Goal: Task Accomplishment & Management: Use online tool/utility

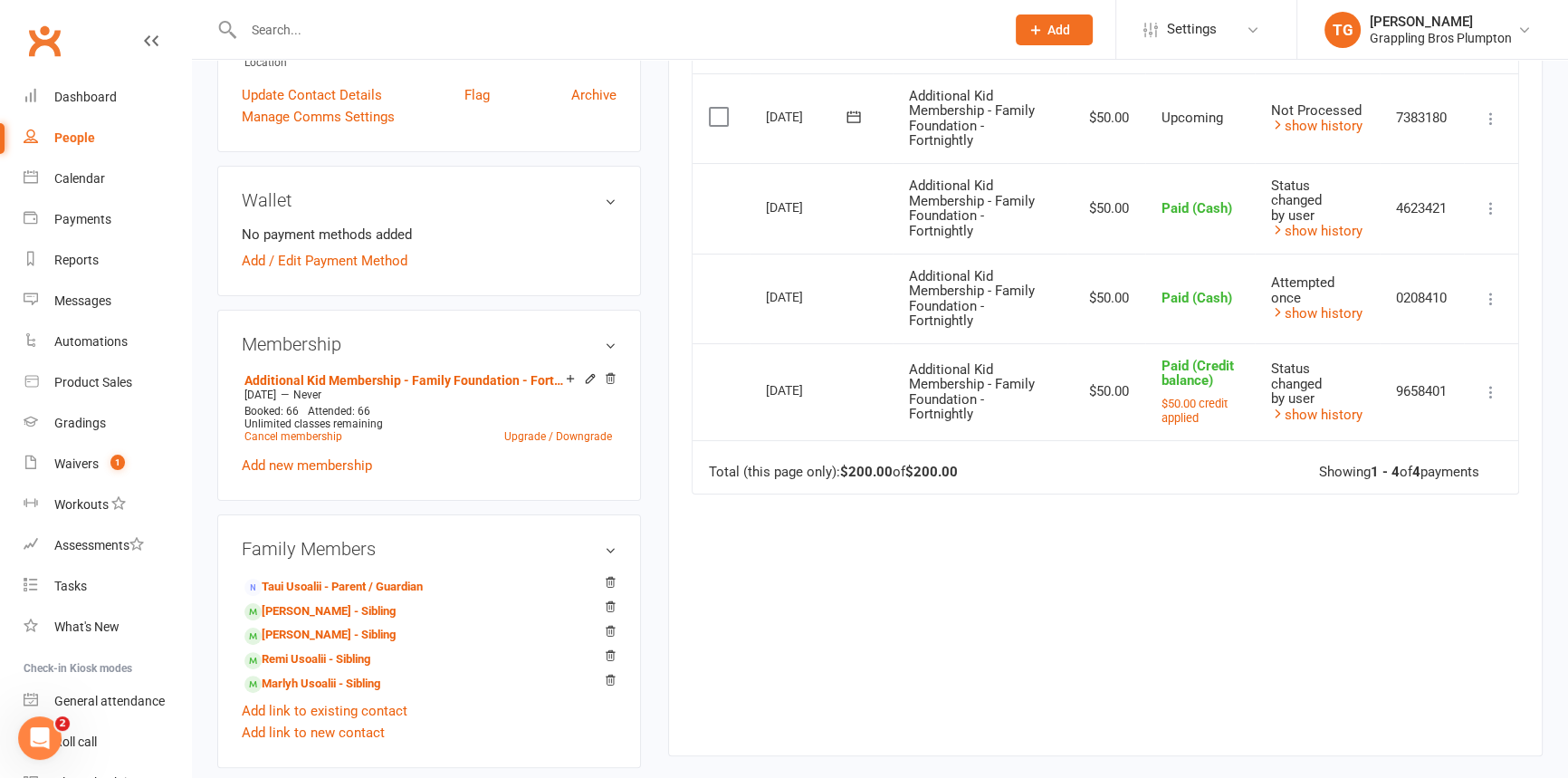
scroll to position [493, 0]
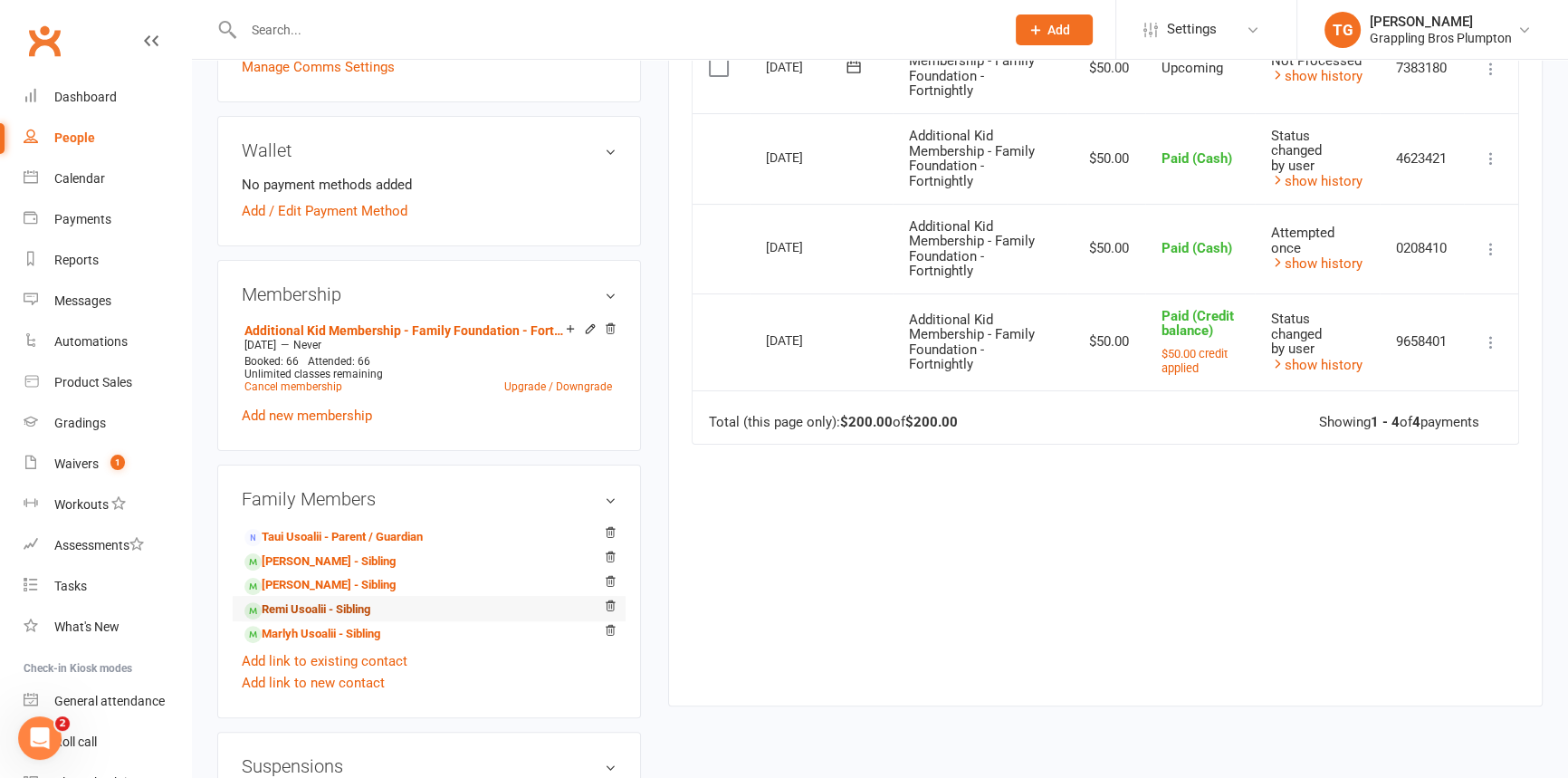
click at [298, 605] on link "Remi Usoalii - Sibling" at bounding box center [308, 609] width 126 height 19
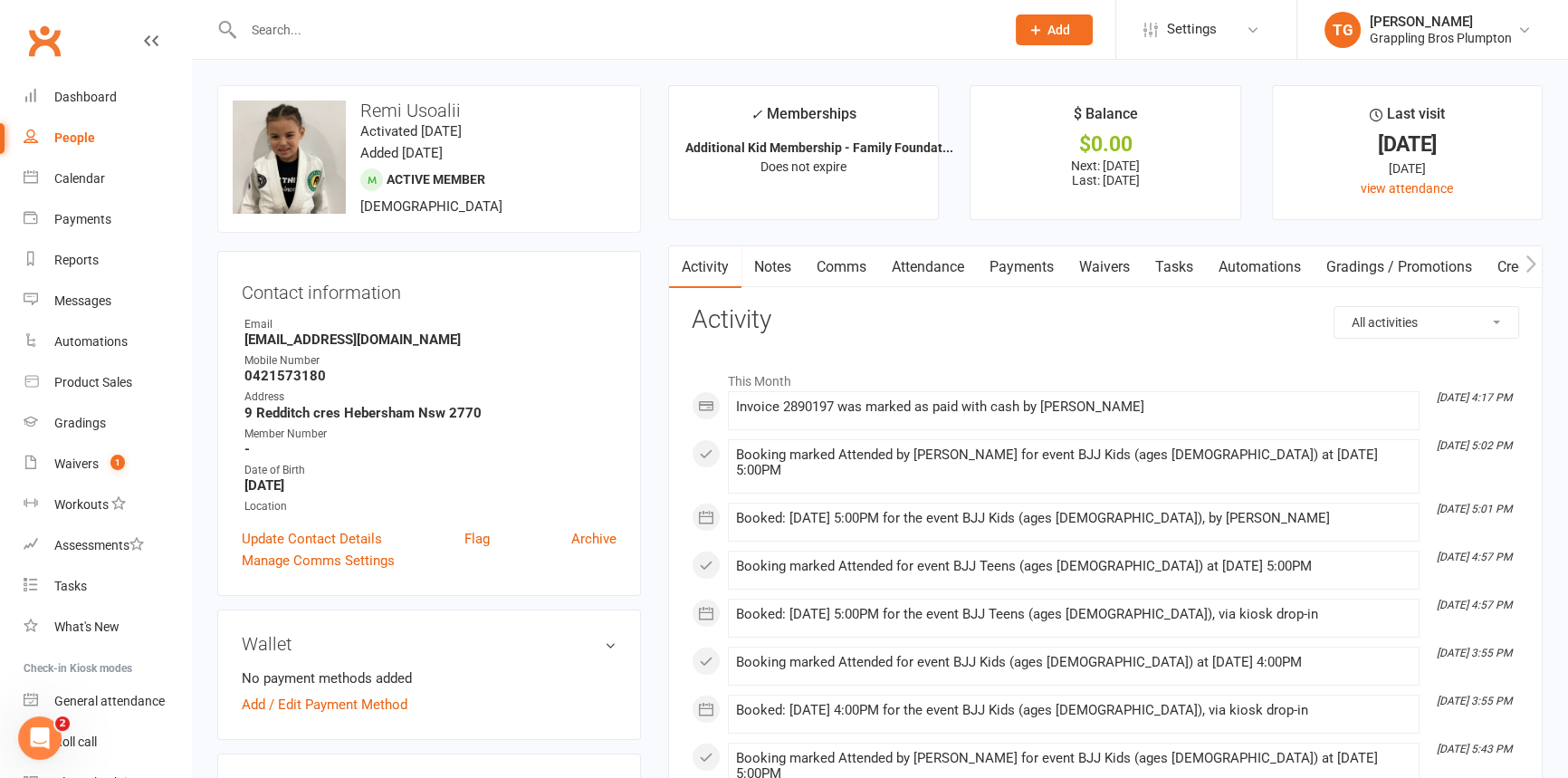
click at [1014, 265] on link "Payments" at bounding box center [1022, 268] width 90 height 42
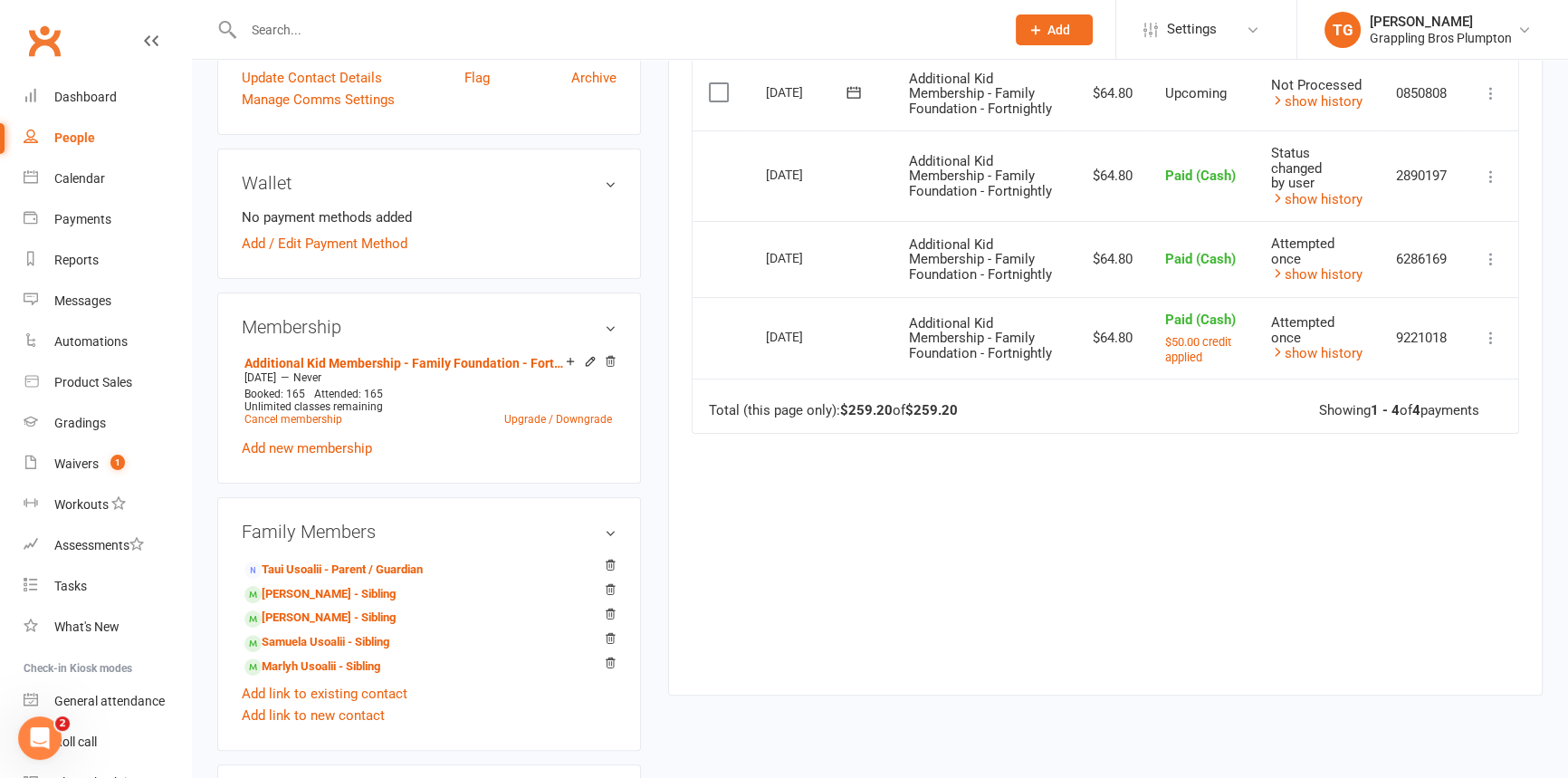
scroll to position [227, 0]
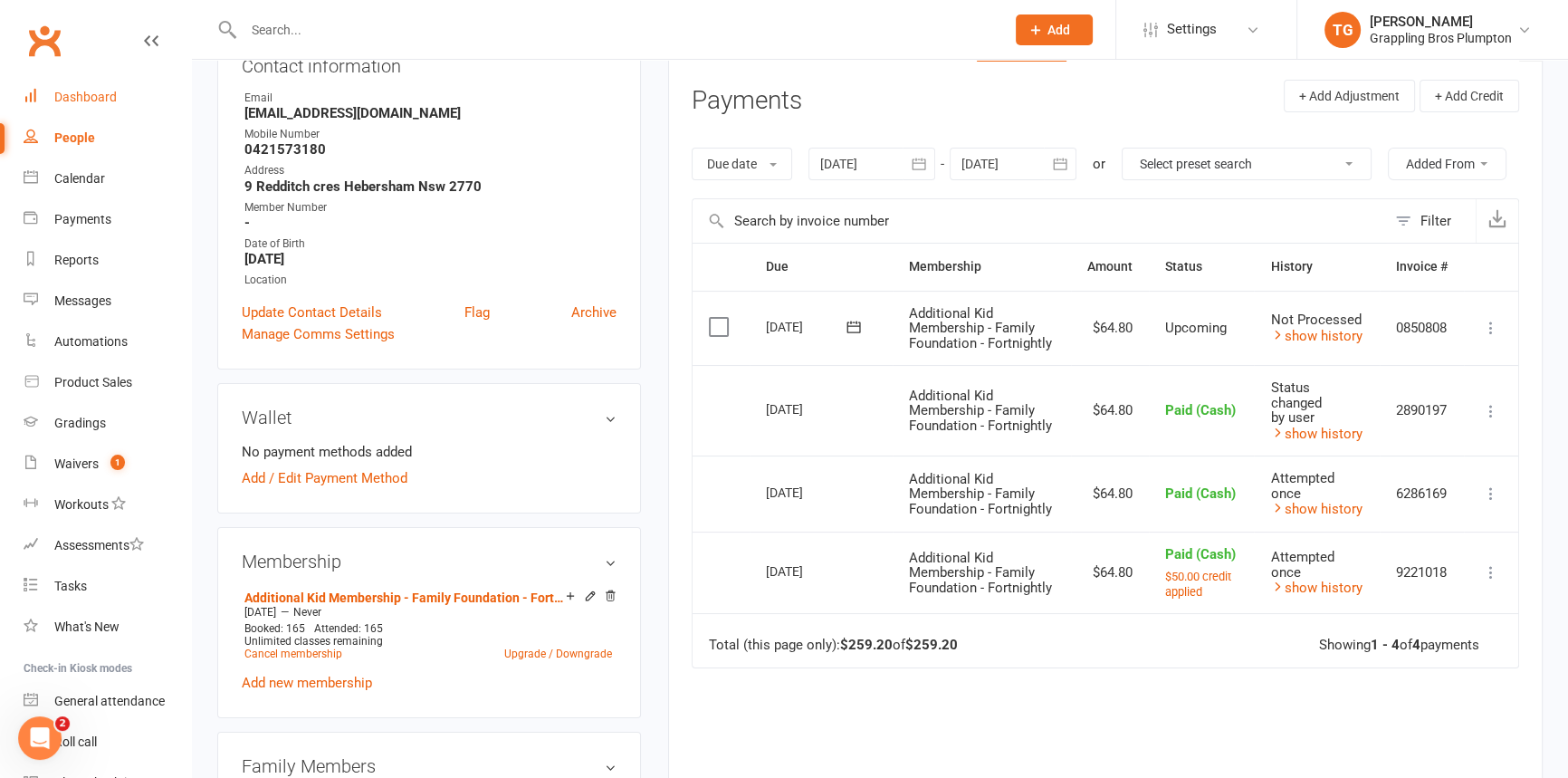
click at [99, 91] on div "Dashboard" at bounding box center [85, 97] width 63 height 15
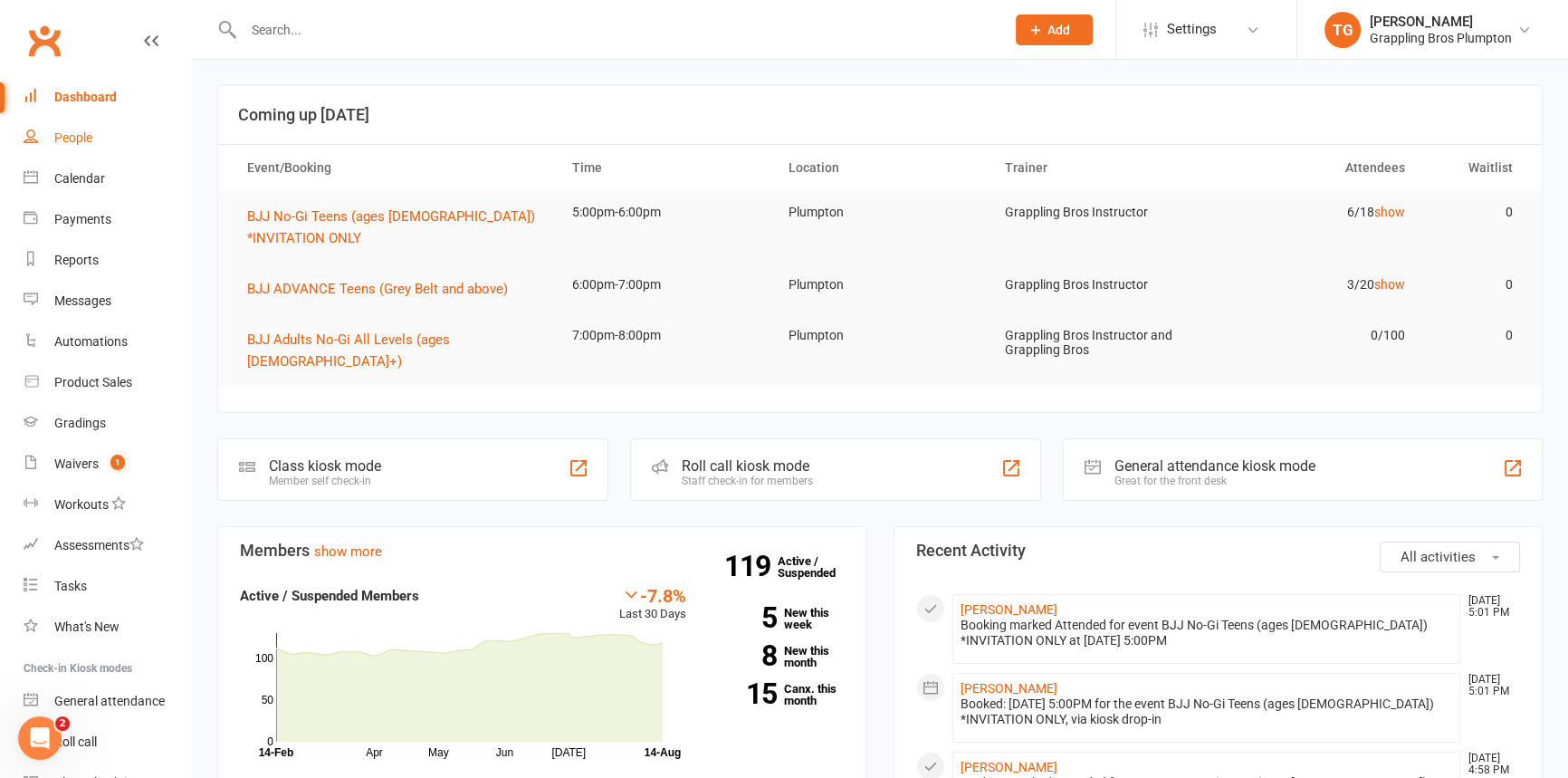
click at [63, 132] on div "People" at bounding box center [73, 138] width 38 height 15
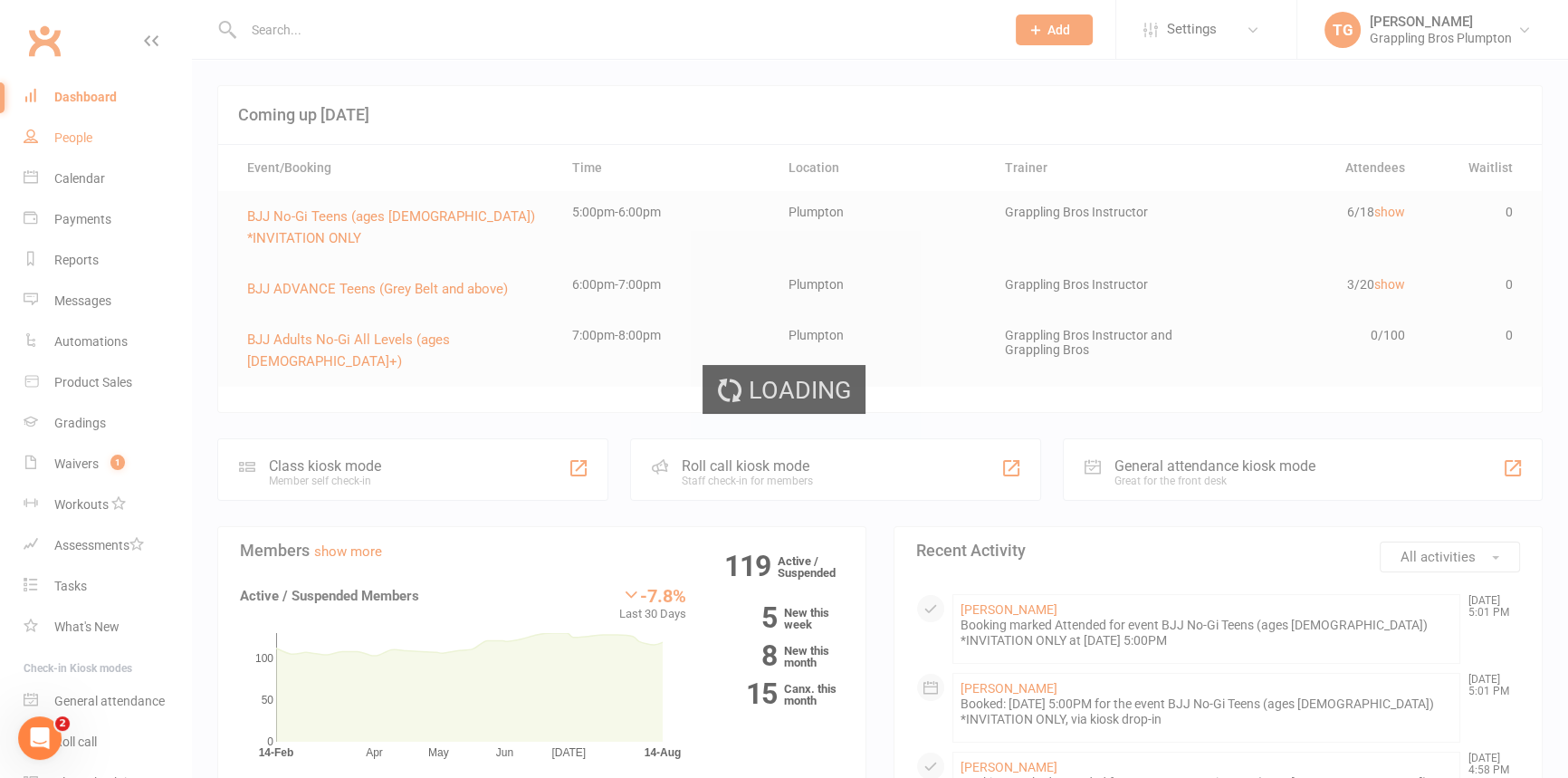
select select "100"
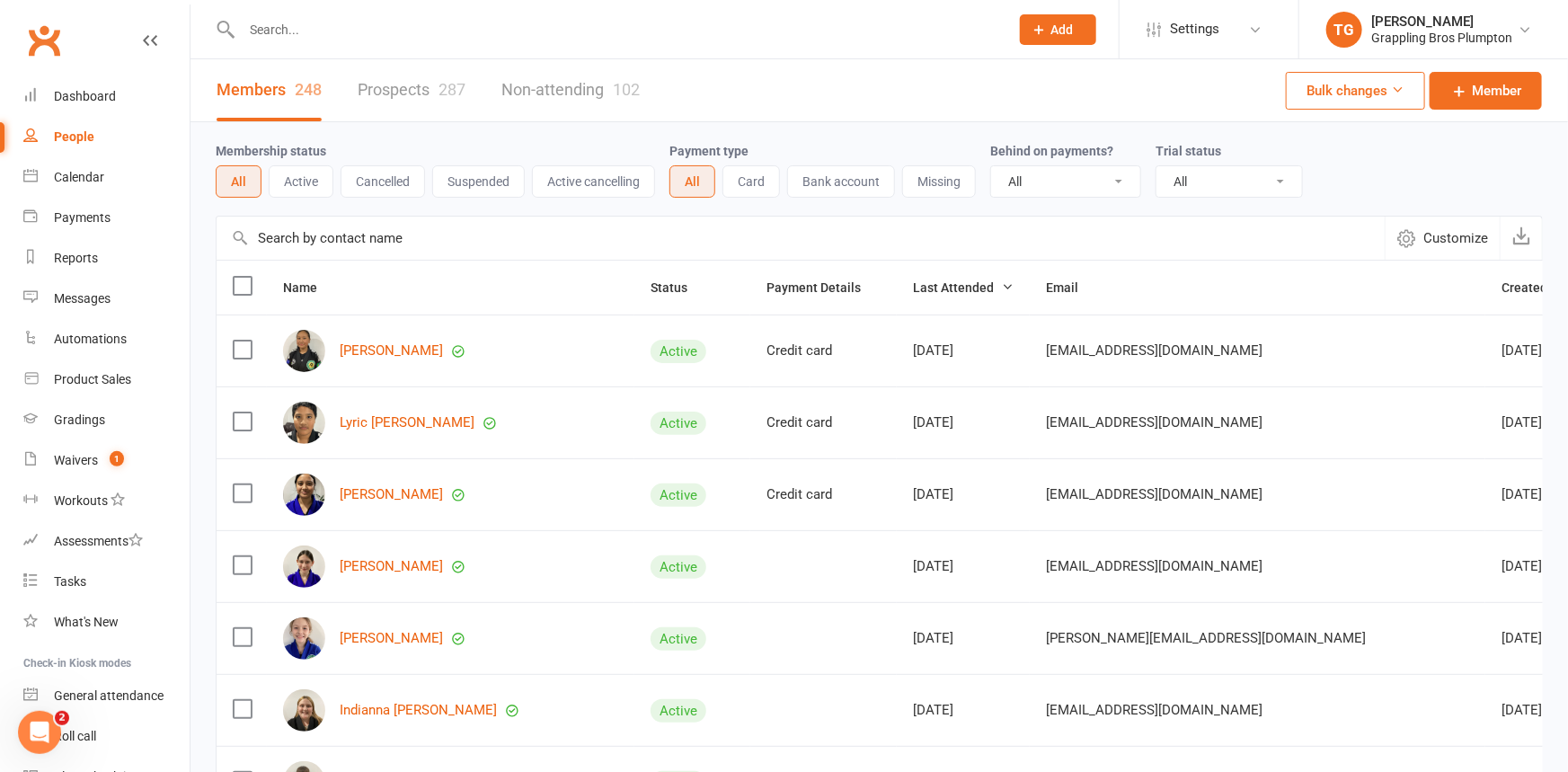
click at [591, 177] on button "Active cancelling" at bounding box center [594, 181] width 123 height 33
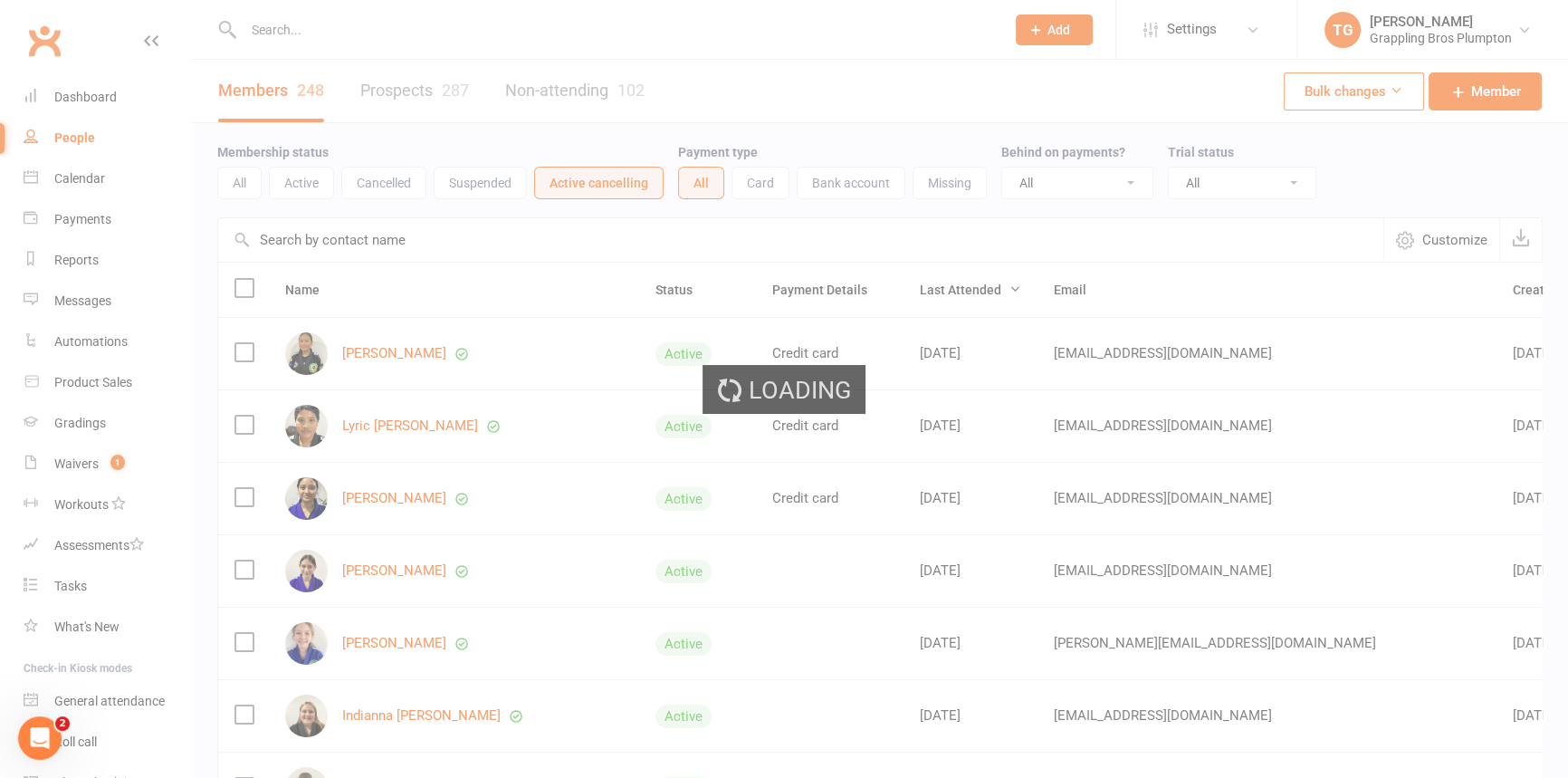
click at [595, 179] on div "Loading" at bounding box center [784, 389] width 1568 height 778
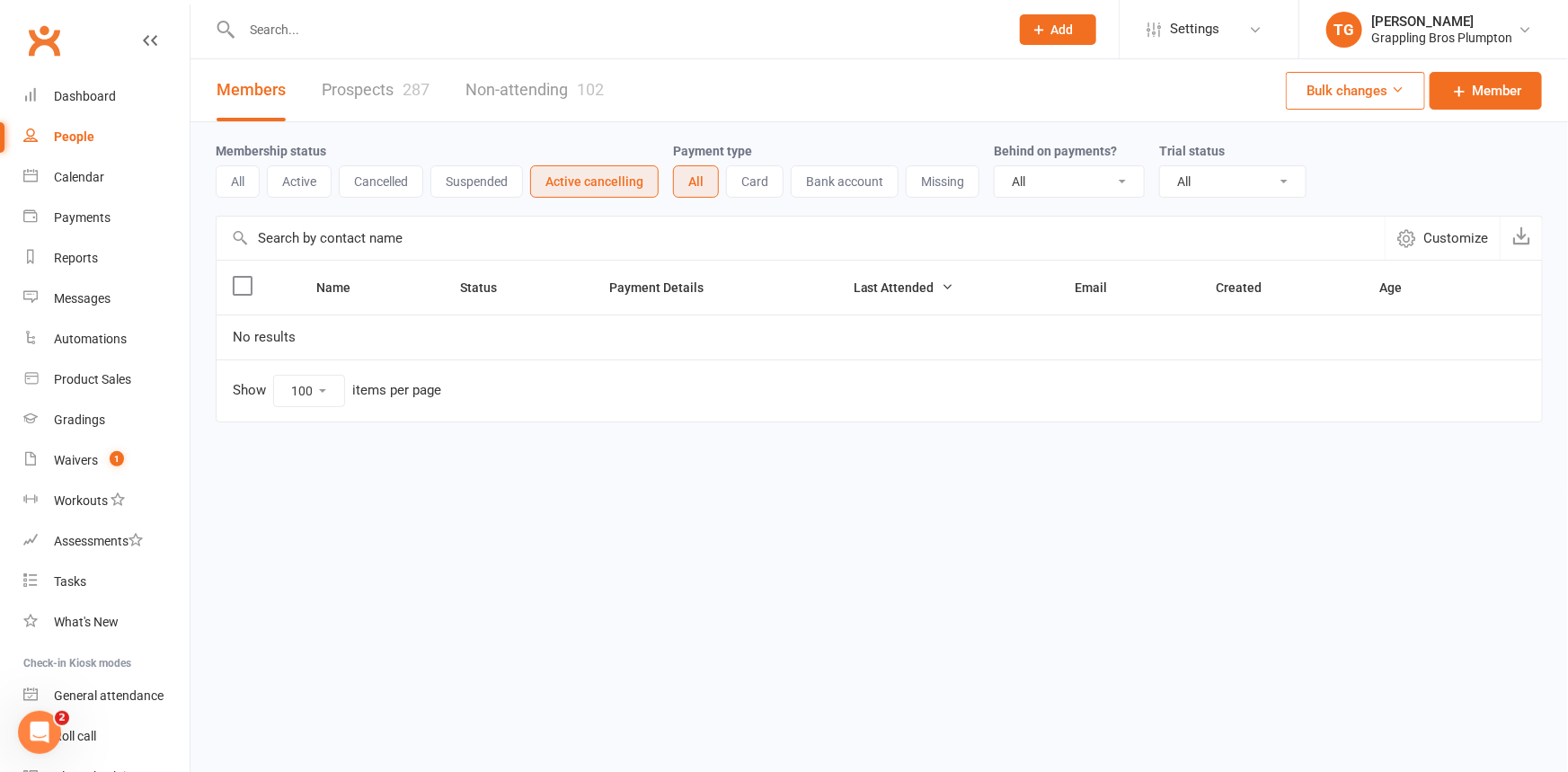
click at [467, 183] on button "Suspended" at bounding box center [476, 181] width 92 height 33
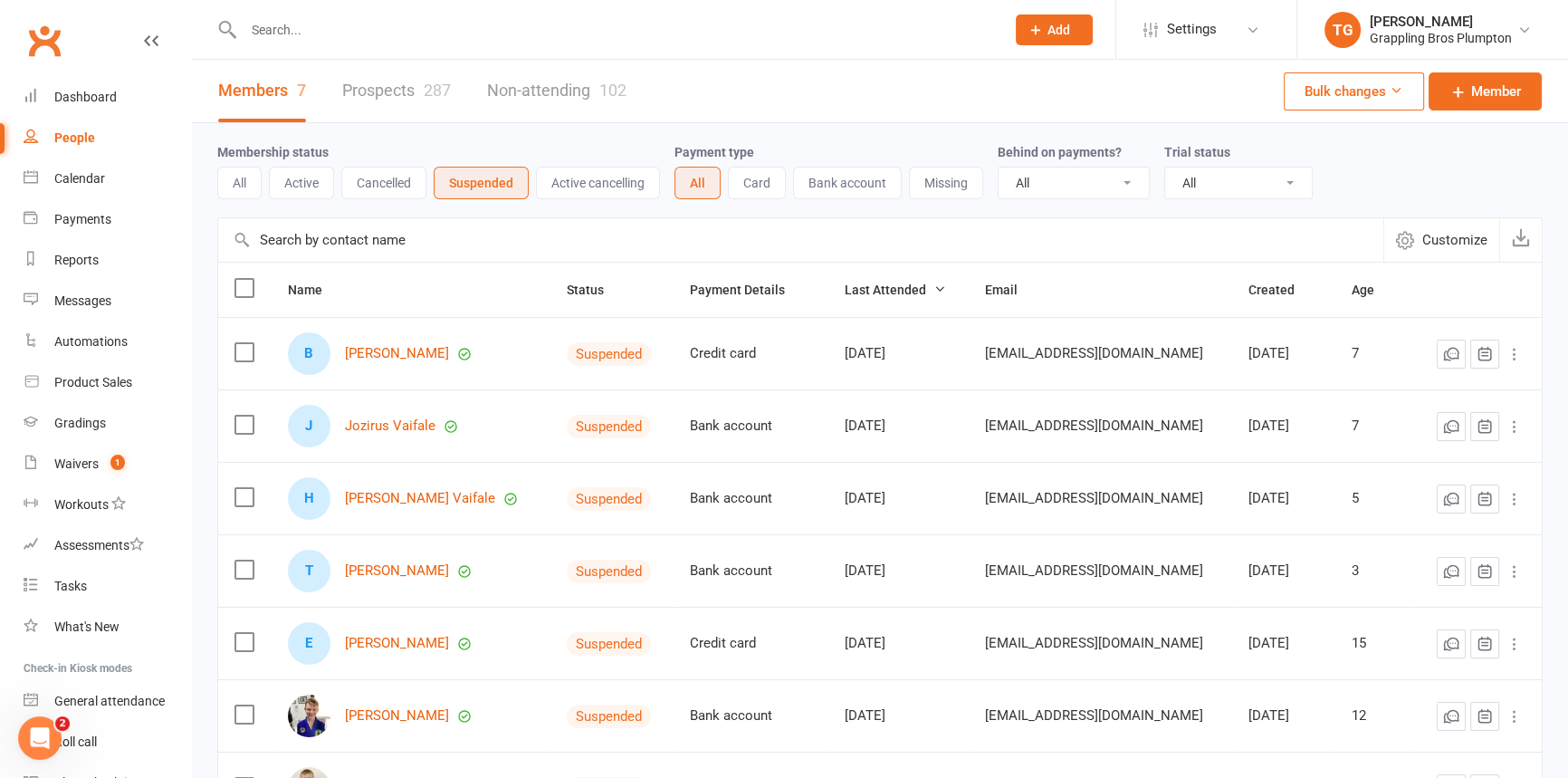
scroll to position [205, 0]
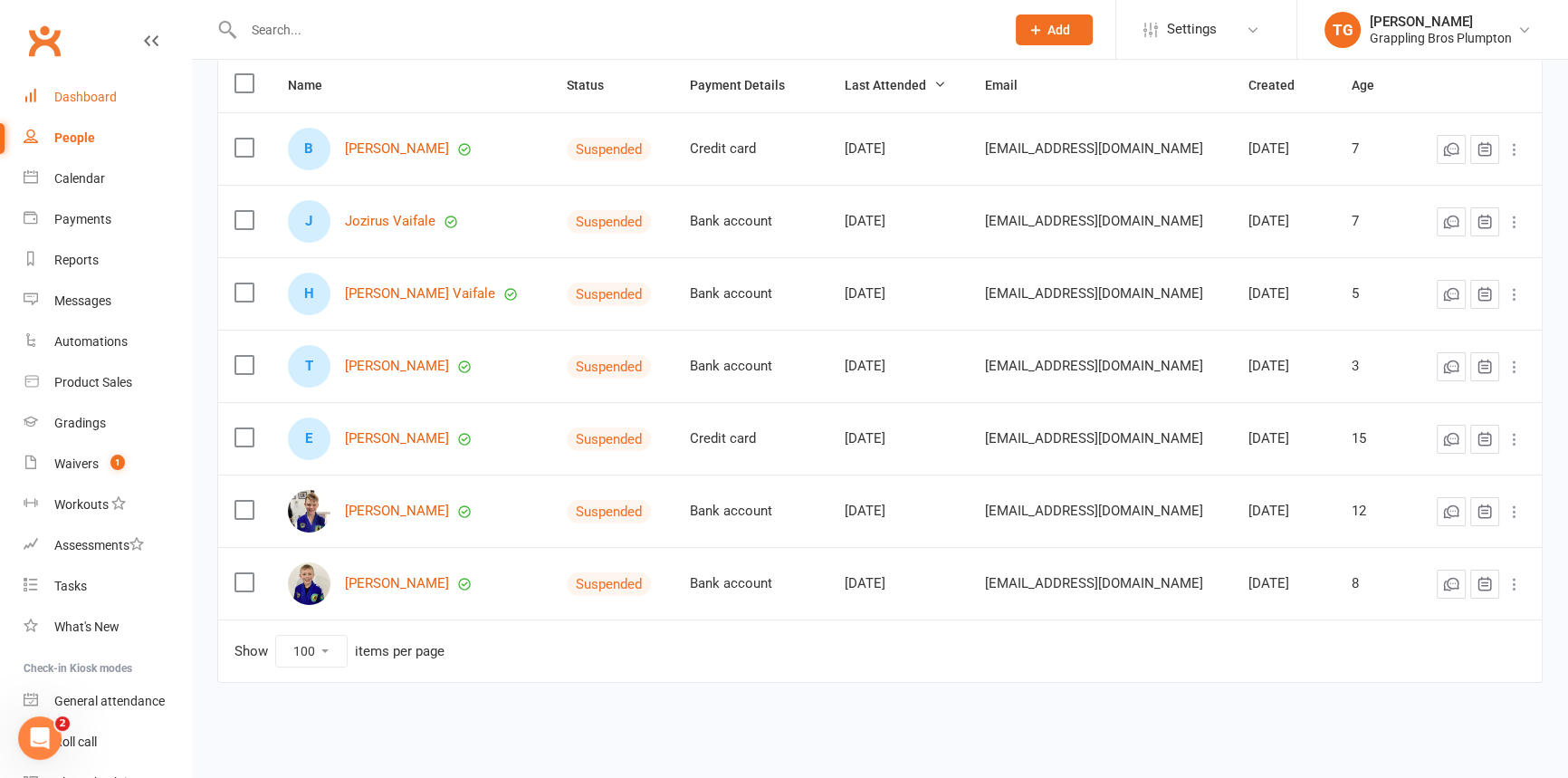
click at [82, 101] on div "Dashboard" at bounding box center [85, 97] width 63 height 15
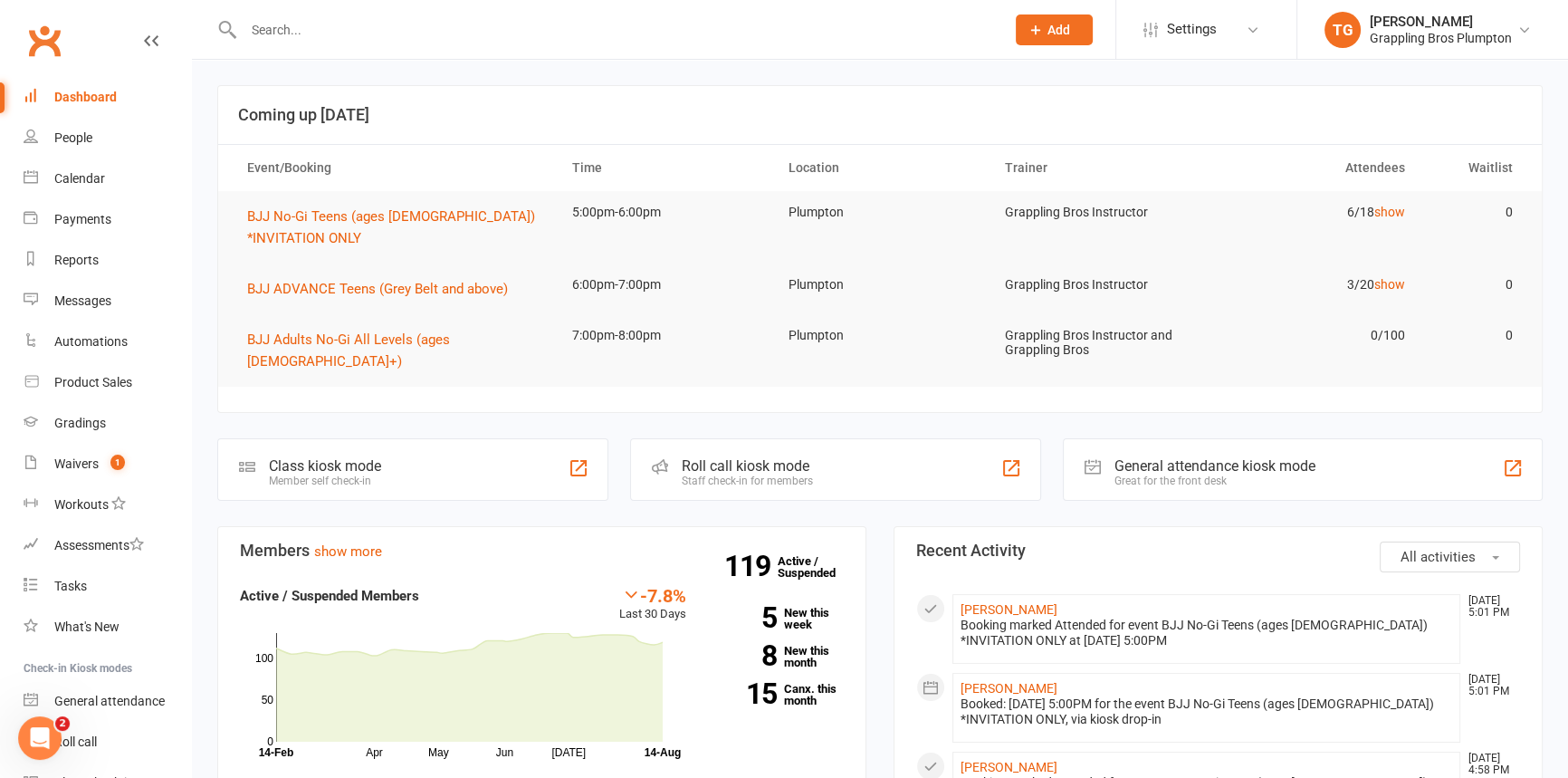
click at [323, 31] on input "text" at bounding box center [614, 29] width 754 height 25
click at [316, 218] on span "BJJ No-Gi Teens (ages [DEMOGRAPHIC_DATA]) *INVITATION ONLY" at bounding box center [391, 227] width 288 height 38
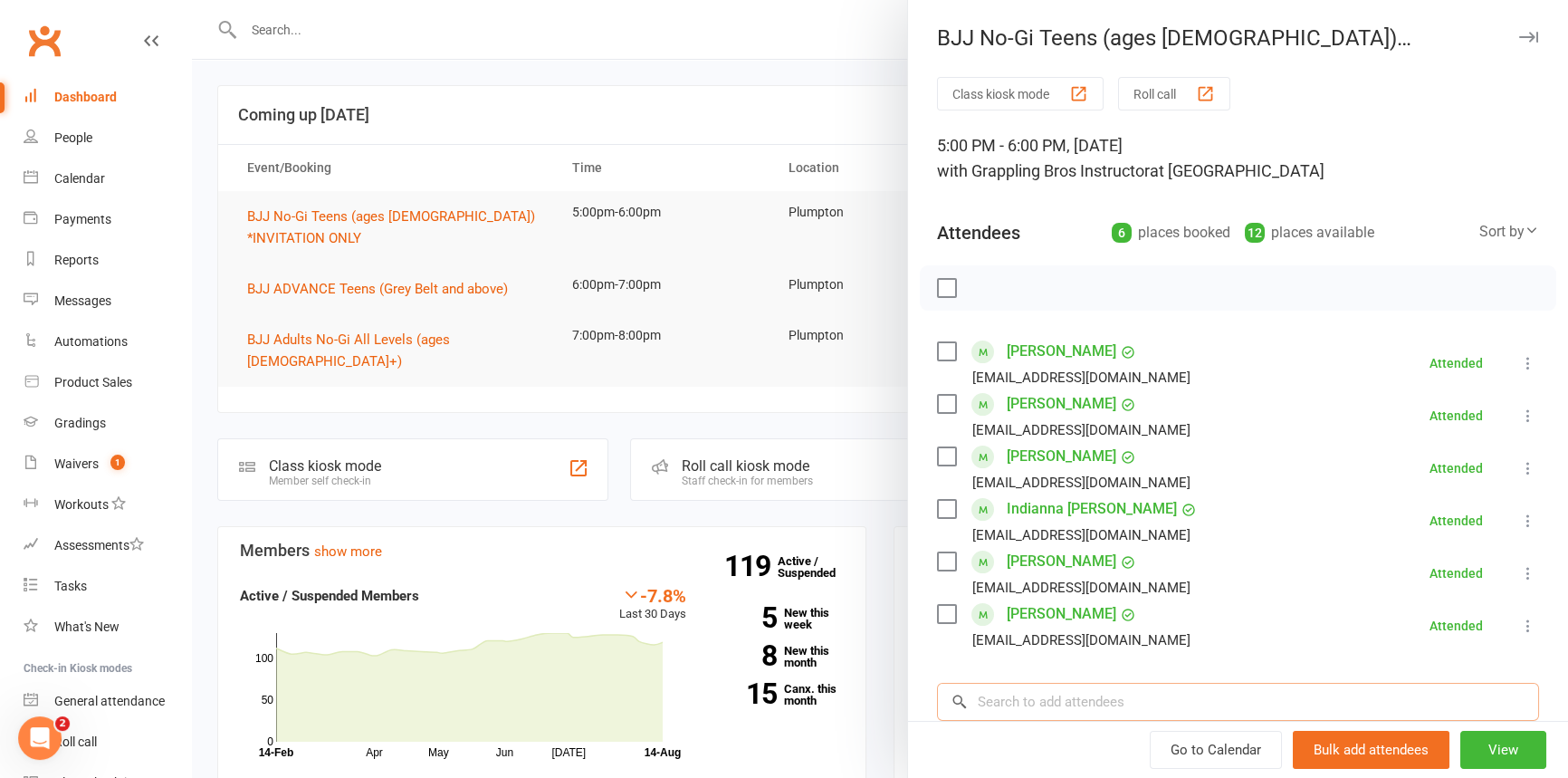
click at [1008, 720] on input "search" at bounding box center [1237, 701] width 602 height 38
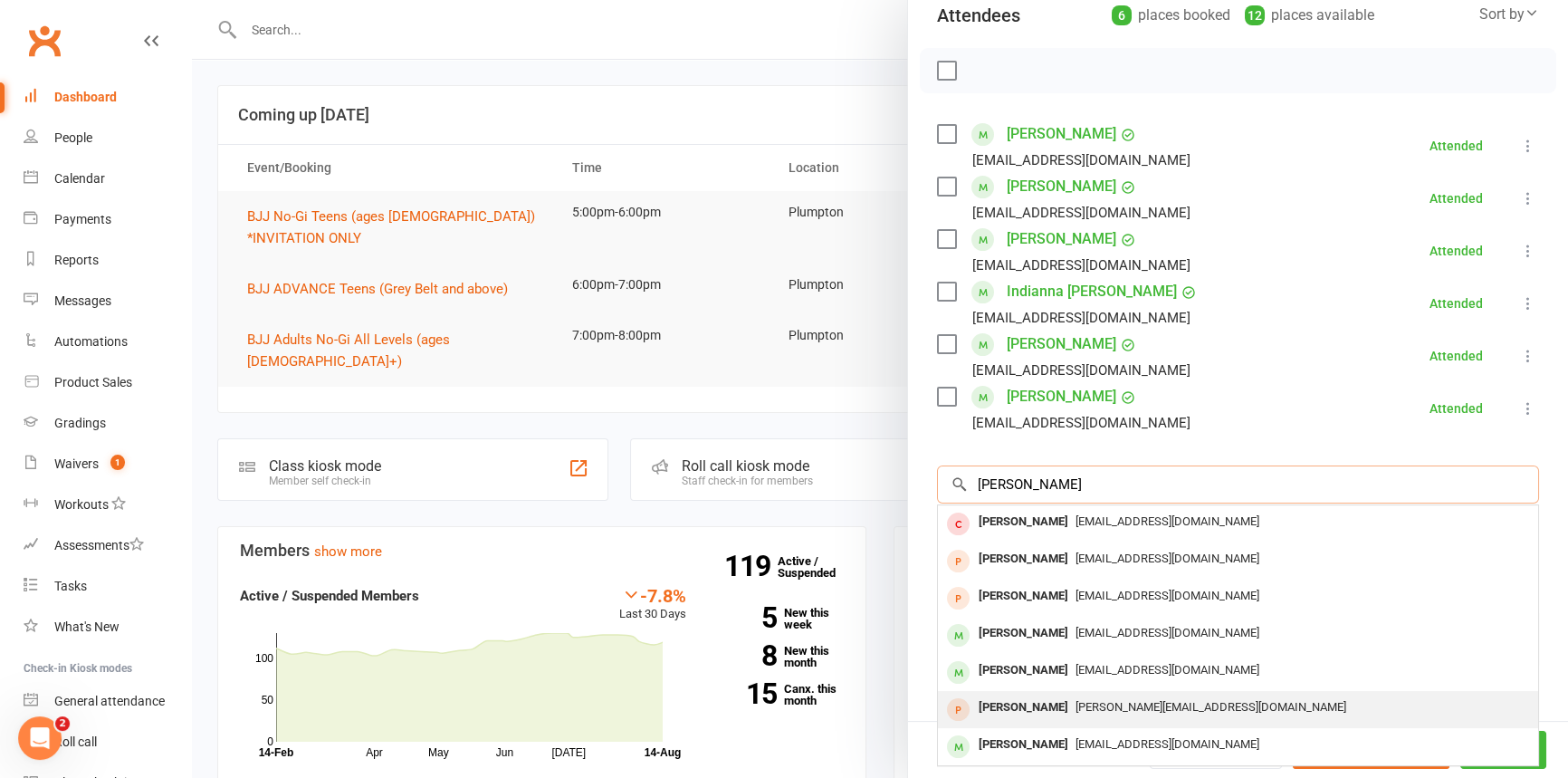
scroll to position [227, 0]
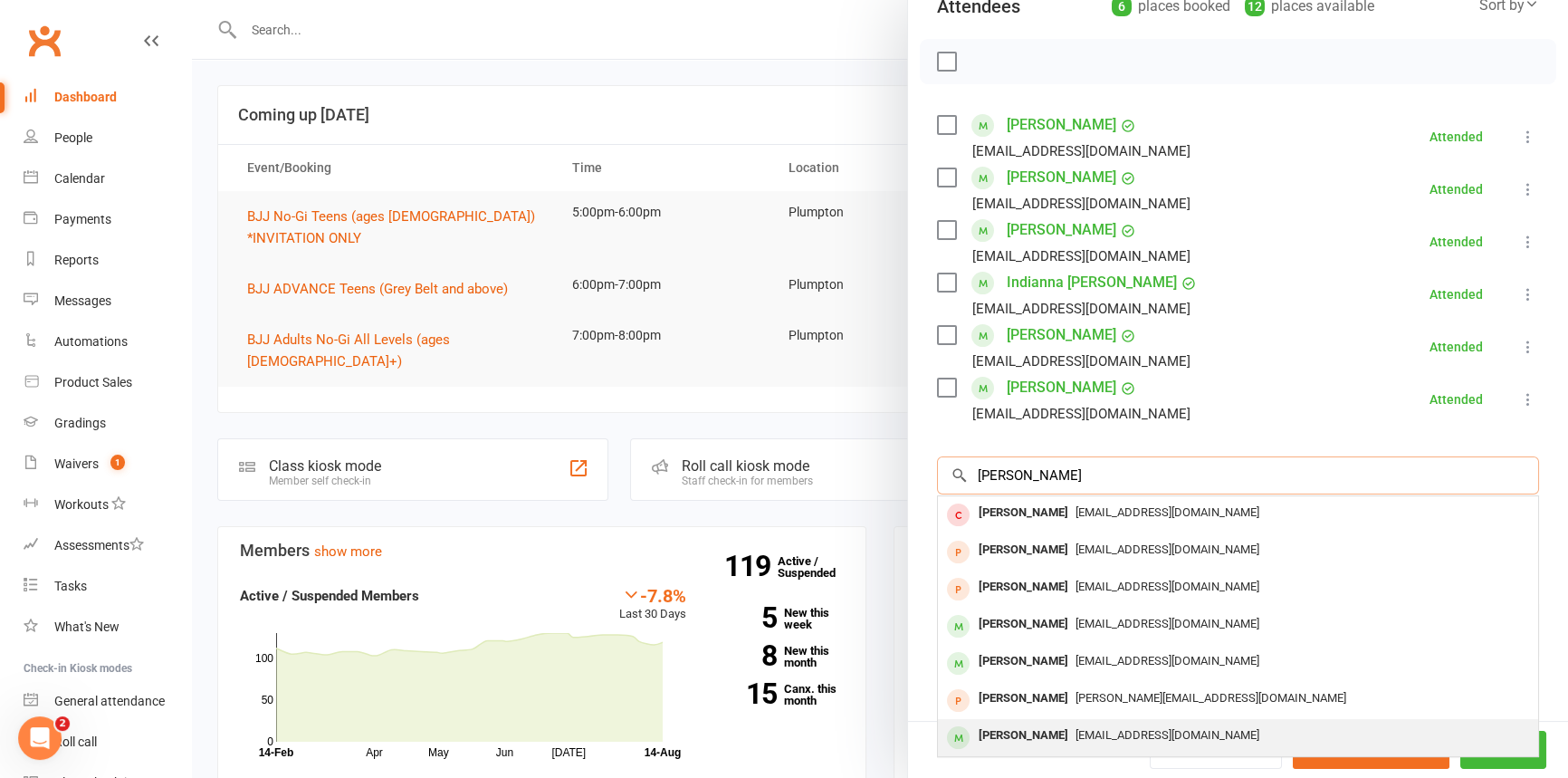
type input "[PERSON_NAME]"
click at [1003, 732] on div "[PERSON_NAME]" at bounding box center [1024, 735] width 104 height 26
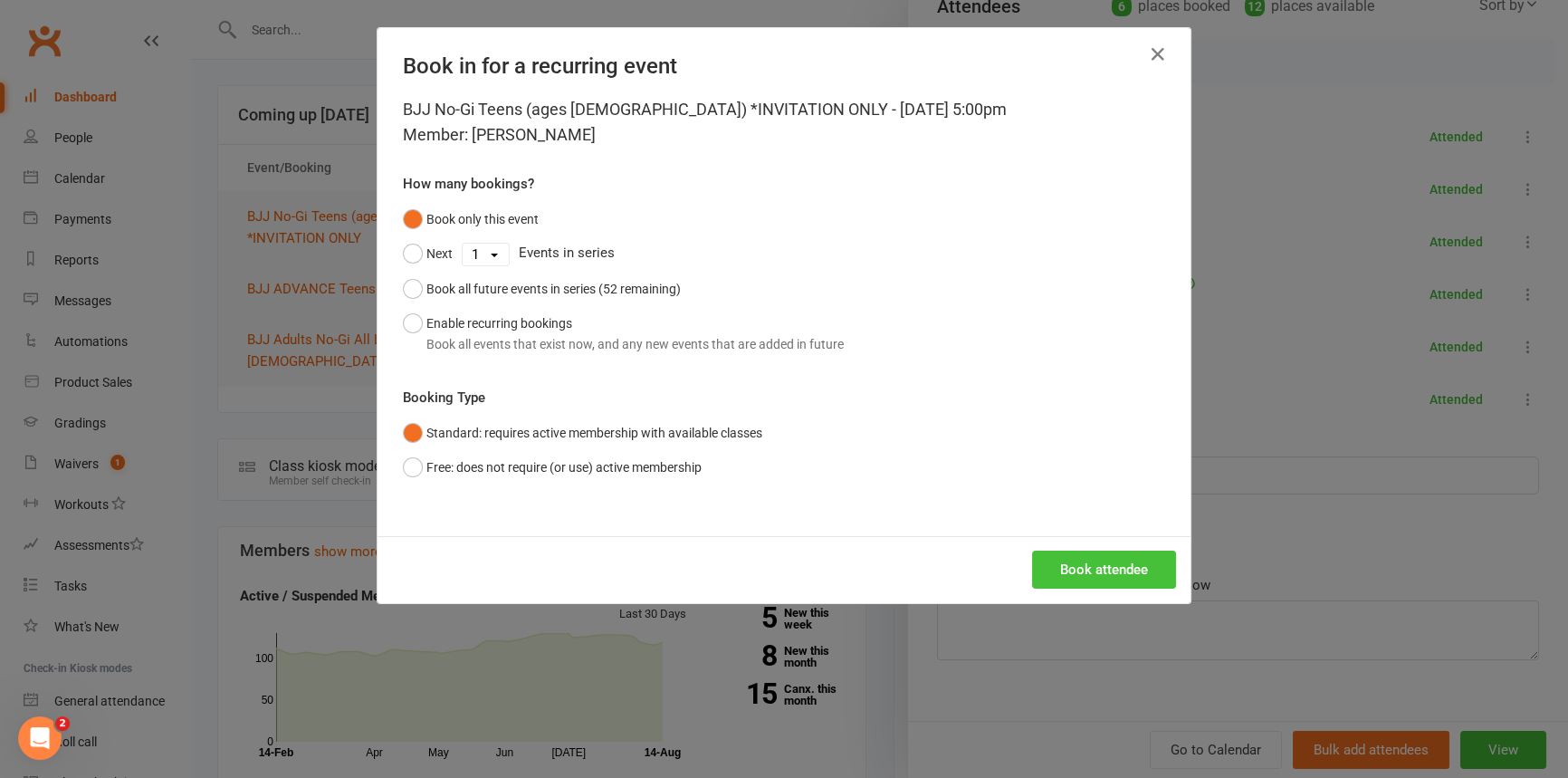
click at [1073, 570] on button "Book attendee" at bounding box center [1104, 569] width 144 height 38
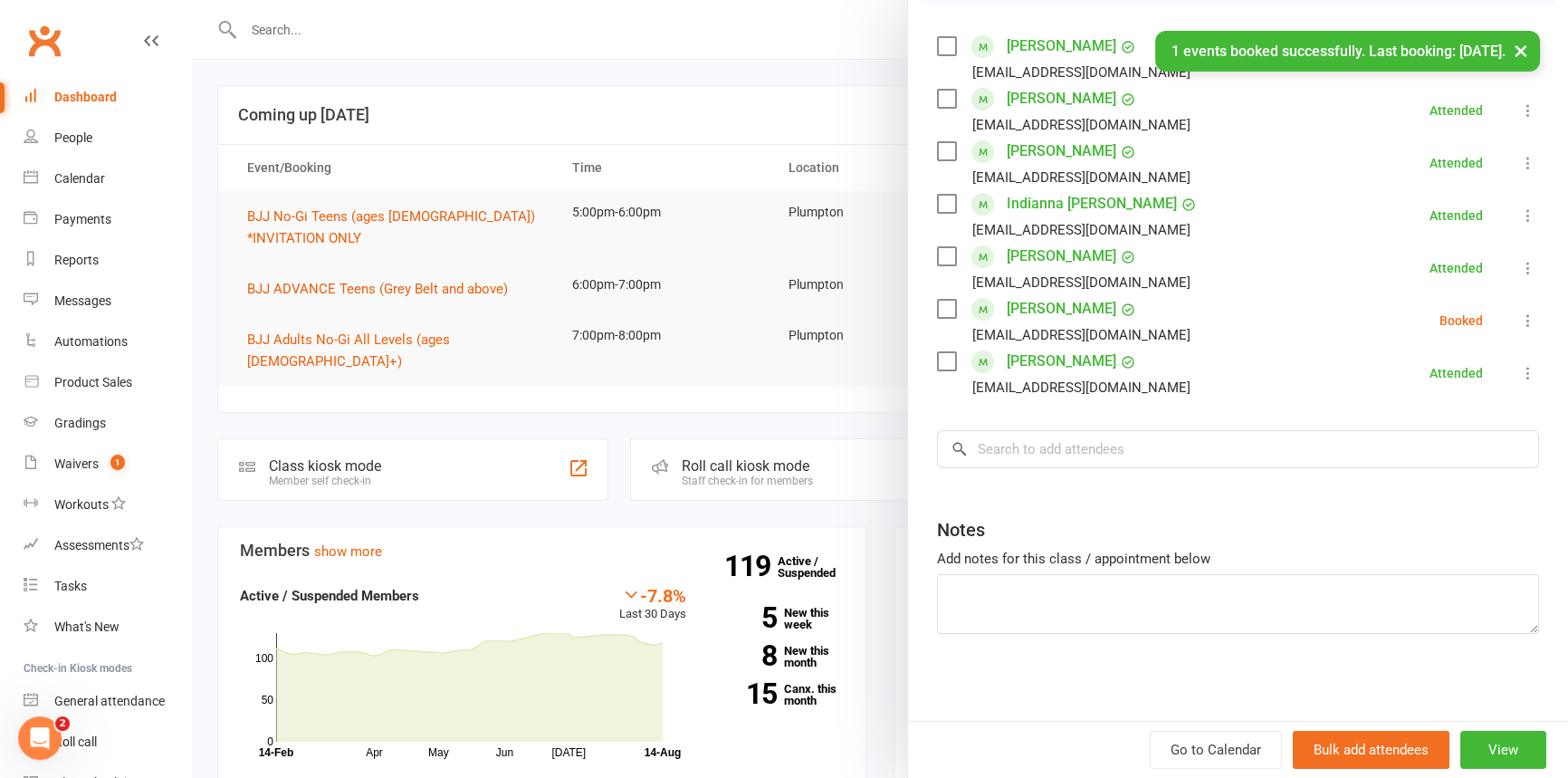
scroll to position [308, 0]
click at [1012, 444] on input "search" at bounding box center [1237, 446] width 602 height 38
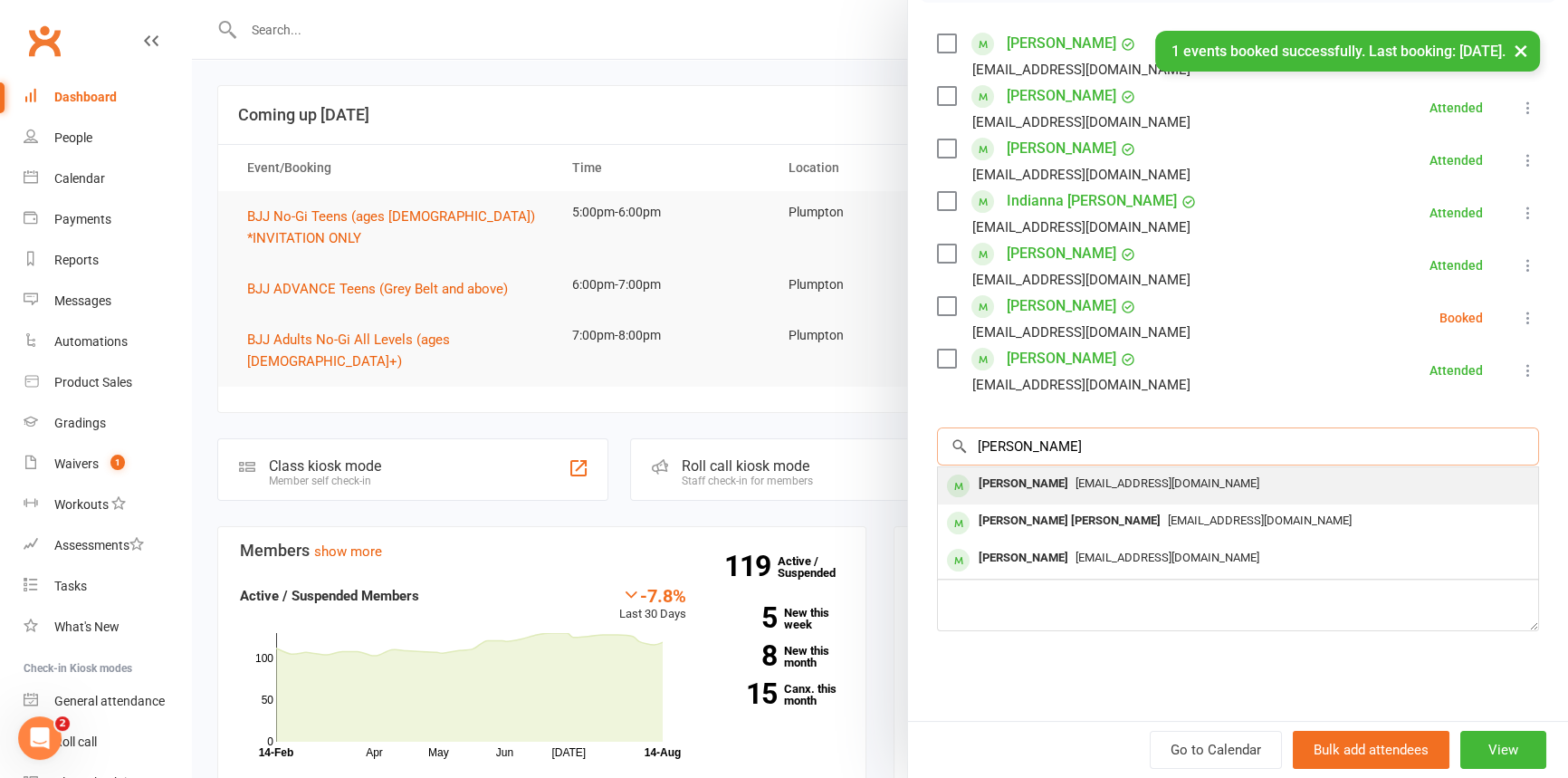
type input "[PERSON_NAME]"
click at [1017, 479] on div "[PERSON_NAME]" at bounding box center [1024, 483] width 104 height 26
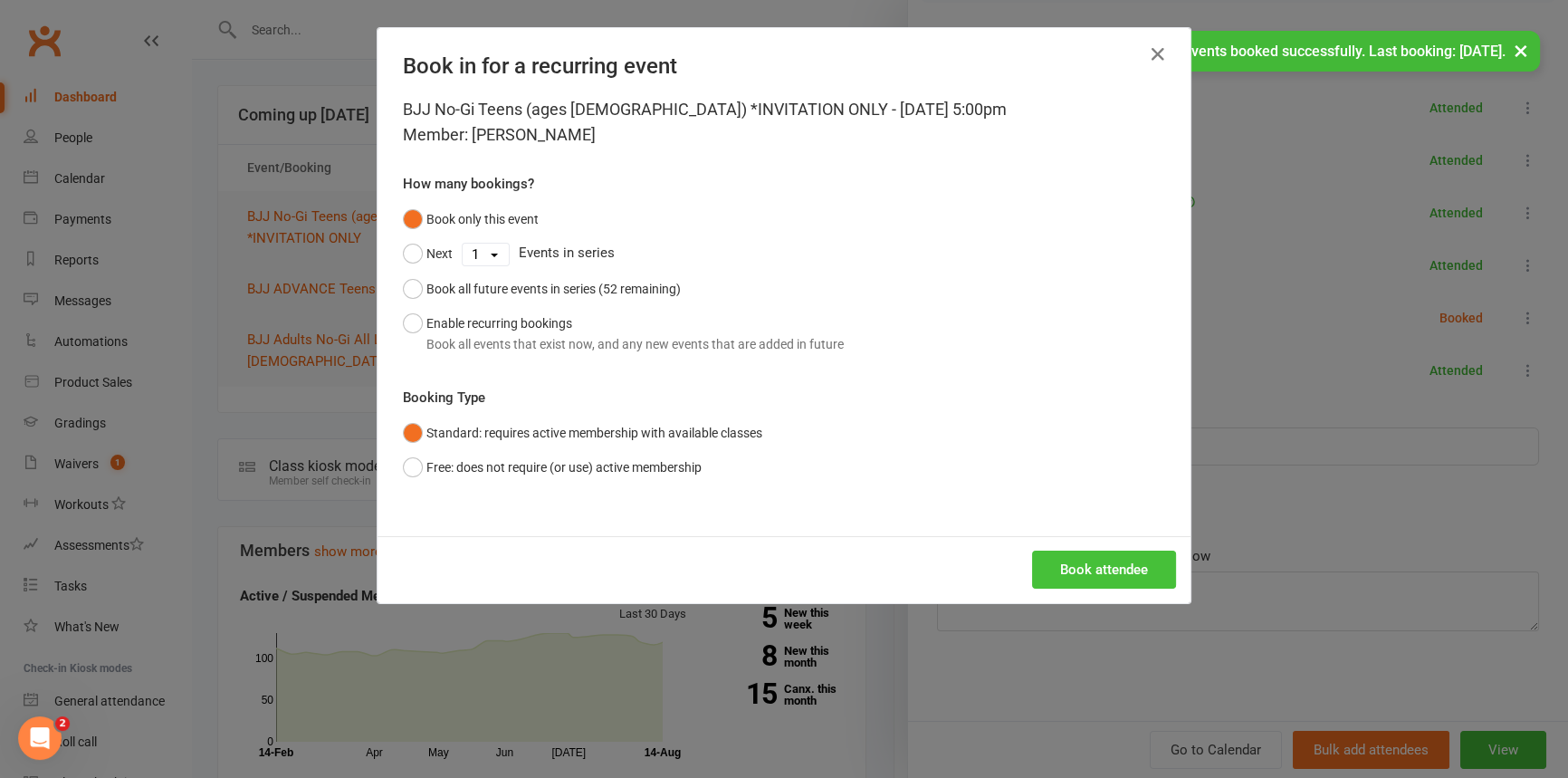
click at [1090, 563] on button "Book attendee" at bounding box center [1104, 569] width 144 height 38
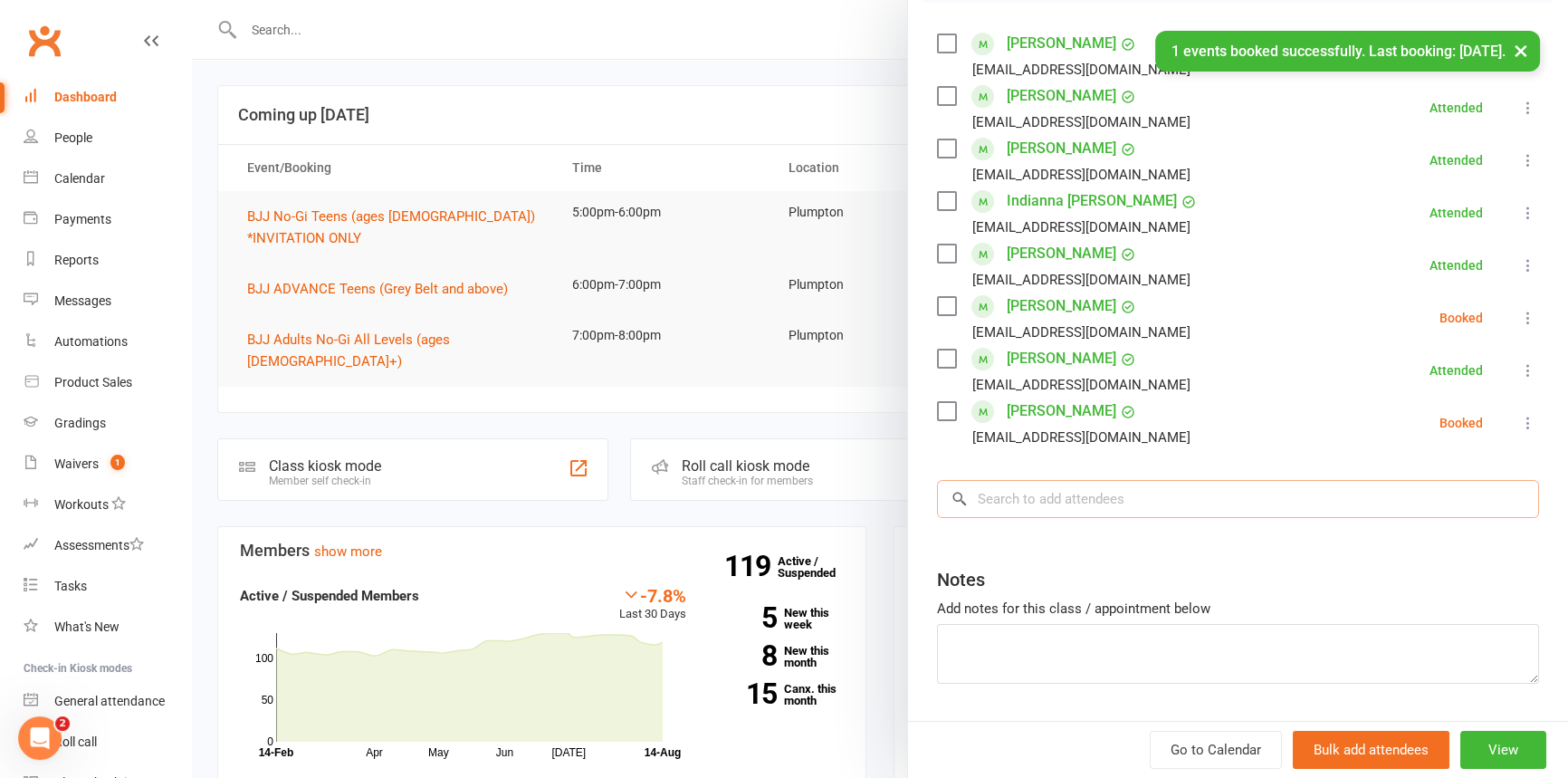
click at [1005, 503] on input "search" at bounding box center [1237, 498] width 602 height 38
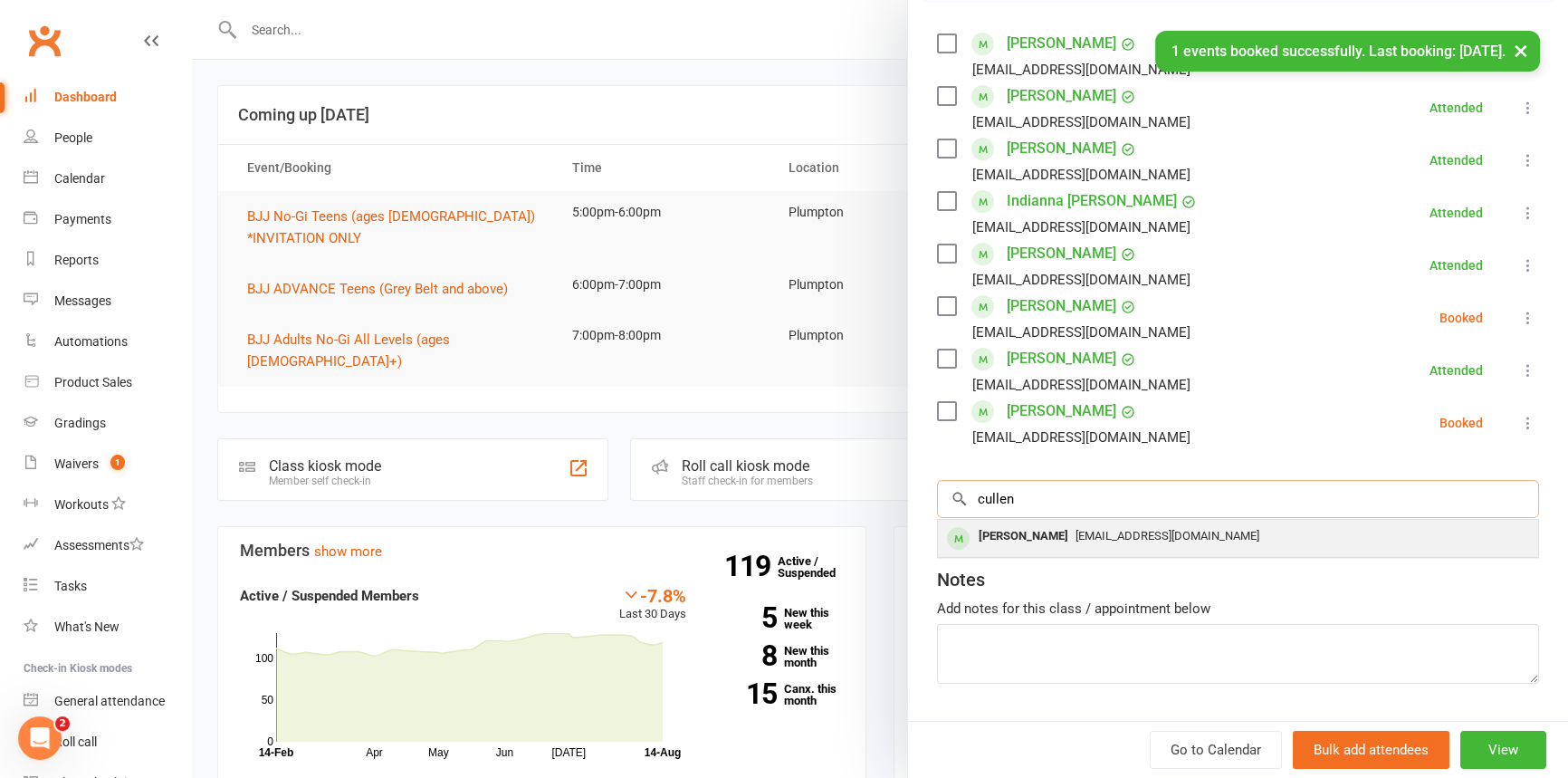
type input "cullen"
click at [1002, 540] on div "[PERSON_NAME]" at bounding box center [1024, 536] width 104 height 26
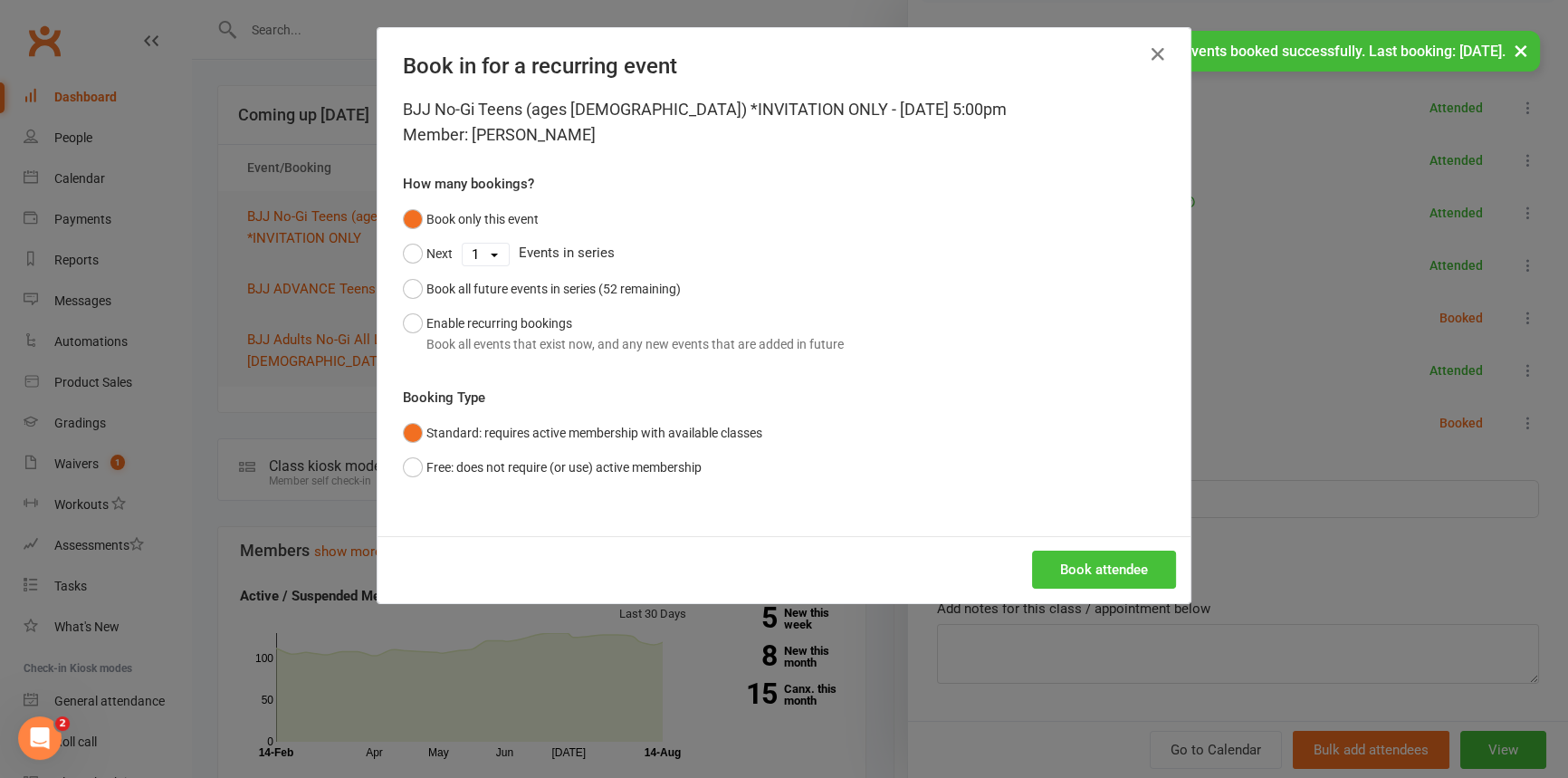
click at [1076, 569] on button "Book attendee" at bounding box center [1104, 569] width 144 height 38
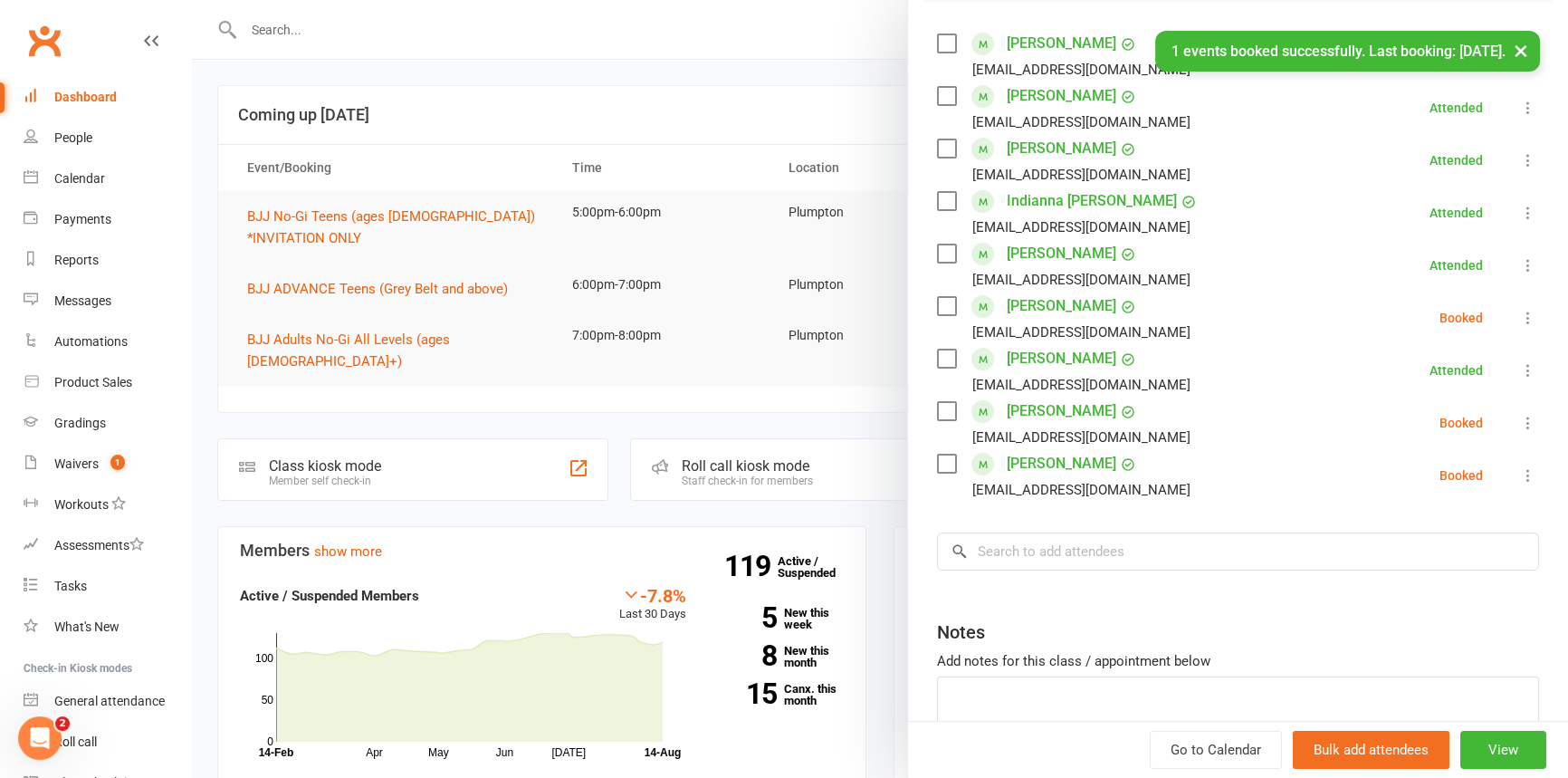
click at [1519, 314] on icon at bounding box center [1528, 318] width 18 height 18
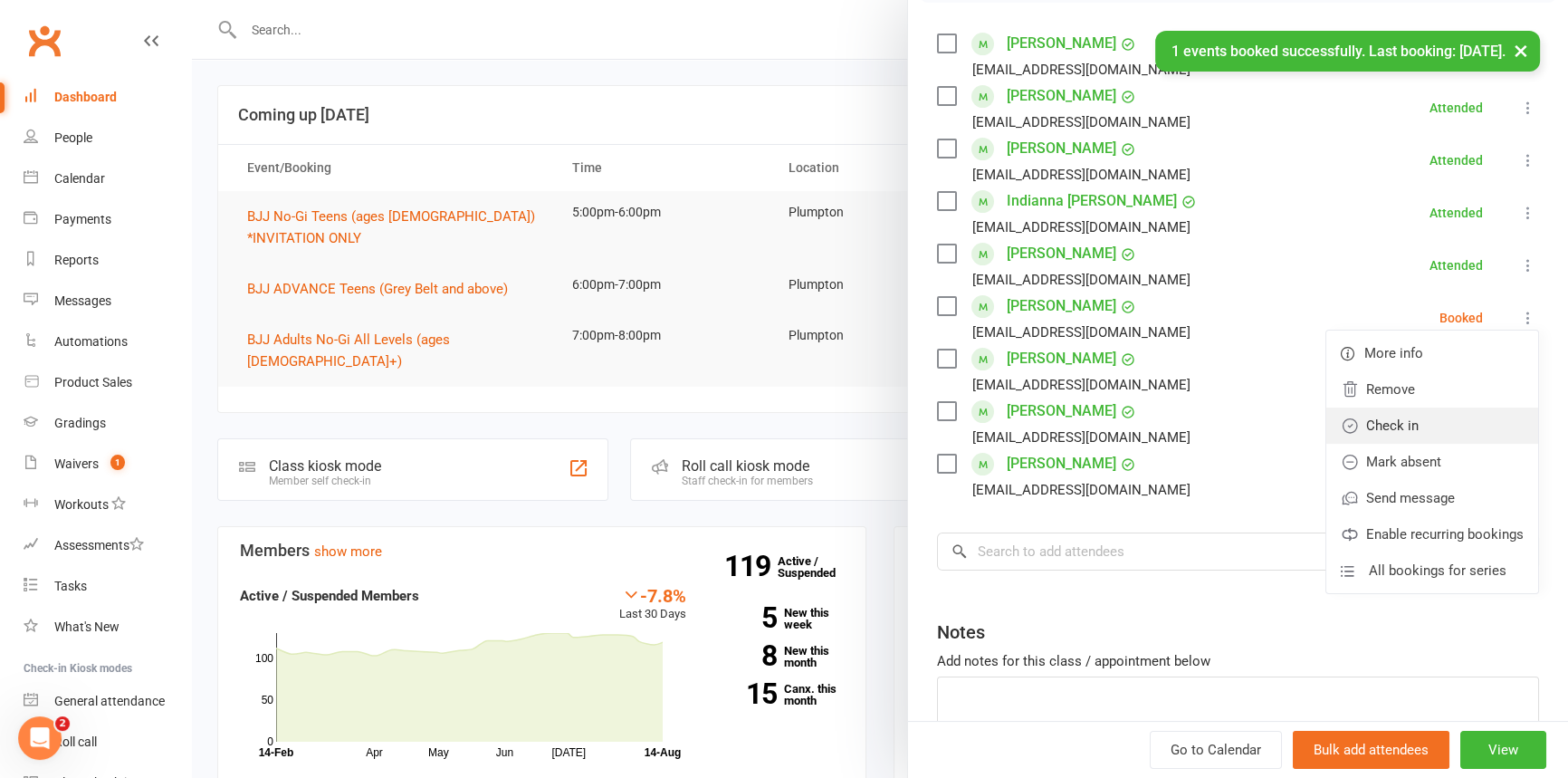
click at [1385, 437] on link "Check in" at bounding box center [1432, 425] width 212 height 36
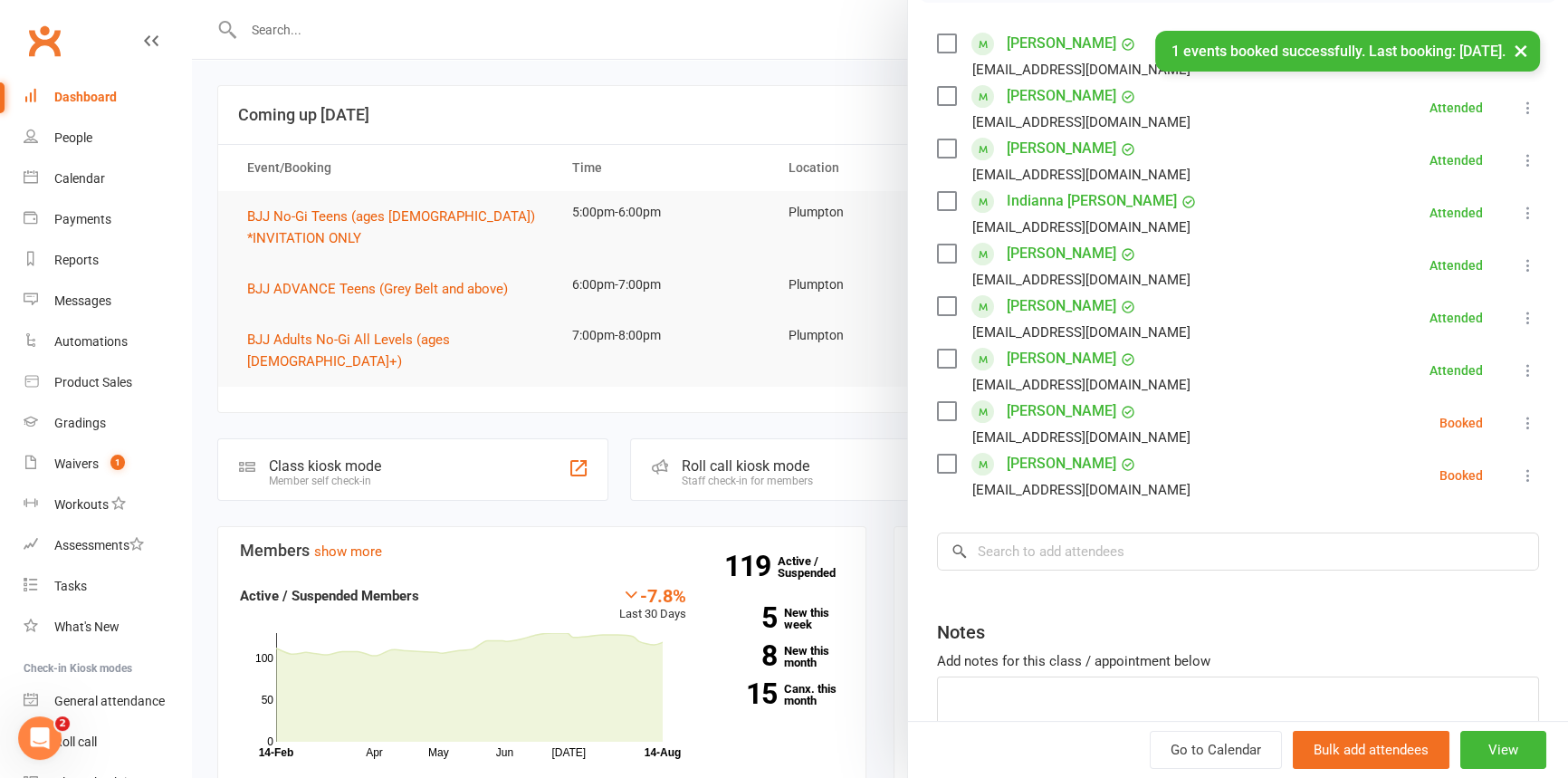
click at [1519, 421] on icon at bounding box center [1528, 422] width 18 height 18
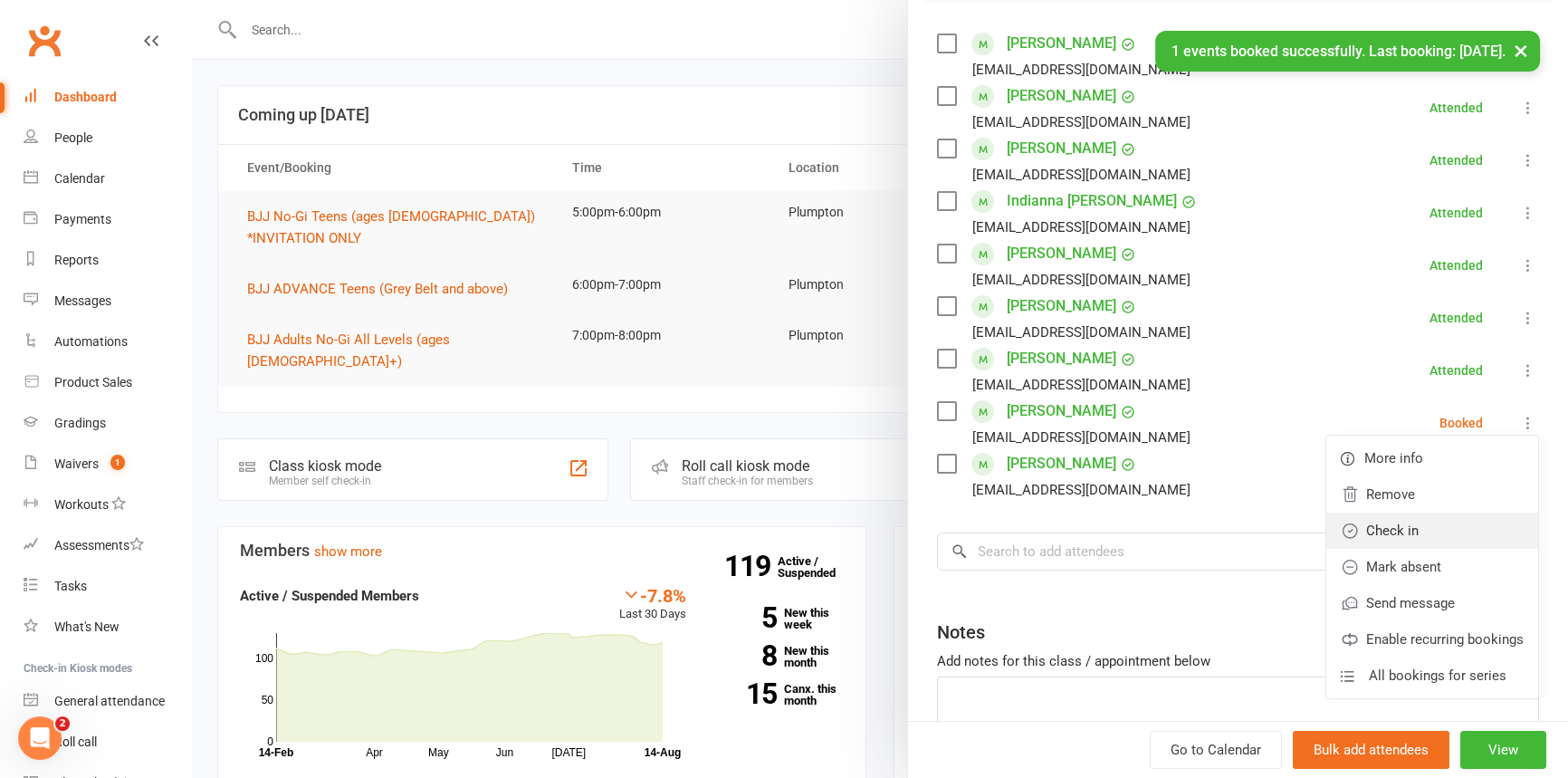
click at [1421, 533] on link "Check in" at bounding box center [1432, 530] width 212 height 36
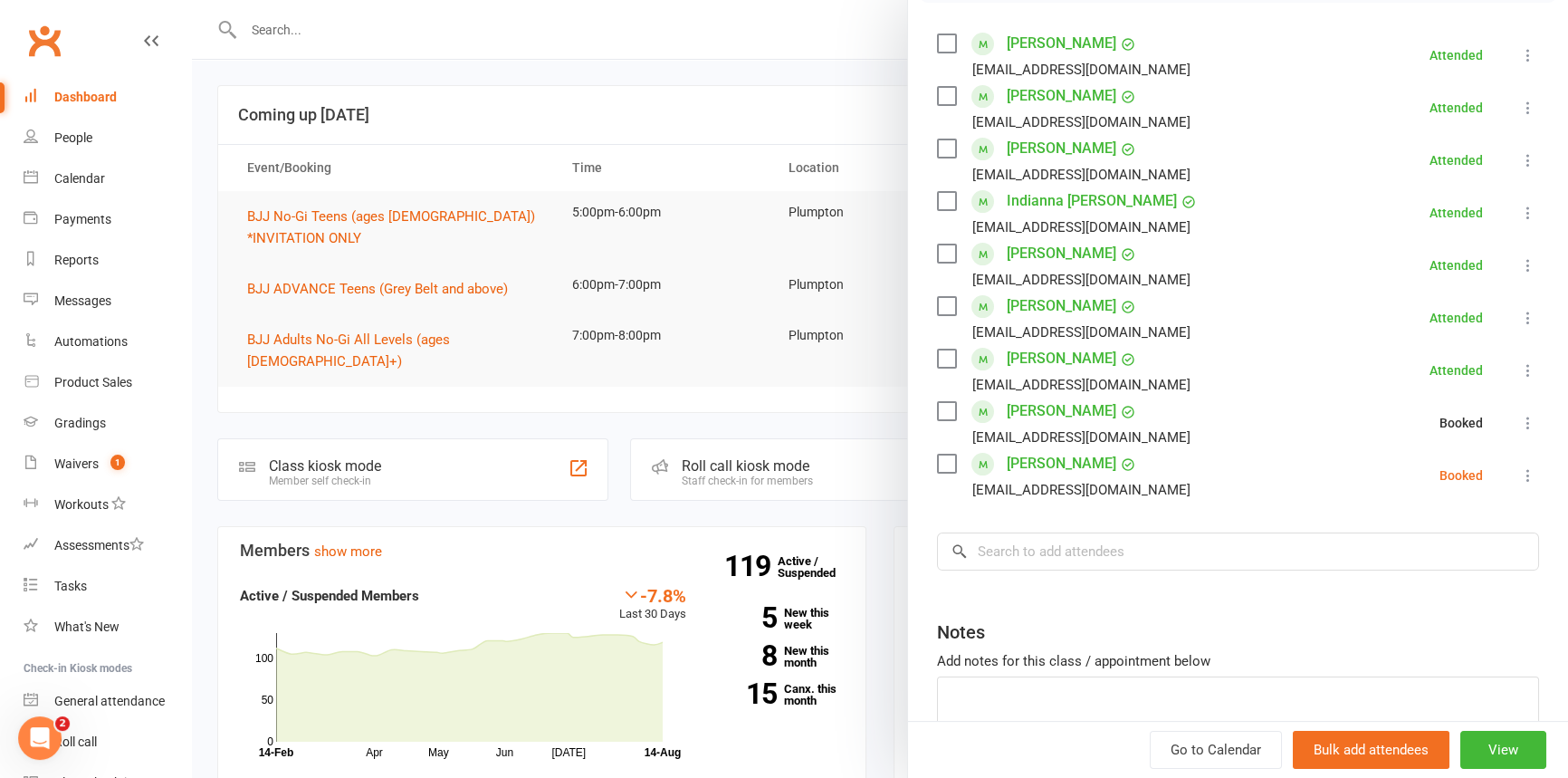
click at [1519, 470] on icon at bounding box center [1528, 475] width 18 height 18
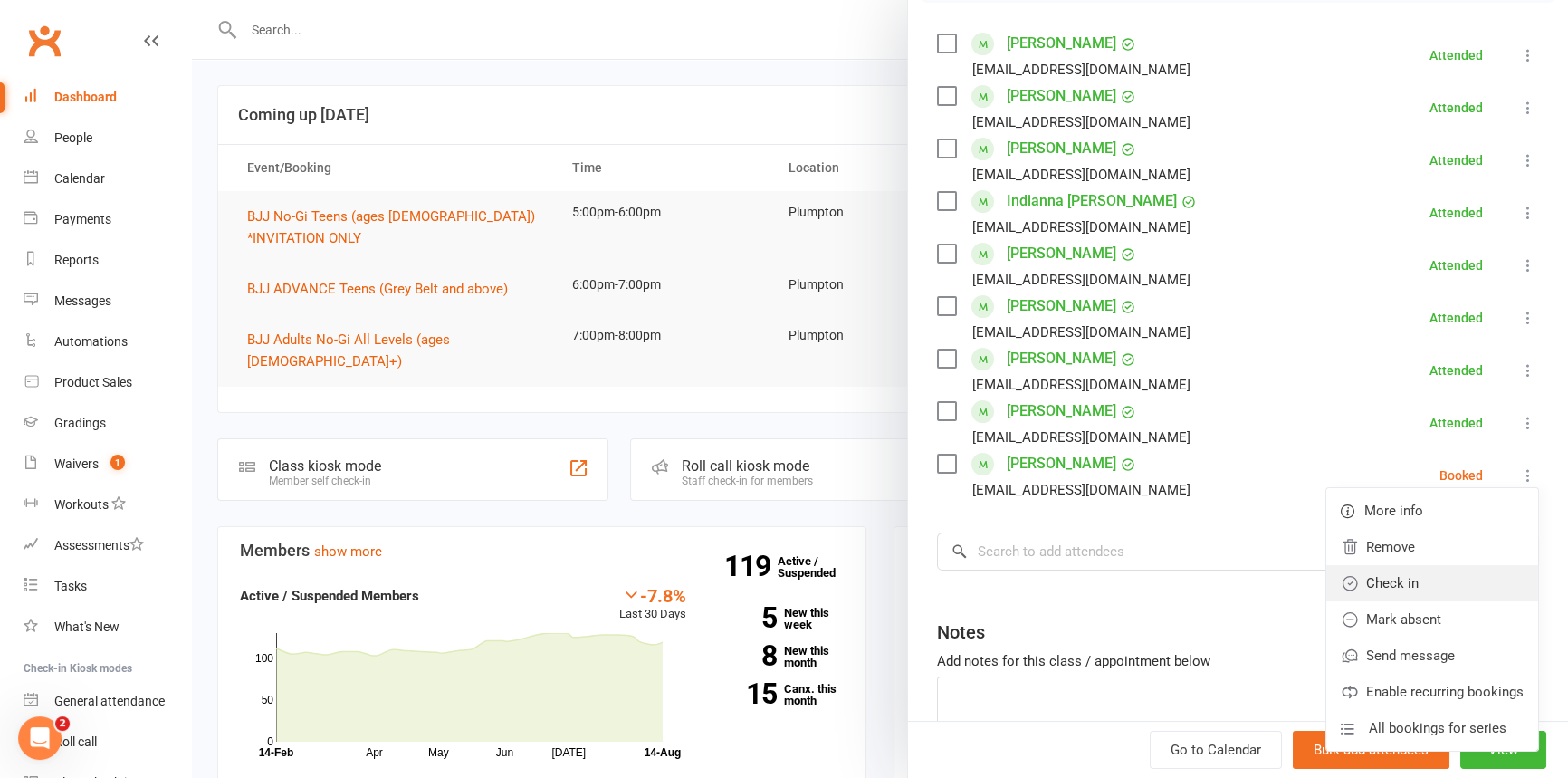
click at [1388, 580] on link "Check in" at bounding box center [1432, 583] width 212 height 36
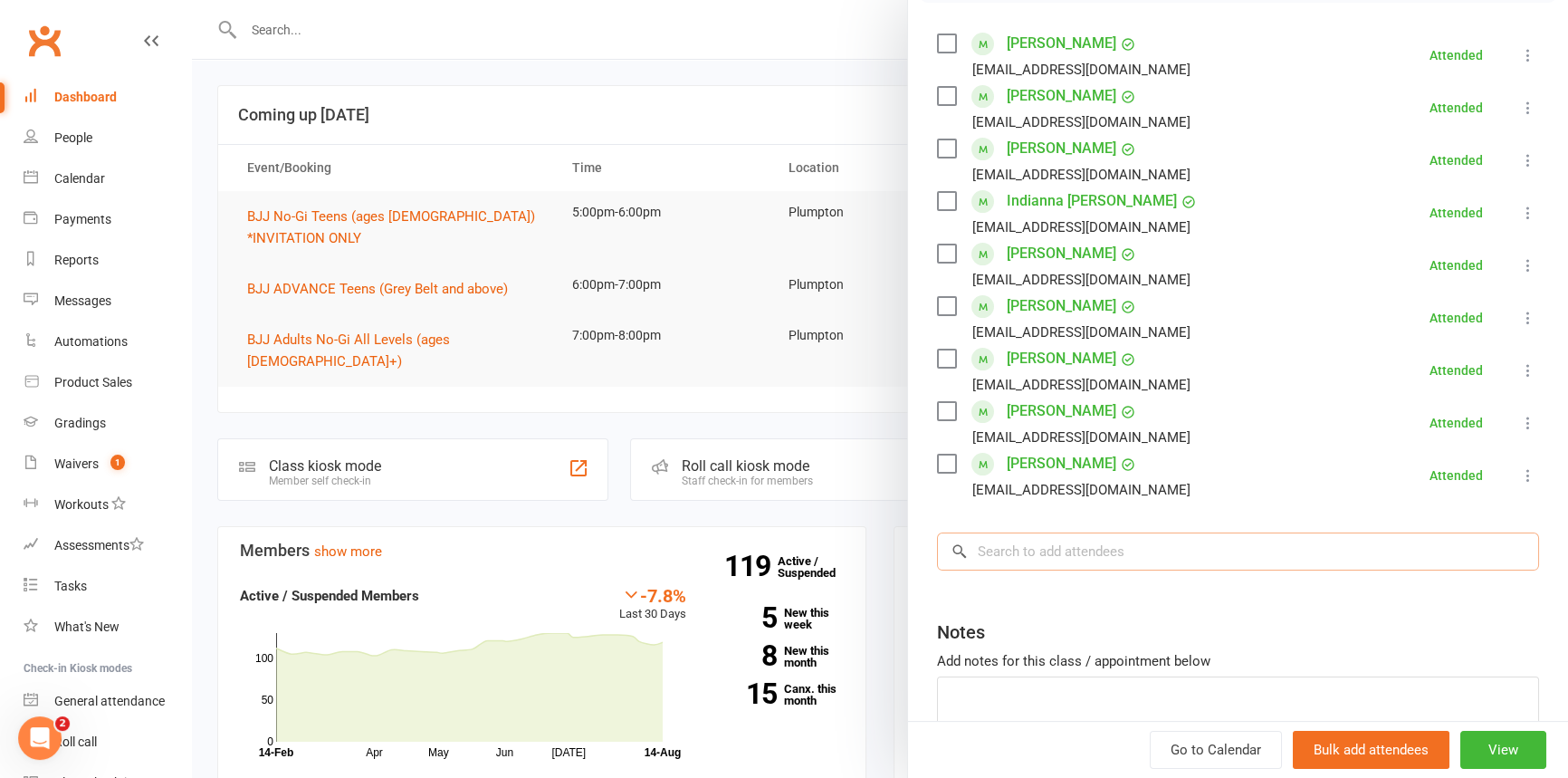
click at [1040, 536] on input "search" at bounding box center [1237, 551] width 602 height 38
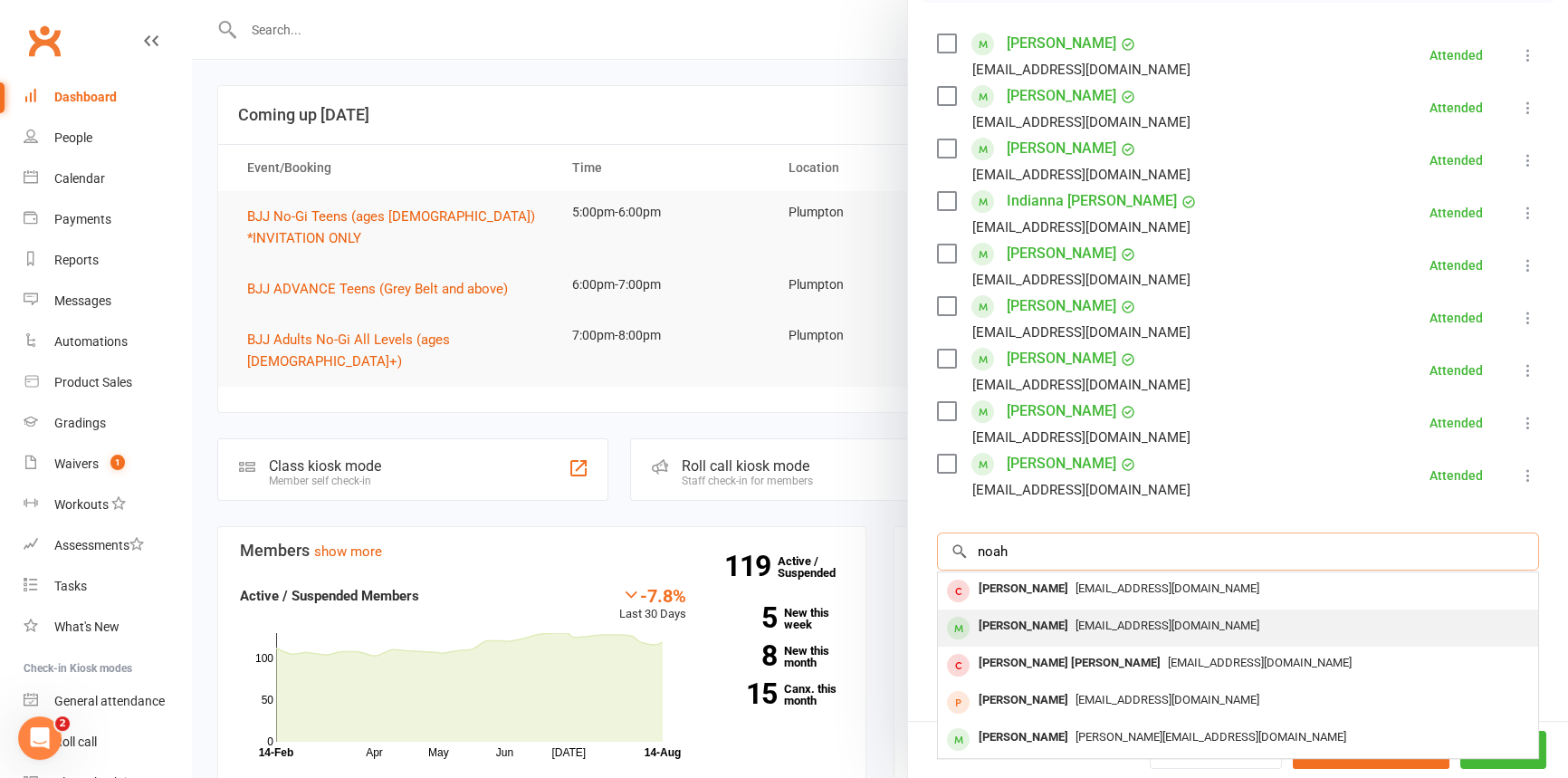
type input "noah"
click at [1016, 622] on div "[PERSON_NAME]" at bounding box center [1024, 626] width 104 height 26
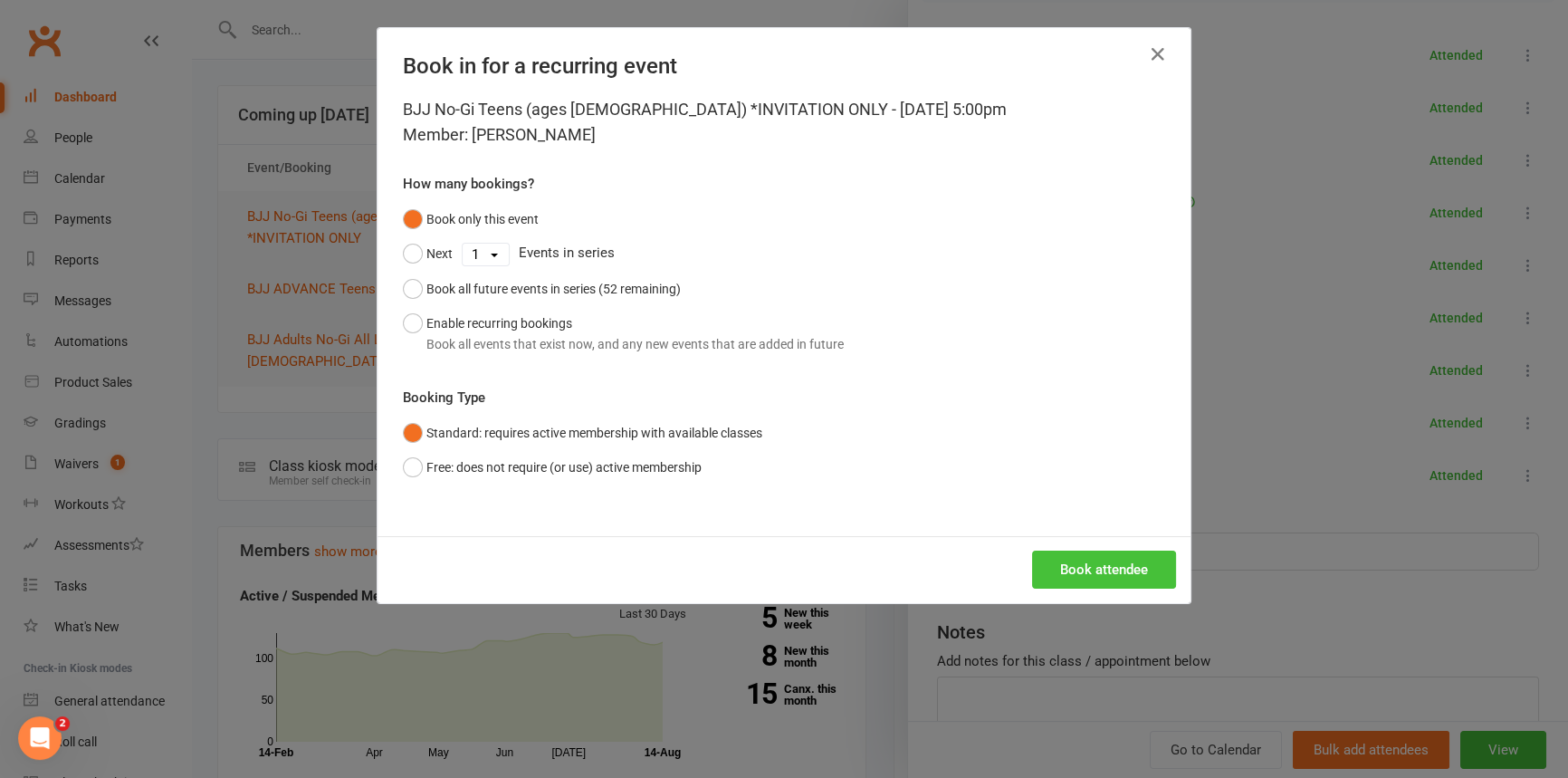
click at [1073, 570] on button "Book attendee" at bounding box center [1104, 569] width 144 height 38
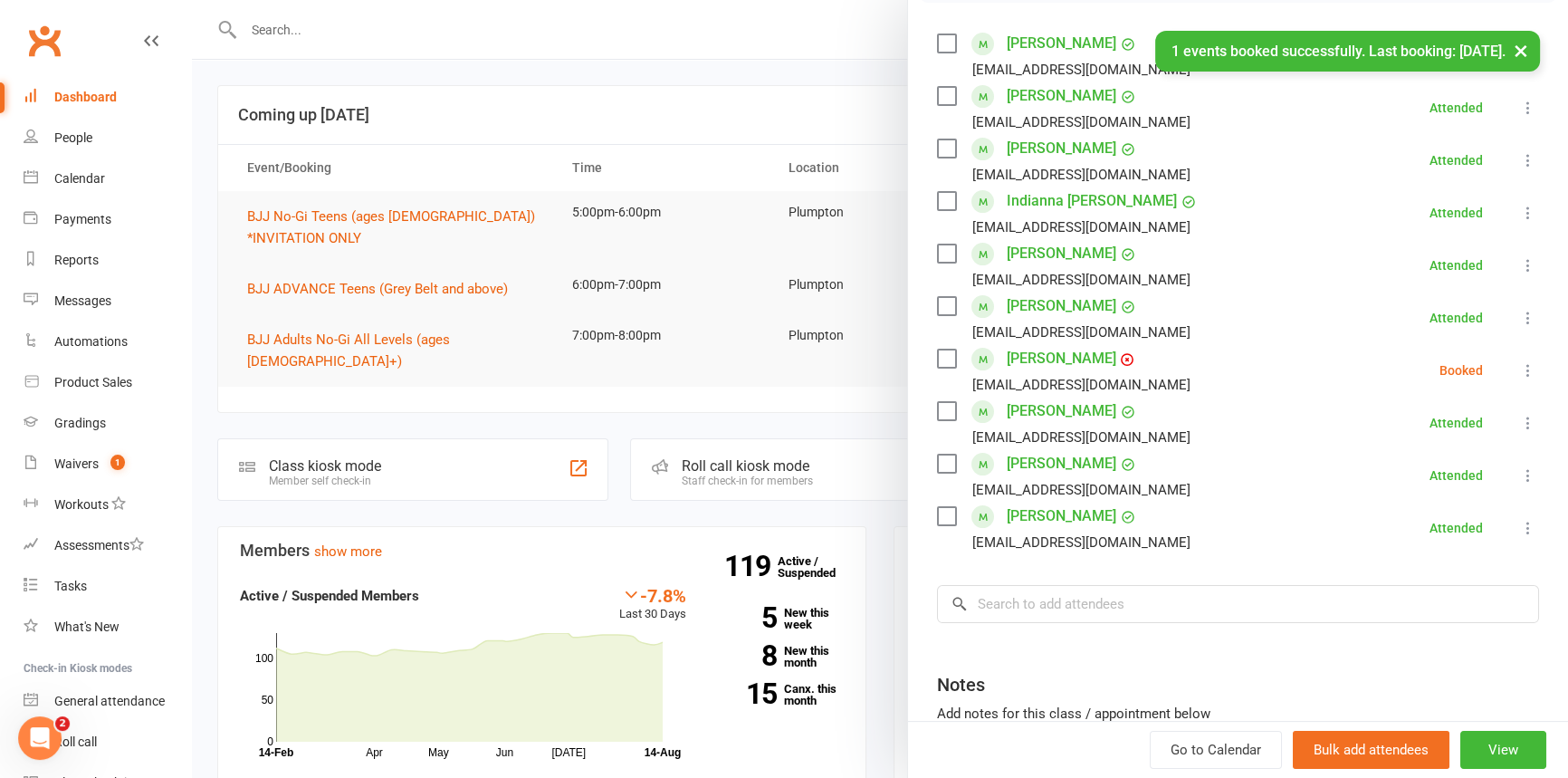
click at [1519, 365] on icon at bounding box center [1528, 371] width 18 height 18
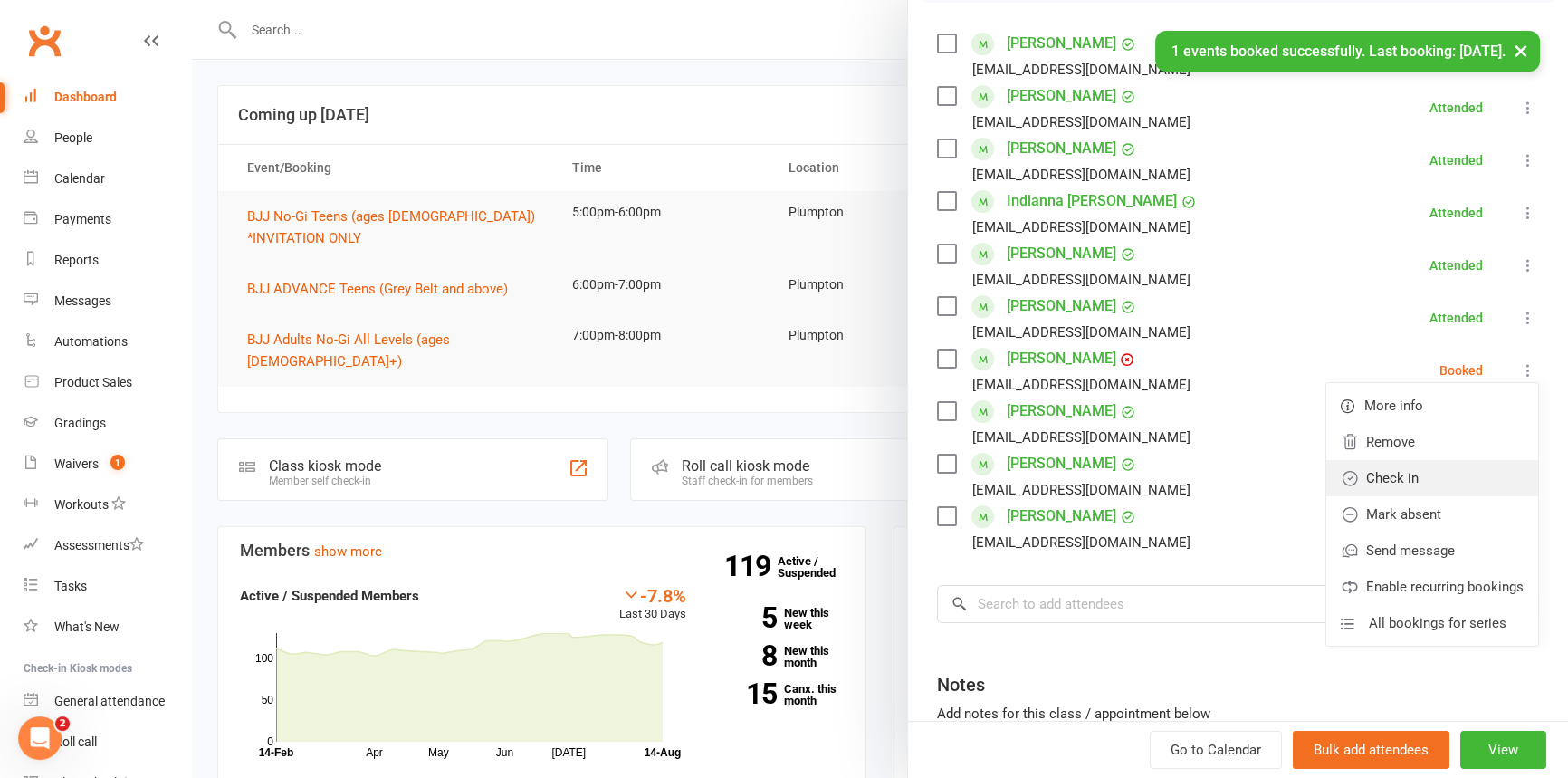
click at [1392, 478] on link "Check in" at bounding box center [1432, 477] width 212 height 36
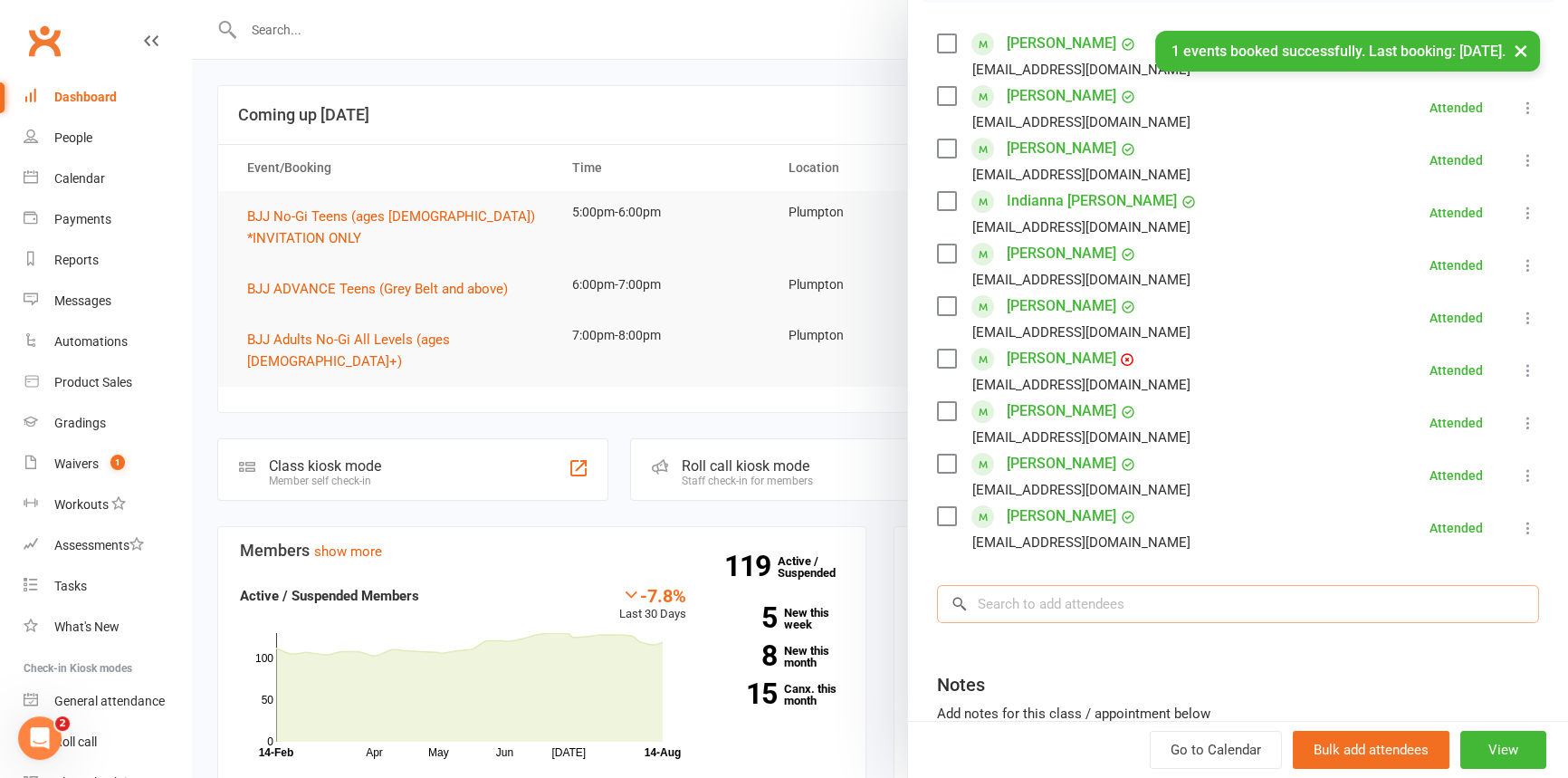
click at [1005, 620] on input "search" at bounding box center [1237, 604] width 602 height 38
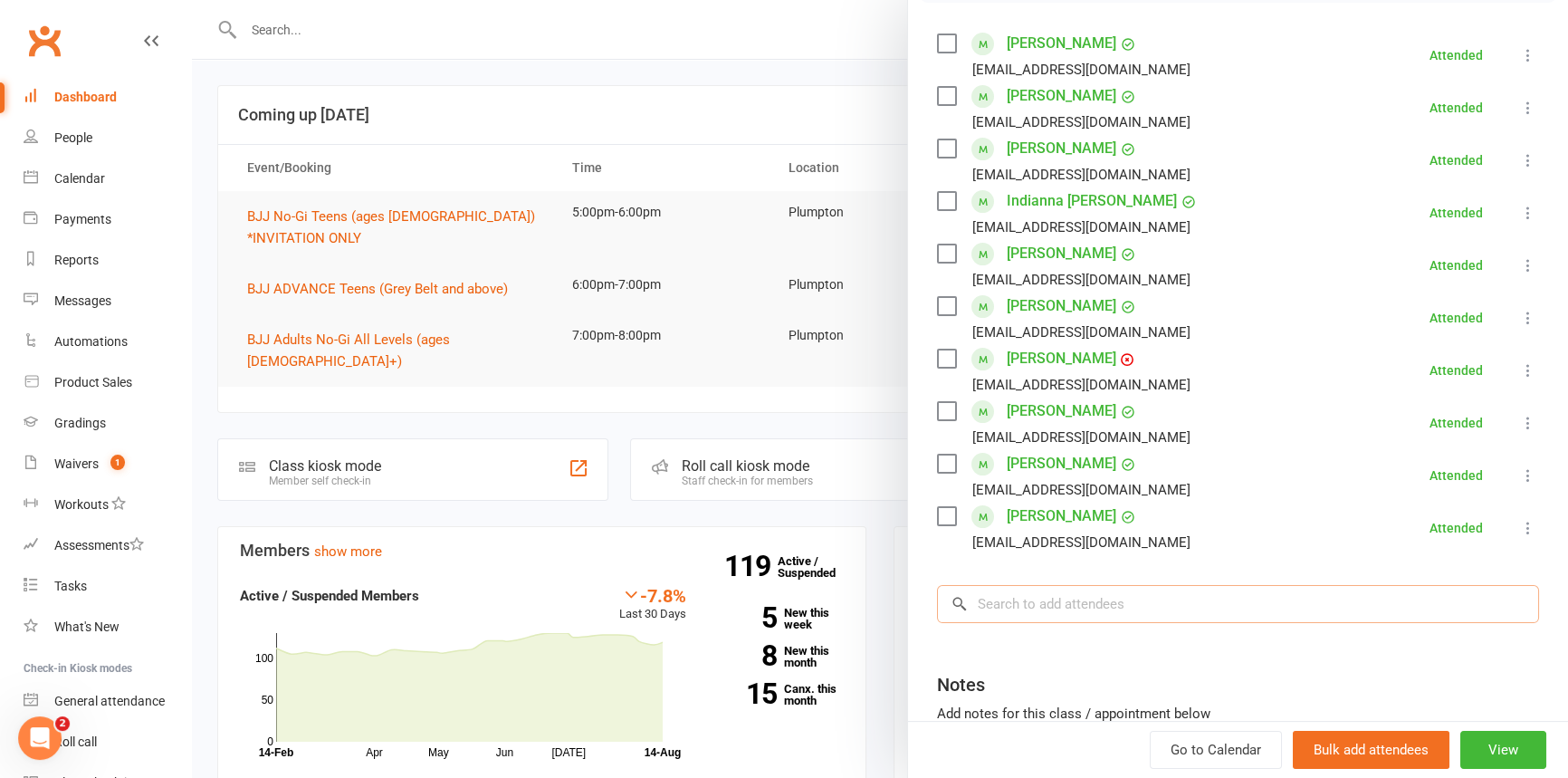
click at [1034, 603] on input "search" at bounding box center [1237, 604] width 602 height 38
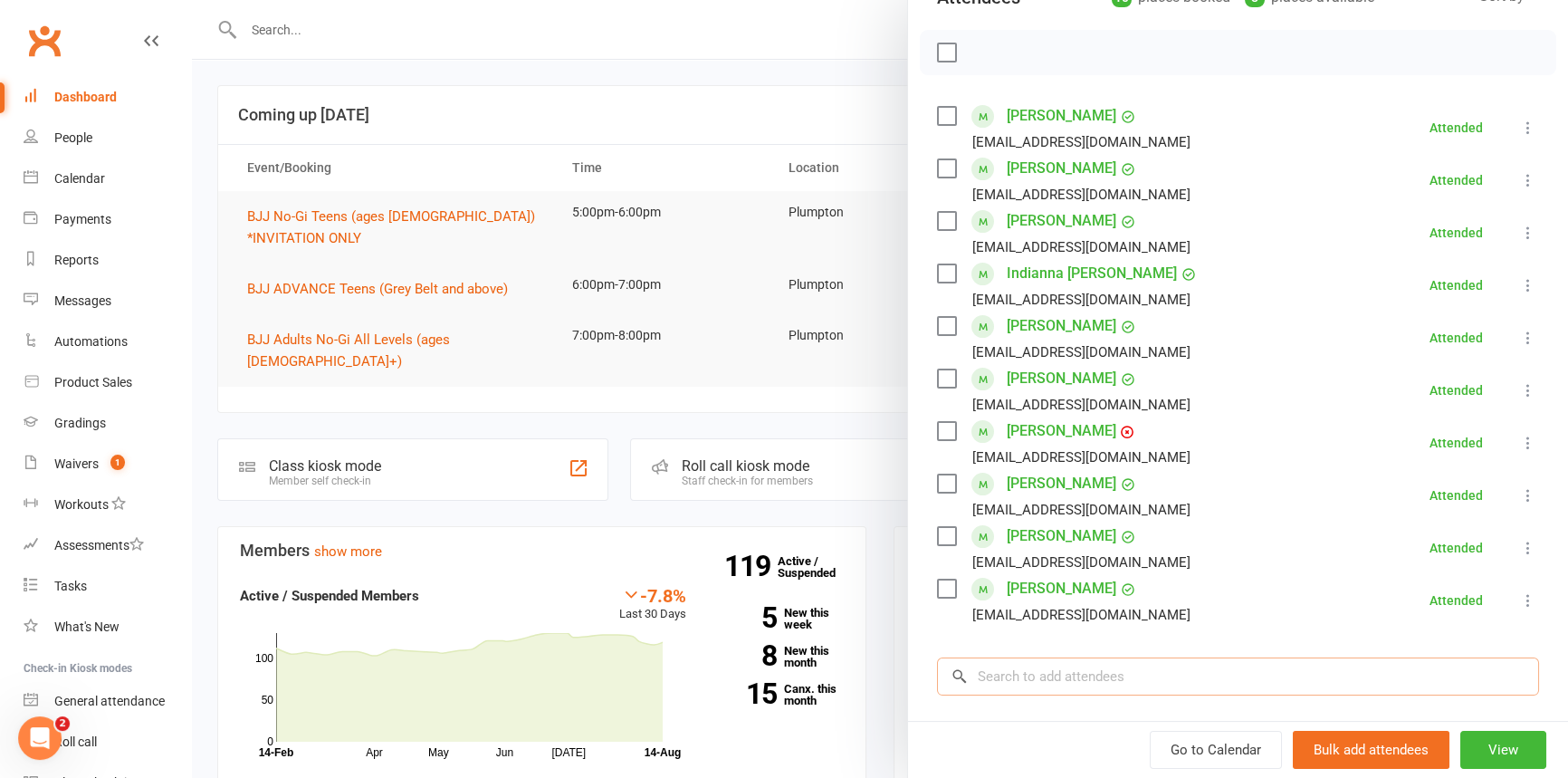
scroll to position [246, 0]
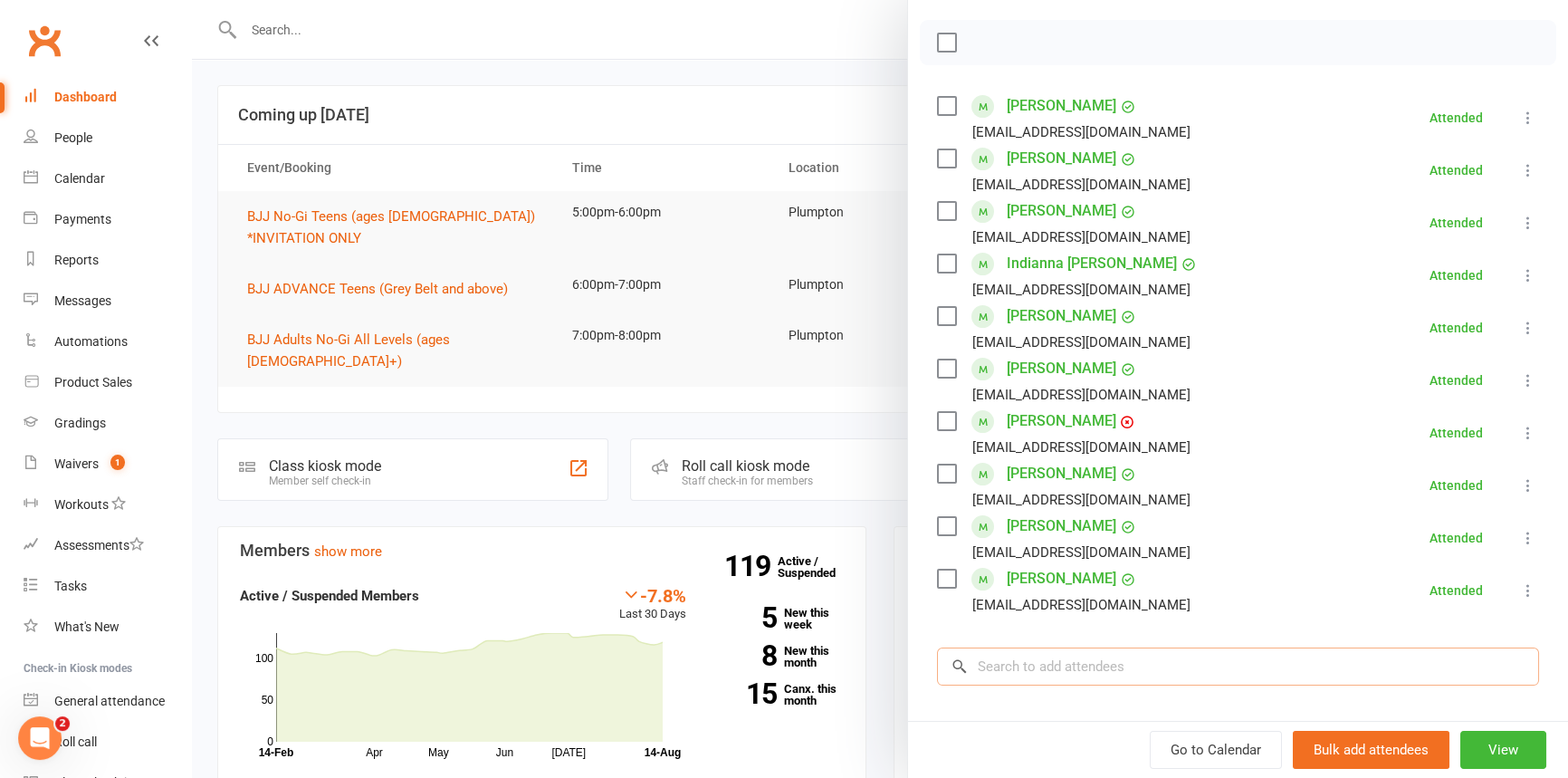
click at [1044, 675] on input "search" at bounding box center [1237, 666] width 602 height 38
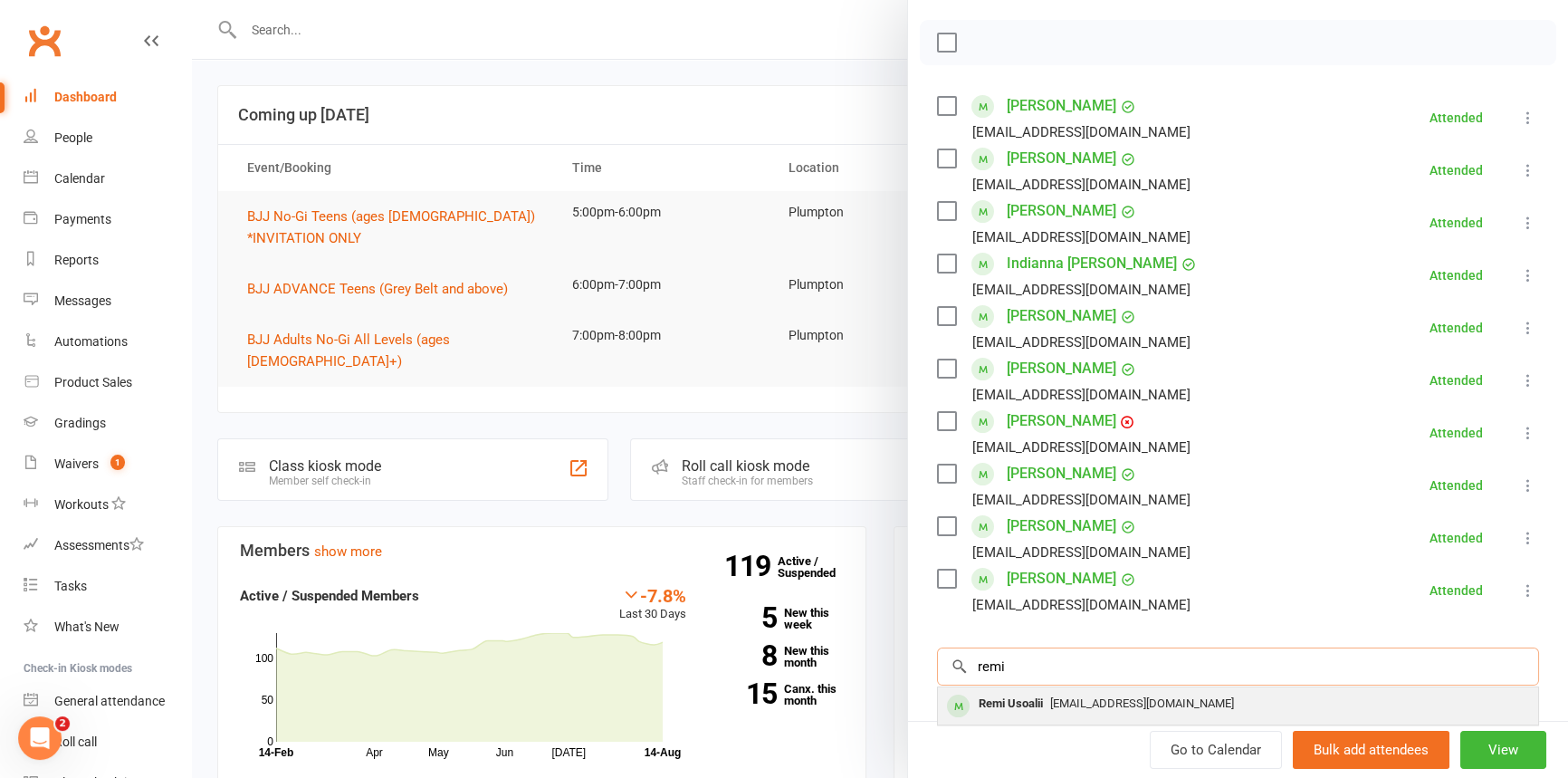
type input "remi"
click at [1023, 697] on div "Remi Usoalii" at bounding box center [1011, 704] width 79 height 26
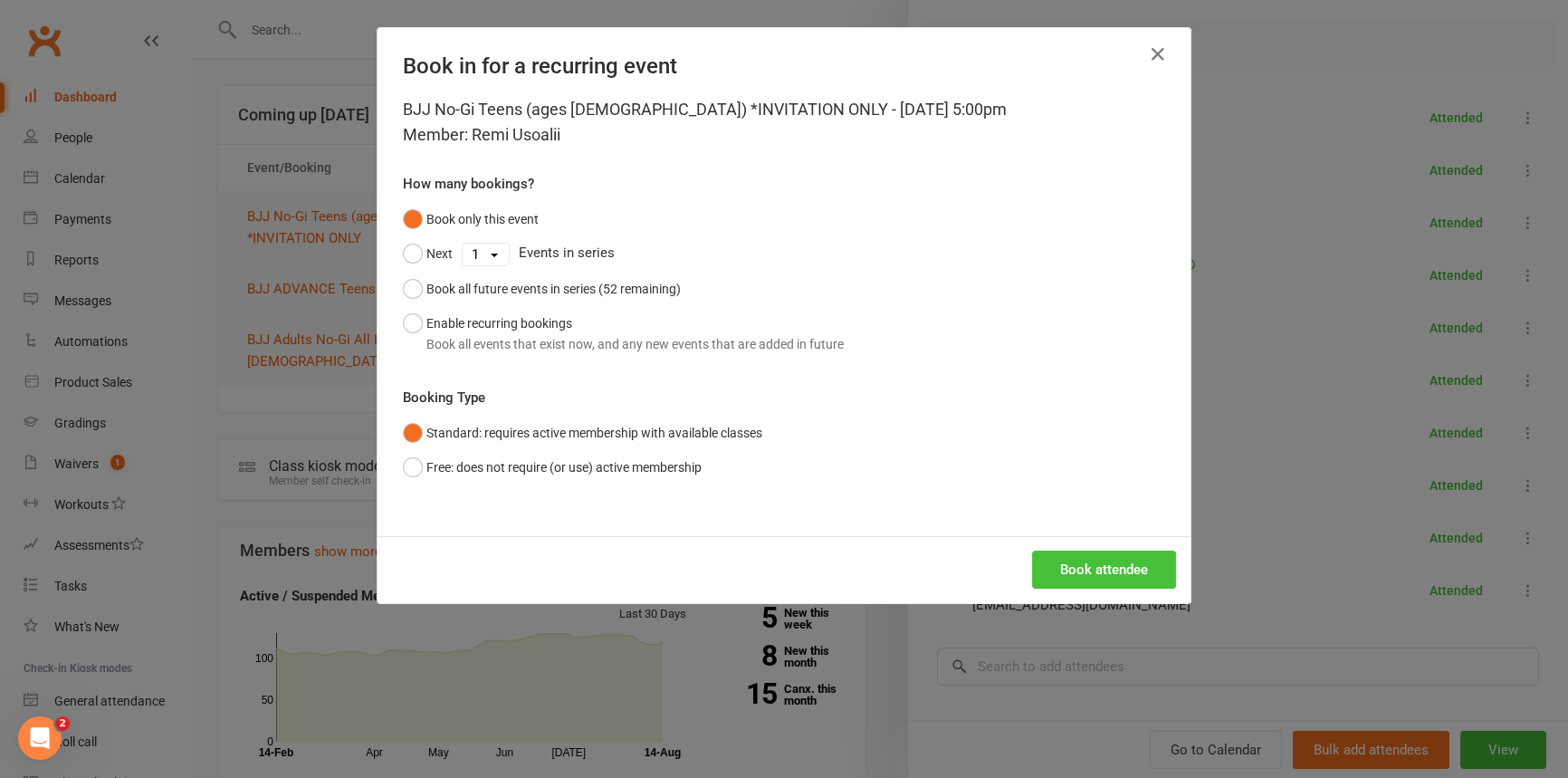
click at [1085, 576] on button "Book attendee" at bounding box center [1104, 569] width 144 height 38
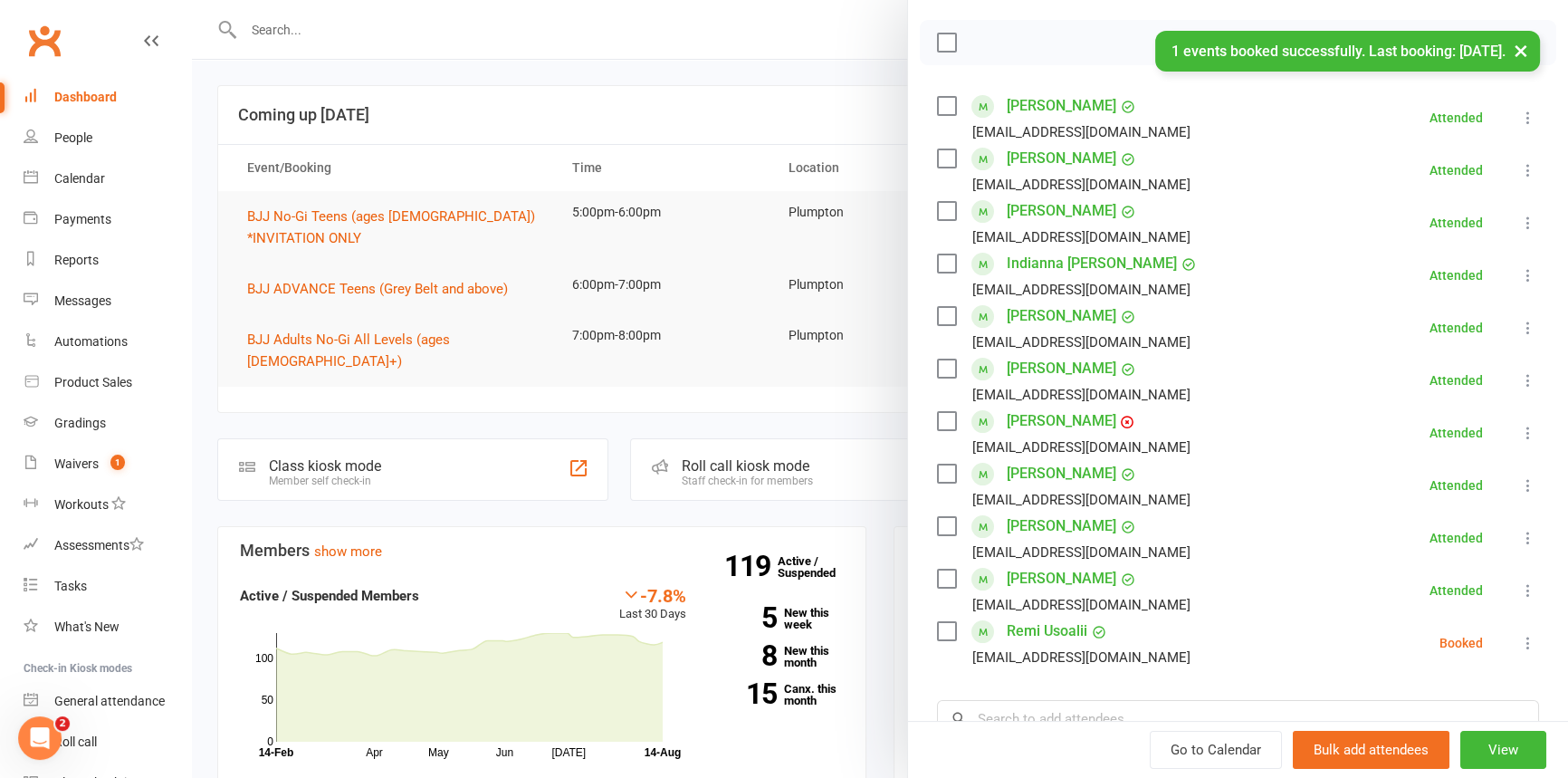
click at [1519, 642] on icon at bounding box center [1528, 643] width 18 height 18
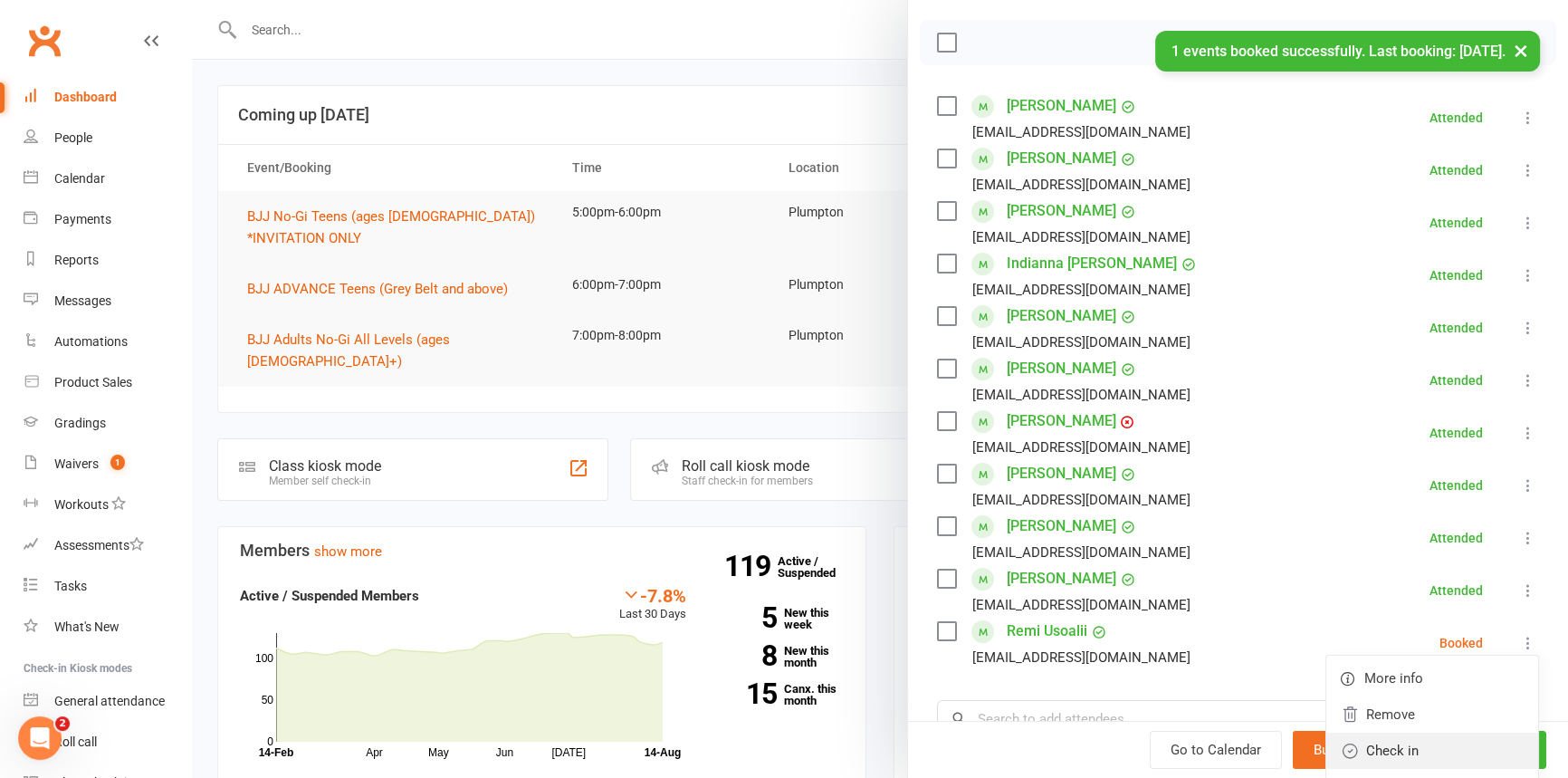
click at [1376, 750] on link "Check in" at bounding box center [1432, 750] width 212 height 36
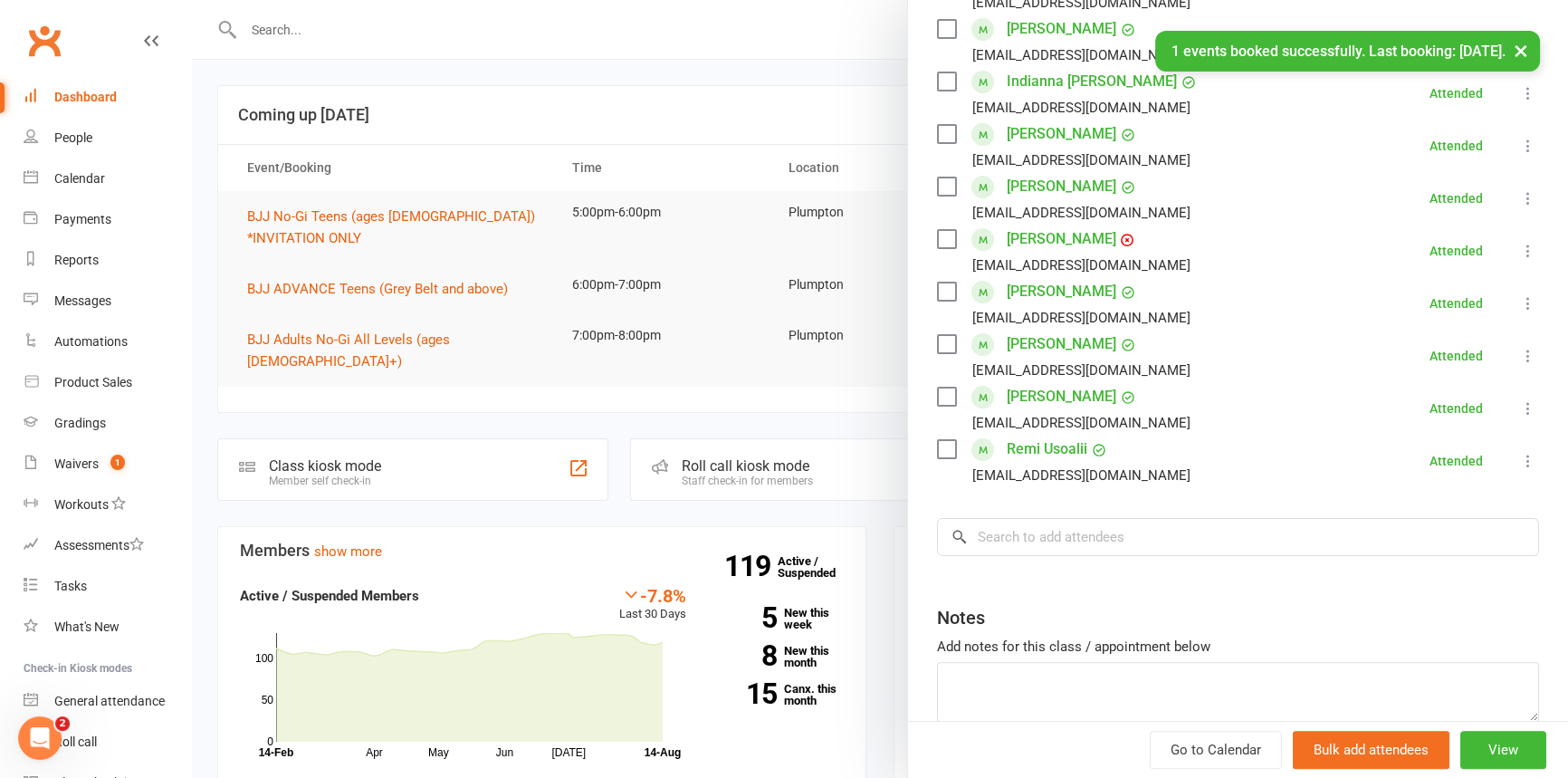
scroll to position [430, 0]
click at [983, 549] on input "search" at bounding box center [1237, 533] width 602 height 38
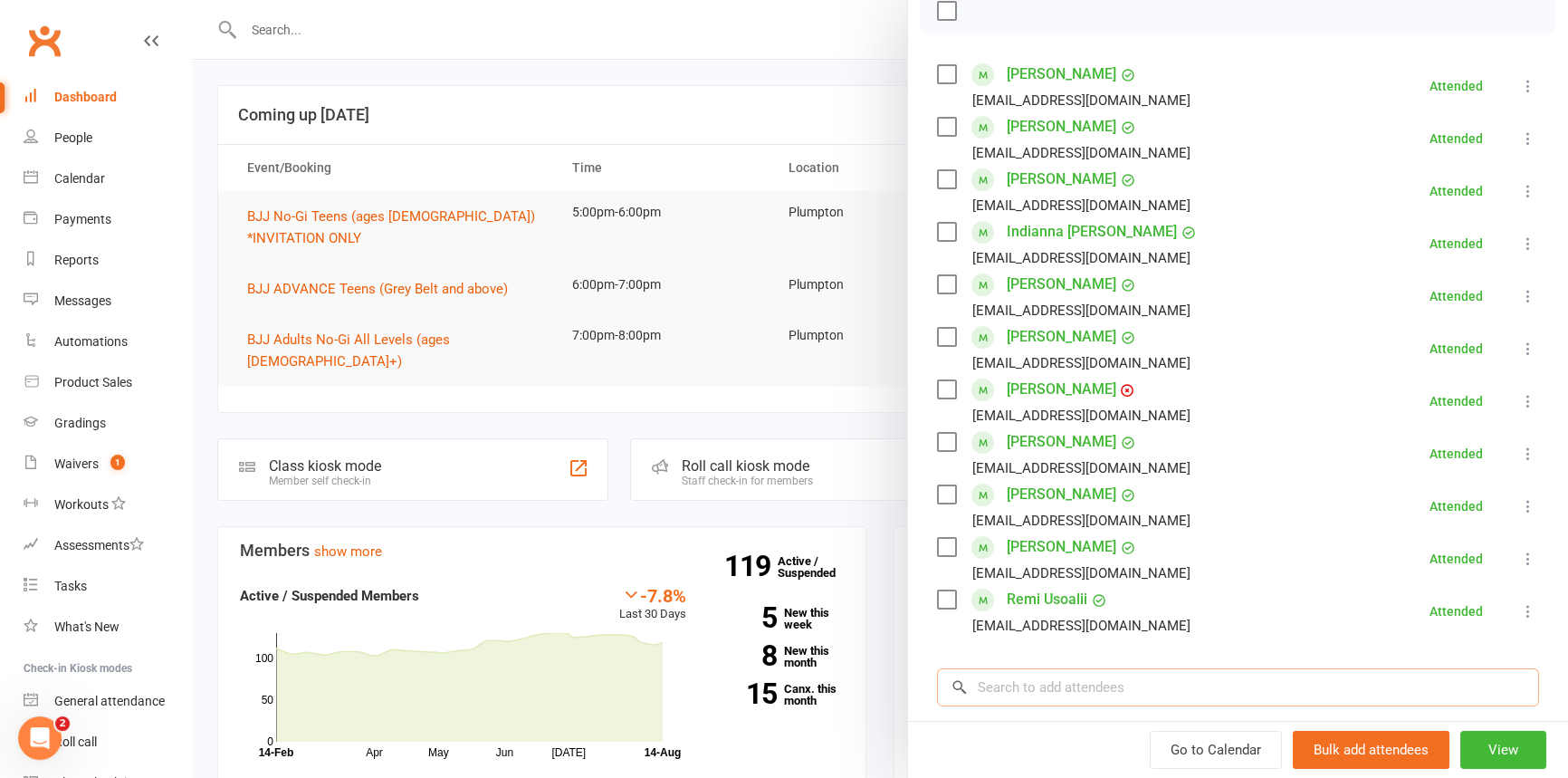
scroll to position [328, 0]
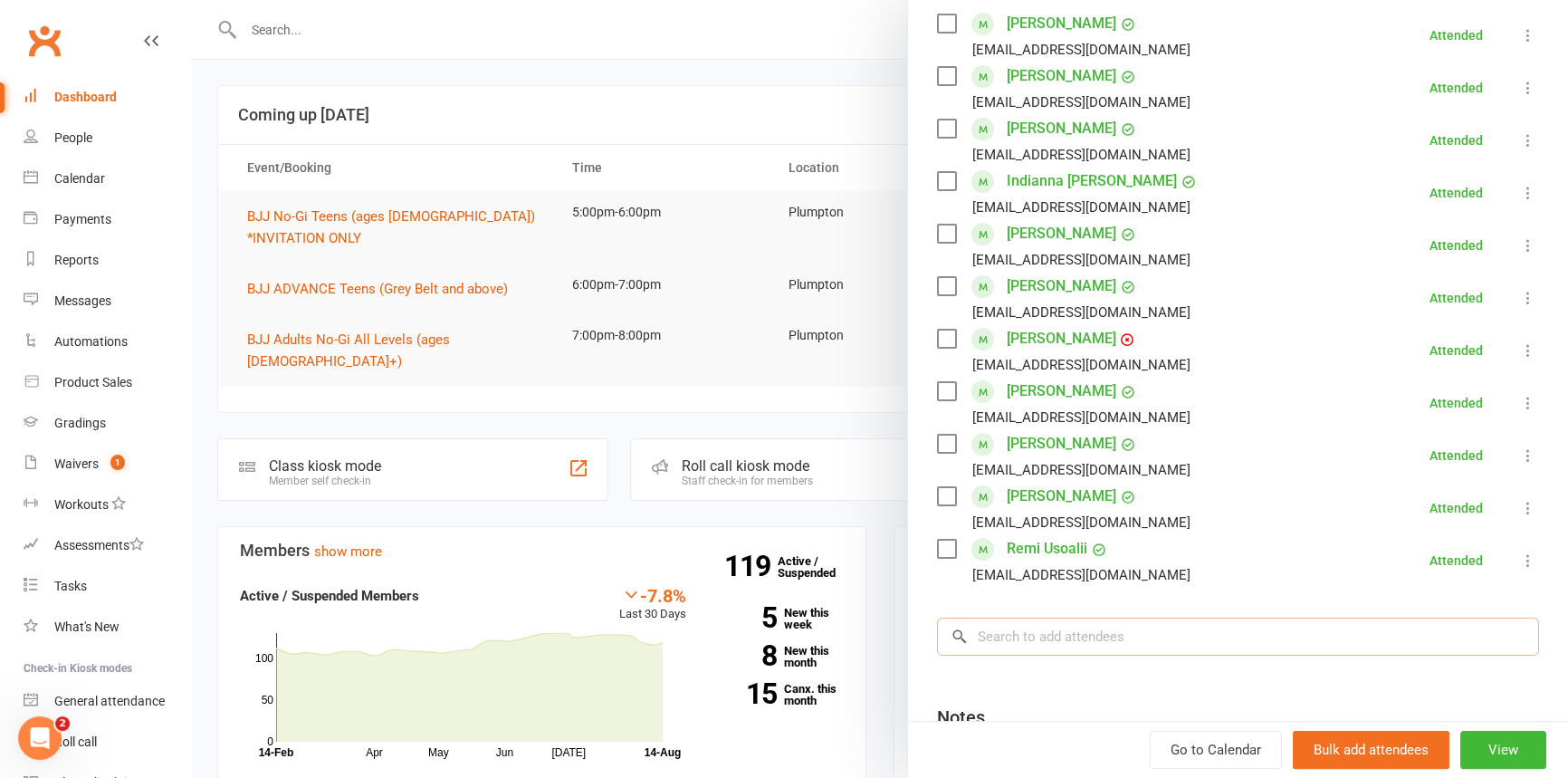
click at [1012, 629] on input "search" at bounding box center [1237, 636] width 602 height 38
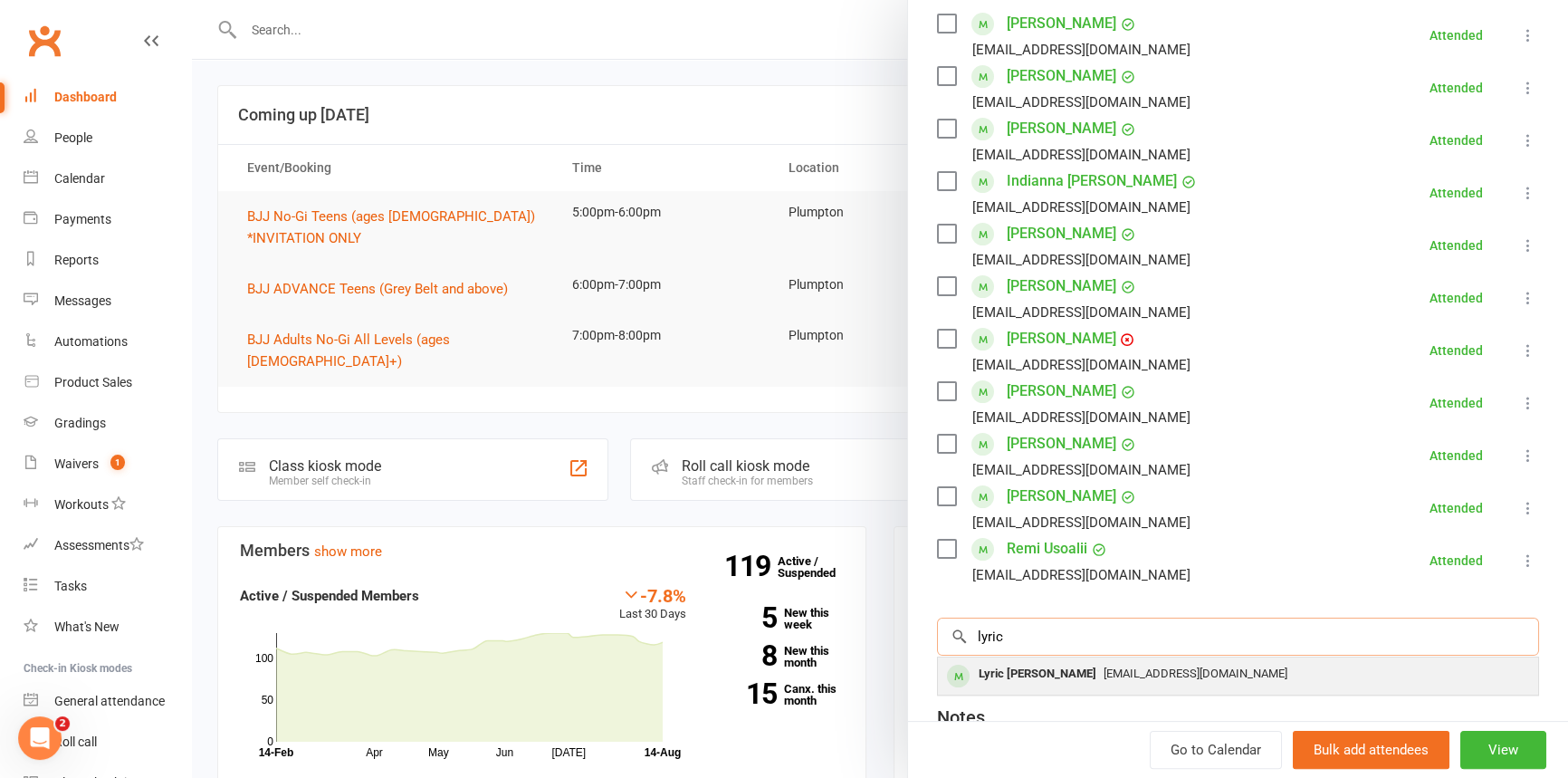
type input "lyric"
click at [1003, 670] on div "Lyric [PERSON_NAME]" at bounding box center [1038, 674] width 132 height 26
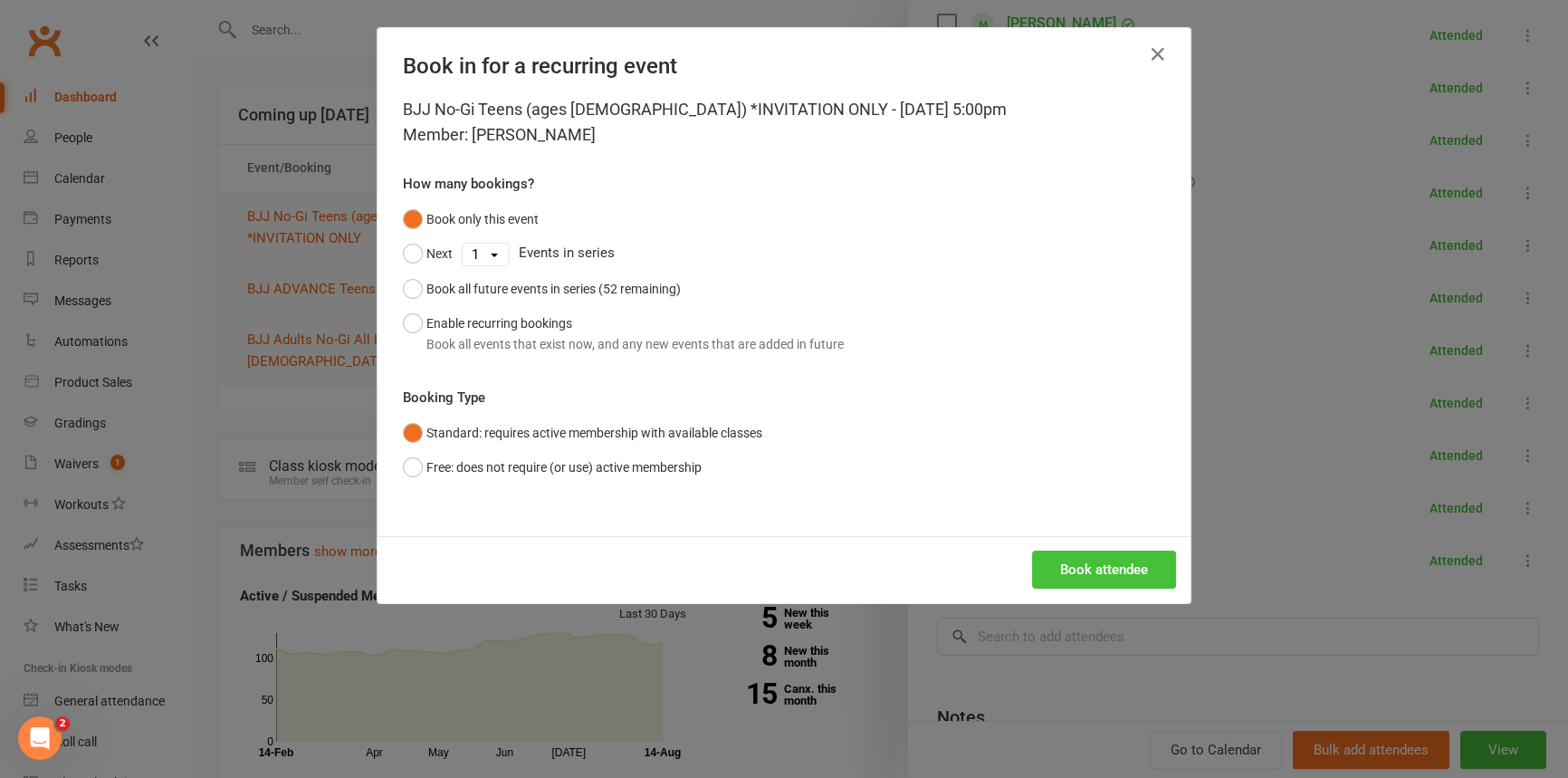
click at [1070, 571] on button "Book attendee" at bounding box center [1104, 569] width 144 height 38
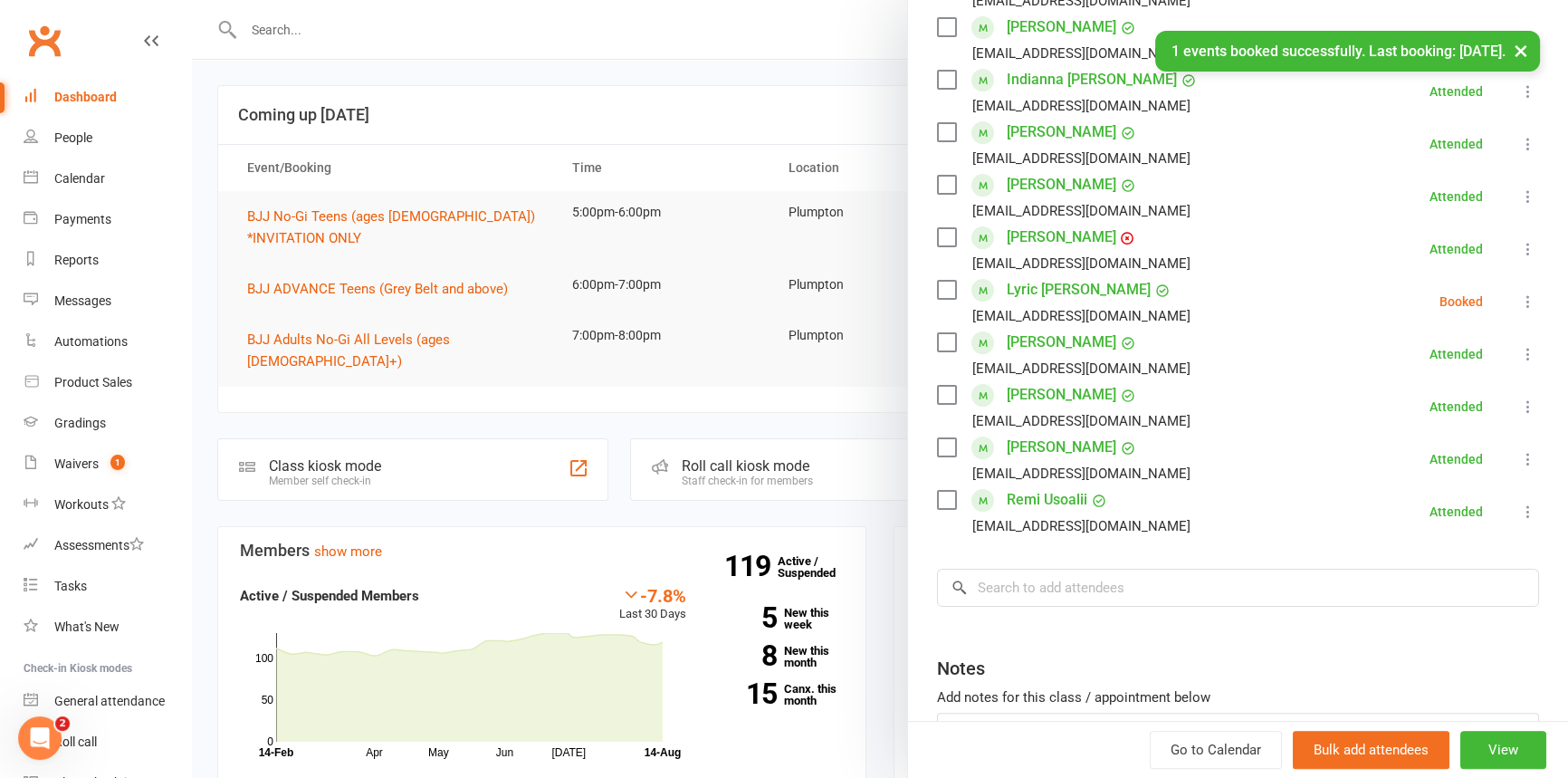
scroll to position [430, 0]
click at [976, 576] on input "search" at bounding box center [1237, 585] width 602 height 38
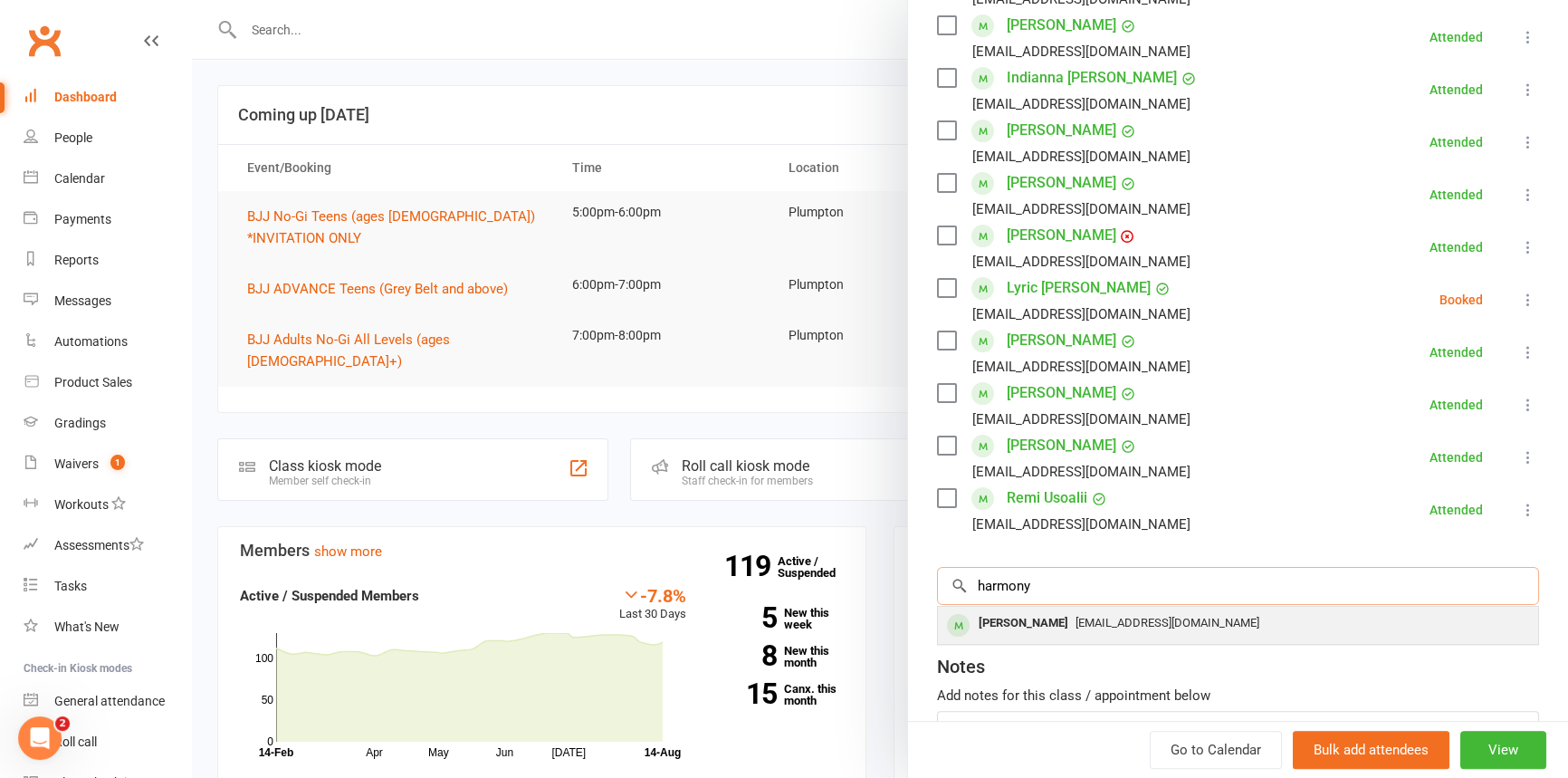
type input "harmony"
click at [1015, 616] on div "[PERSON_NAME]" at bounding box center [1024, 623] width 104 height 26
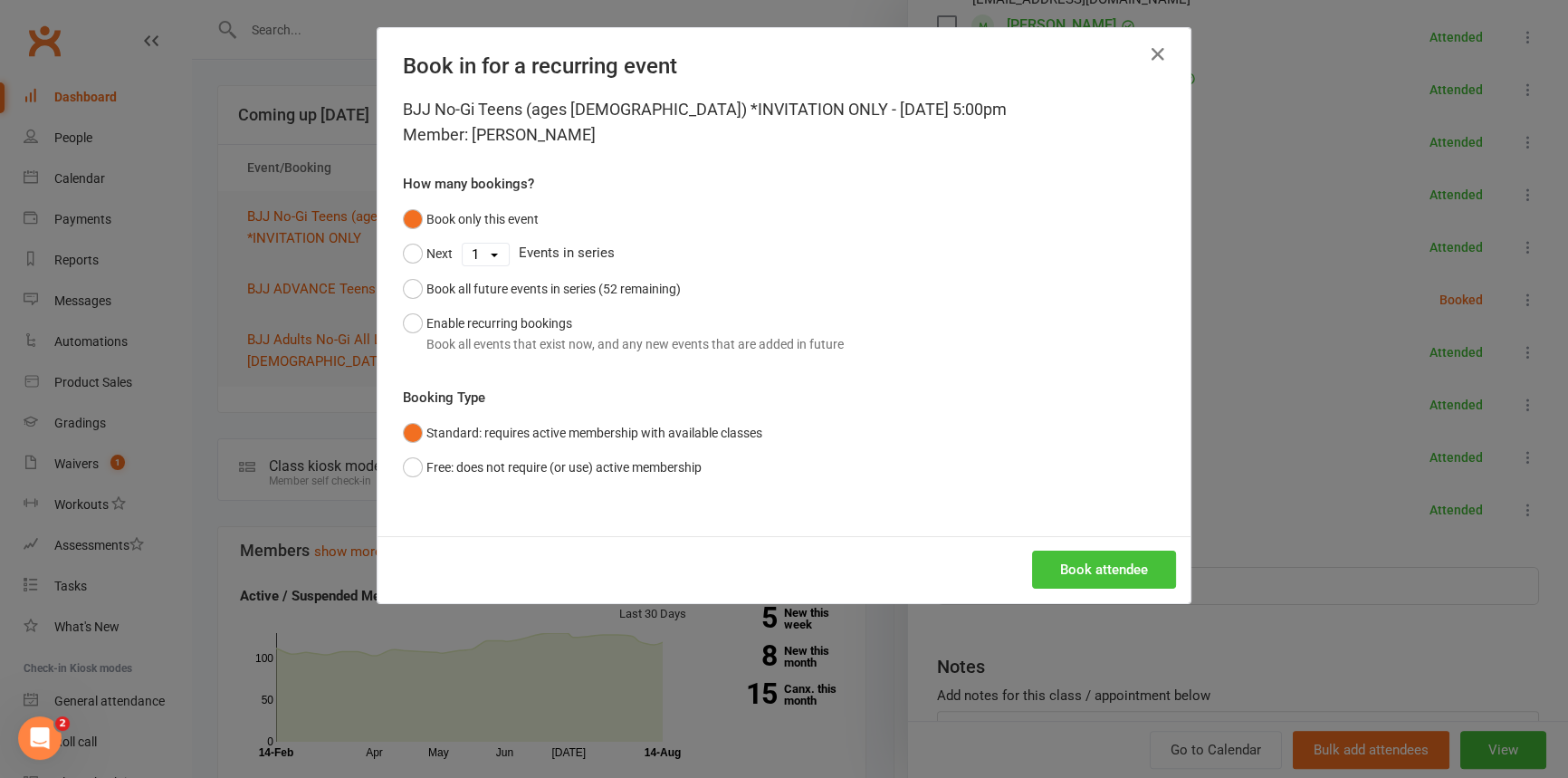
click at [1067, 556] on button "Book attendee" at bounding box center [1104, 569] width 144 height 38
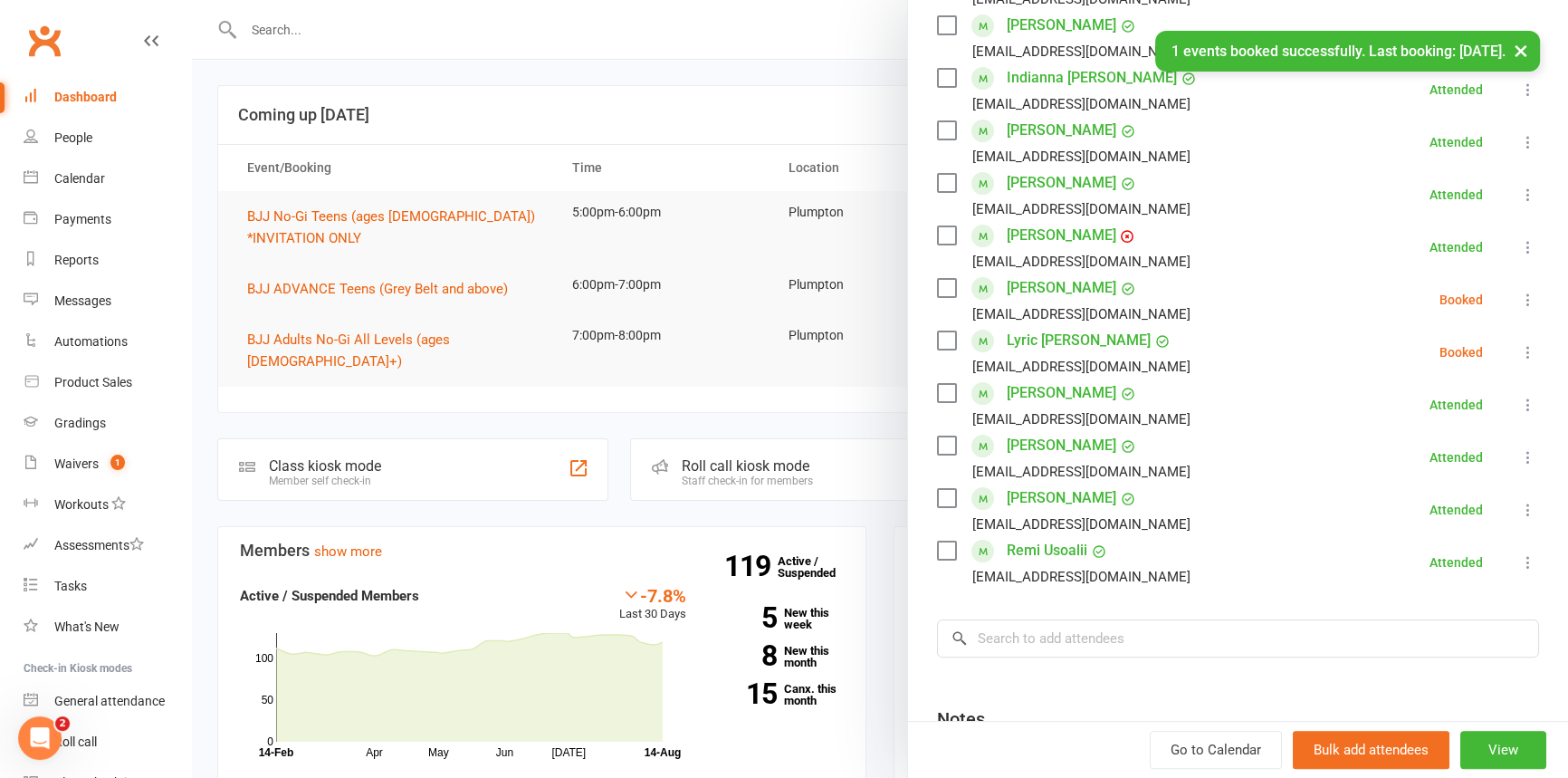
click at [991, 657] on div "Class kiosk mode Roll call 5:00 PM - 6:00 PM, [DATE] with Grappling Bros Instru…" at bounding box center [1237, 280] width 660 height 1267
click at [988, 640] on input "search" at bounding box center [1237, 638] width 602 height 38
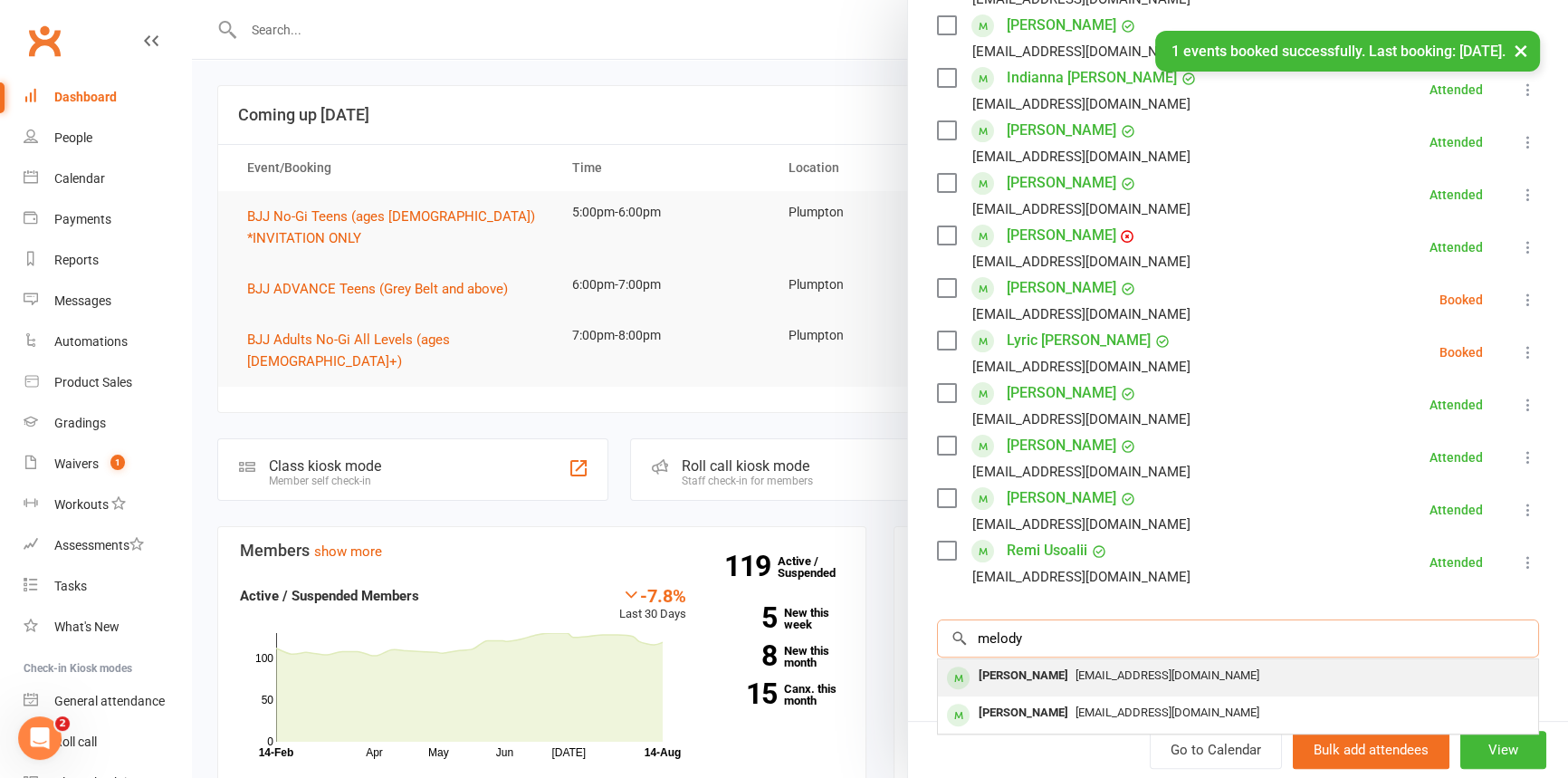
type input "melody"
click at [1014, 682] on div "[PERSON_NAME]" at bounding box center [1024, 676] width 104 height 26
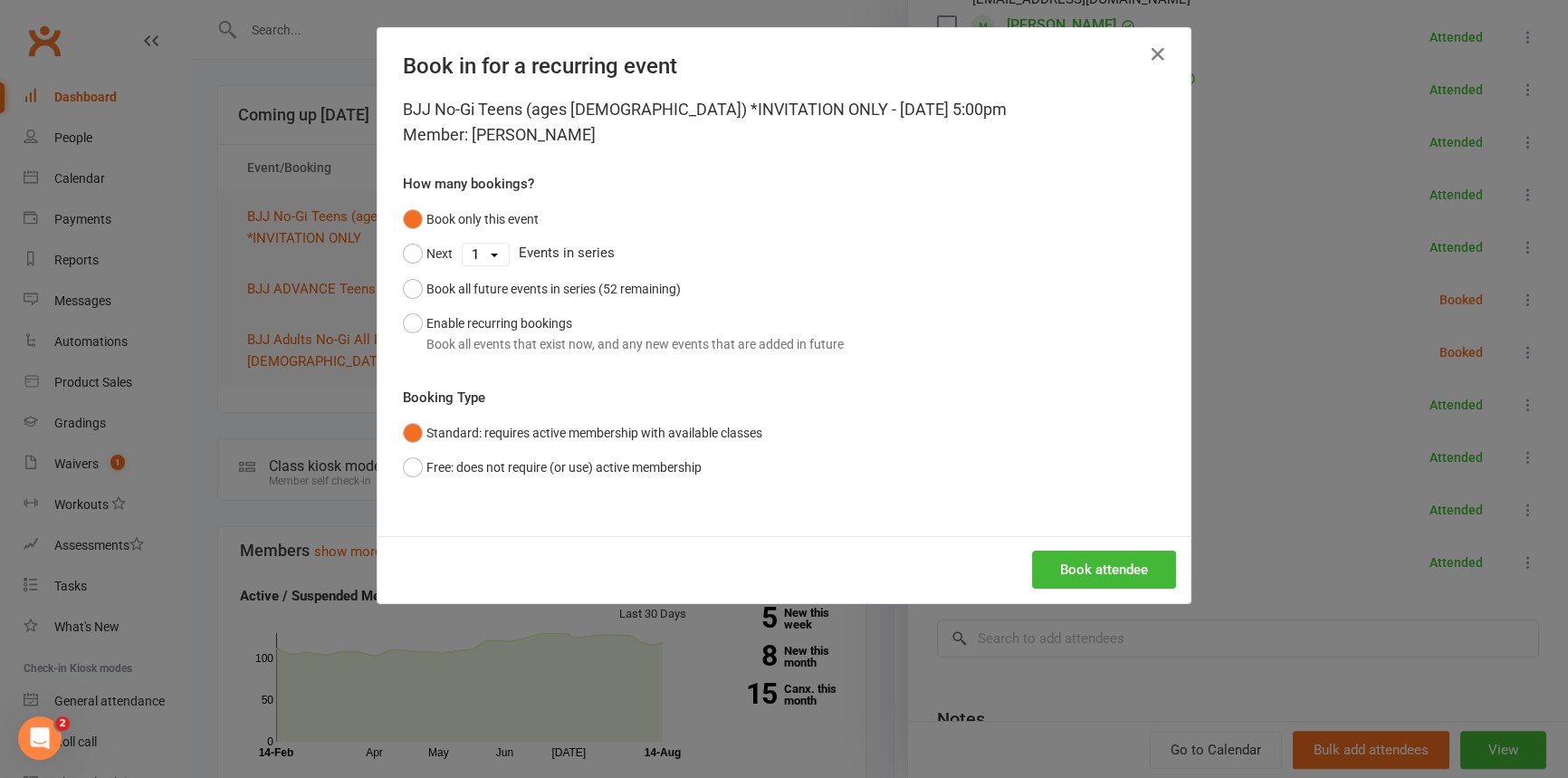
click at [1057, 547] on div "Book attendee" at bounding box center [784, 569] width 813 height 67
click at [1068, 561] on button "Book attendee" at bounding box center [1104, 569] width 144 height 38
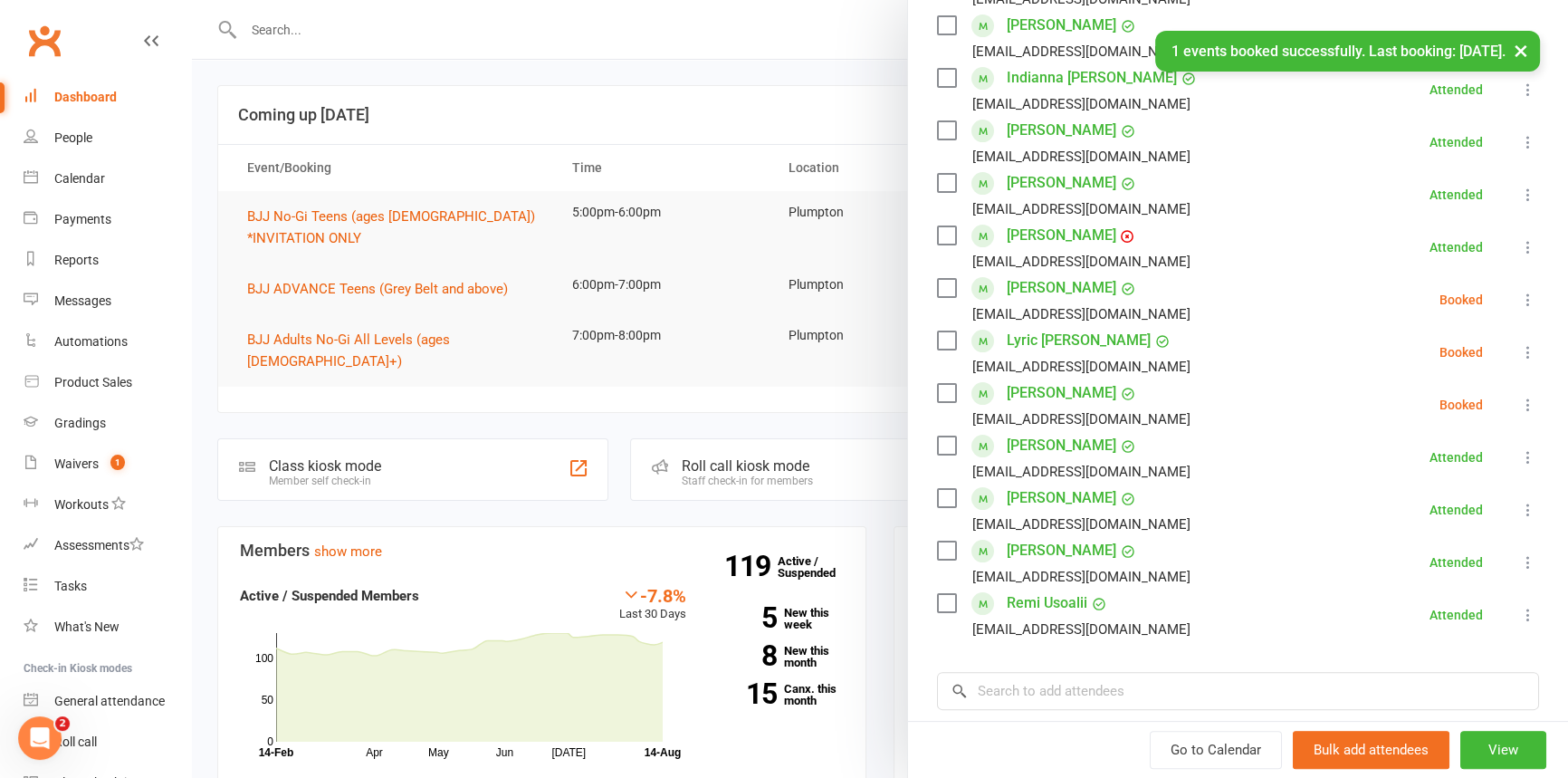
click at [1519, 296] on icon at bounding box center [1528, 300] width 18 height 18
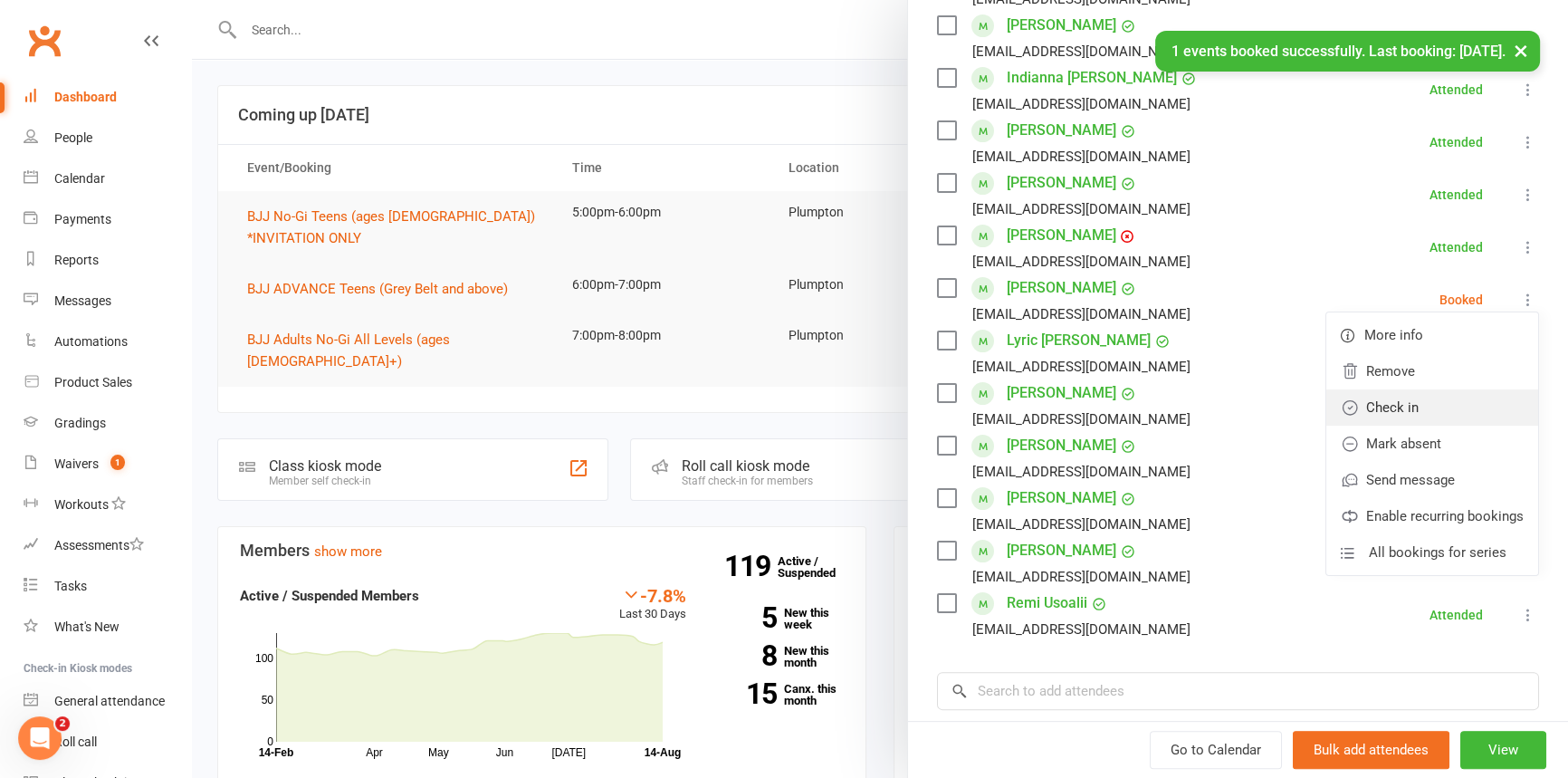
click at [1424, 398] on link "Check in" at bounding box center [1432, 407] width 212 height 36
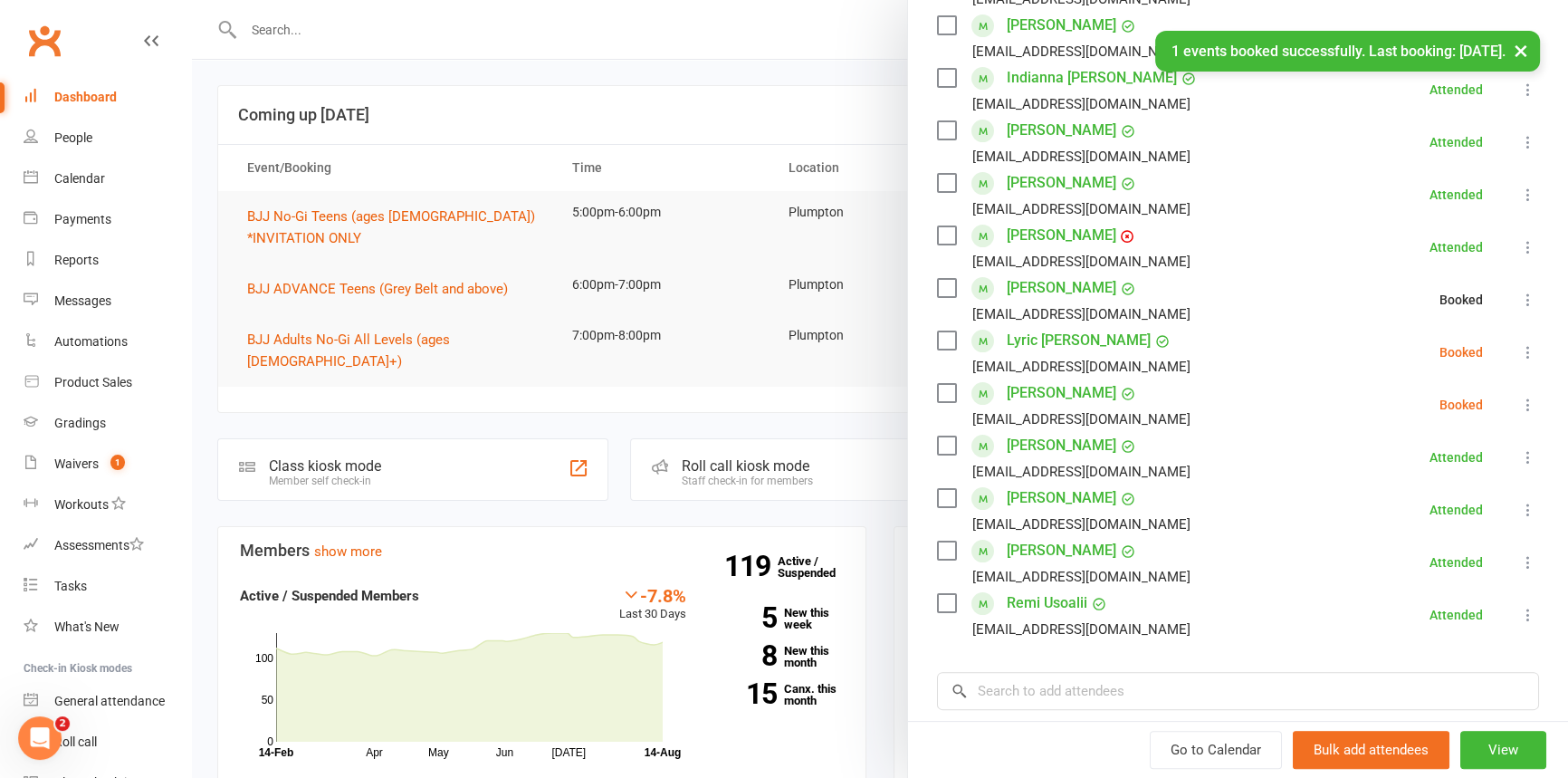
click at [1519, 347] on icon at bounding box center [1528, 353] width 18 height 18
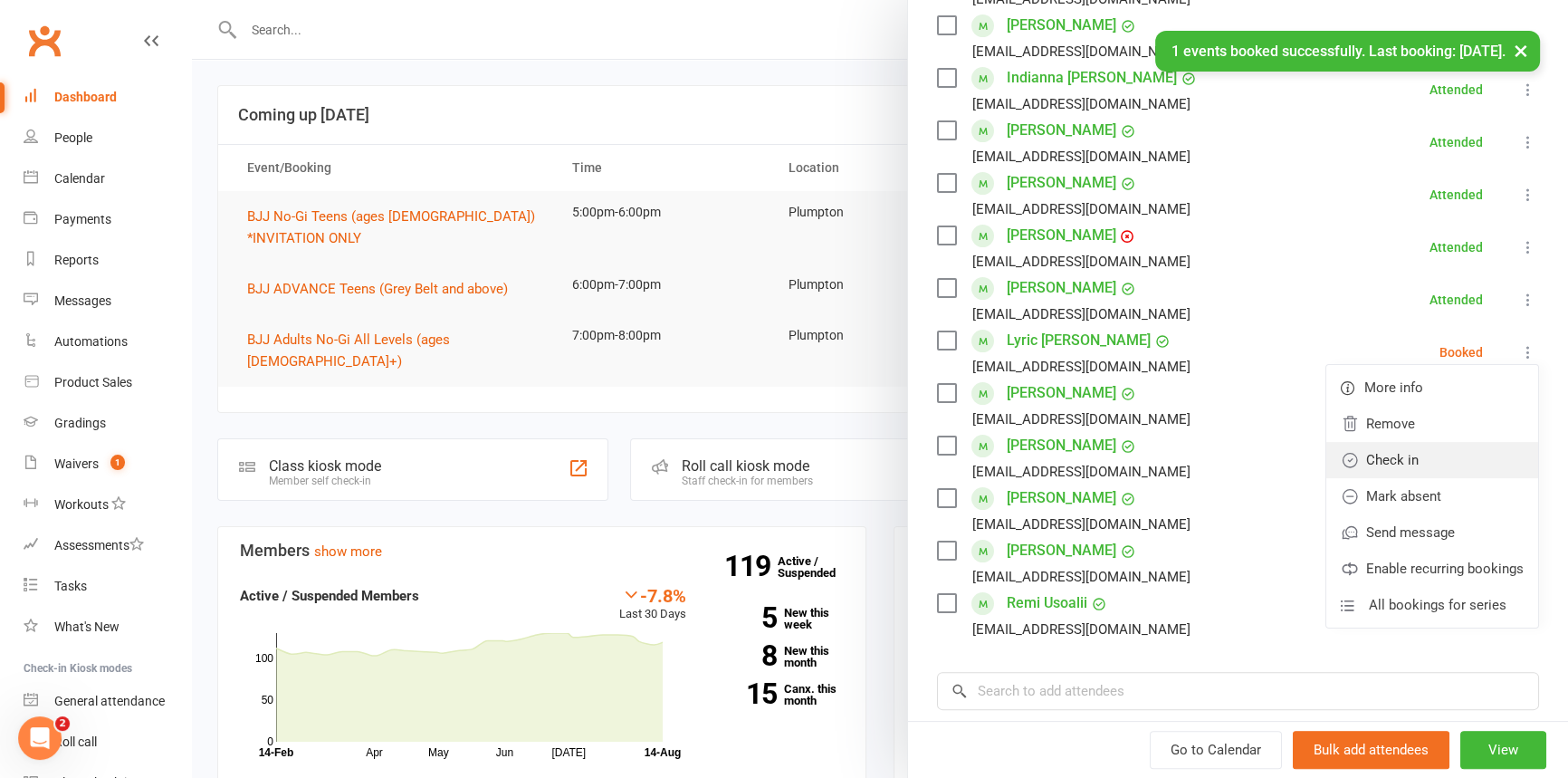
click at [1388, 453] on link "Check in" at bounding box center [1432, 459] width 212 height 36
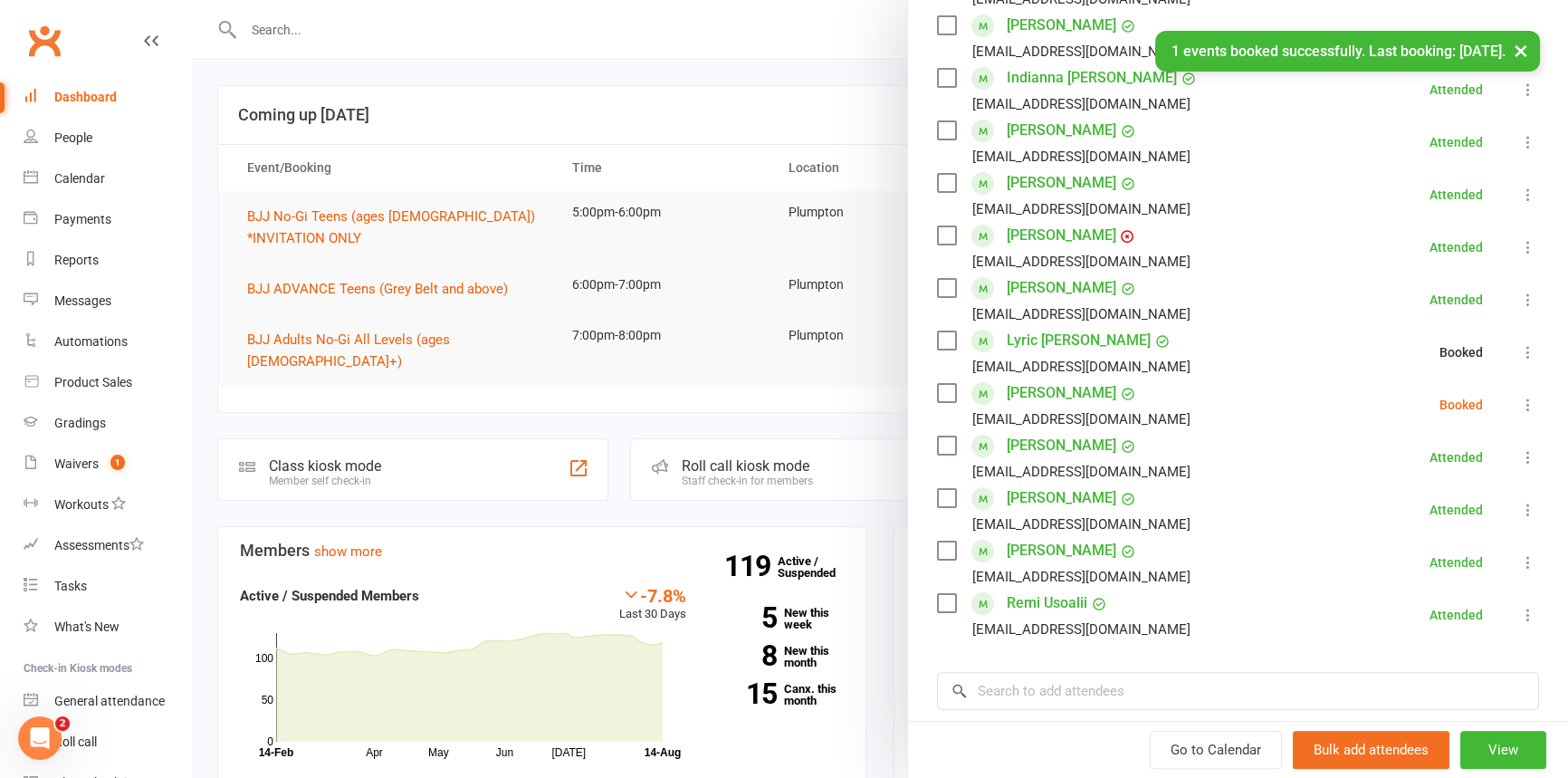
click at [1519, 401] on icon at bounding box center [1528, 404] width 18 height 18
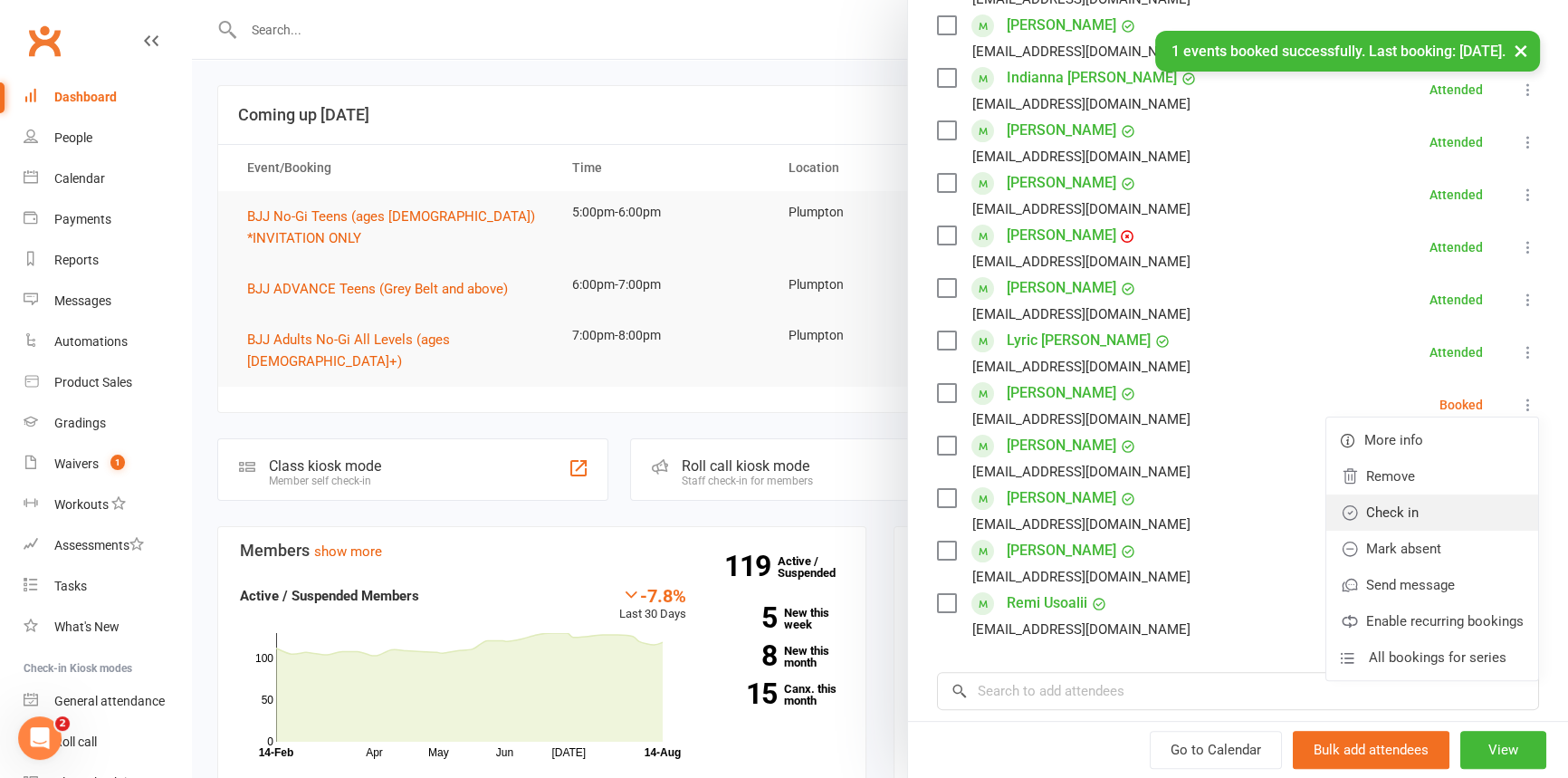
click at [1384, 508] on link "Check in" at bounding box center [1432, 512] width 212 height 36
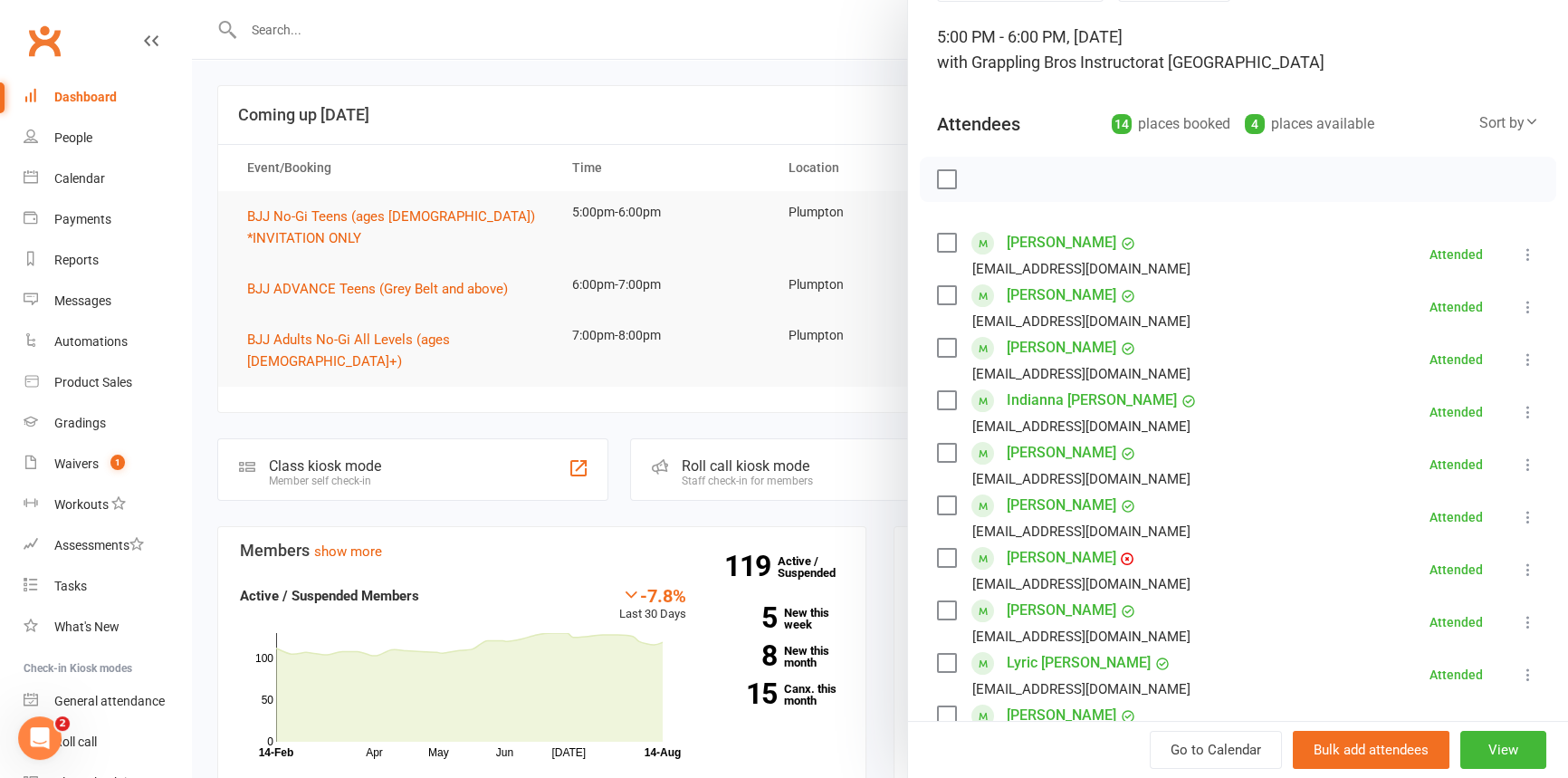
scroll to position [0, 0]
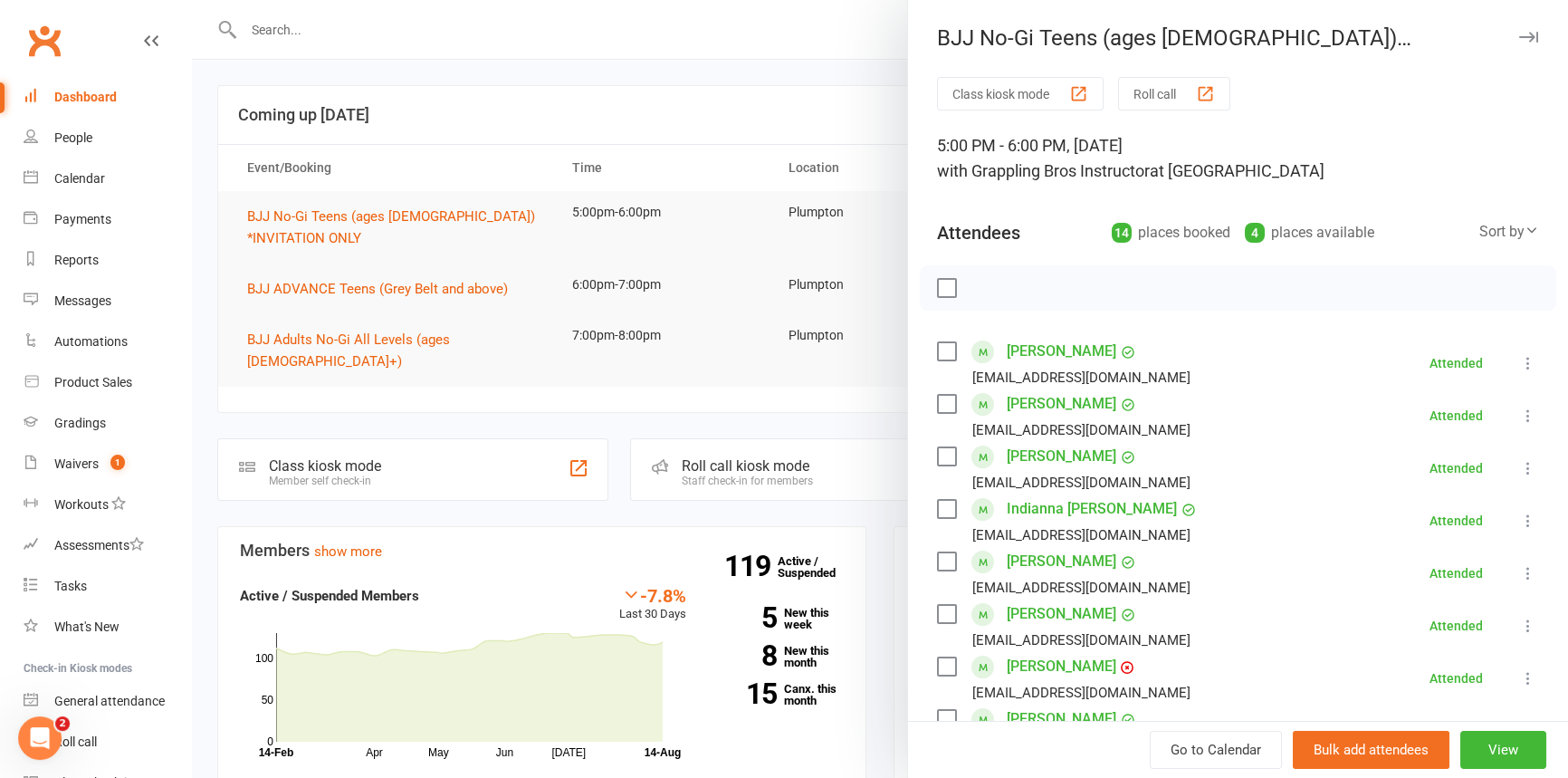
click at [1517, 26] on button "button" at bounding box center [1528, 37] width 22 height 22
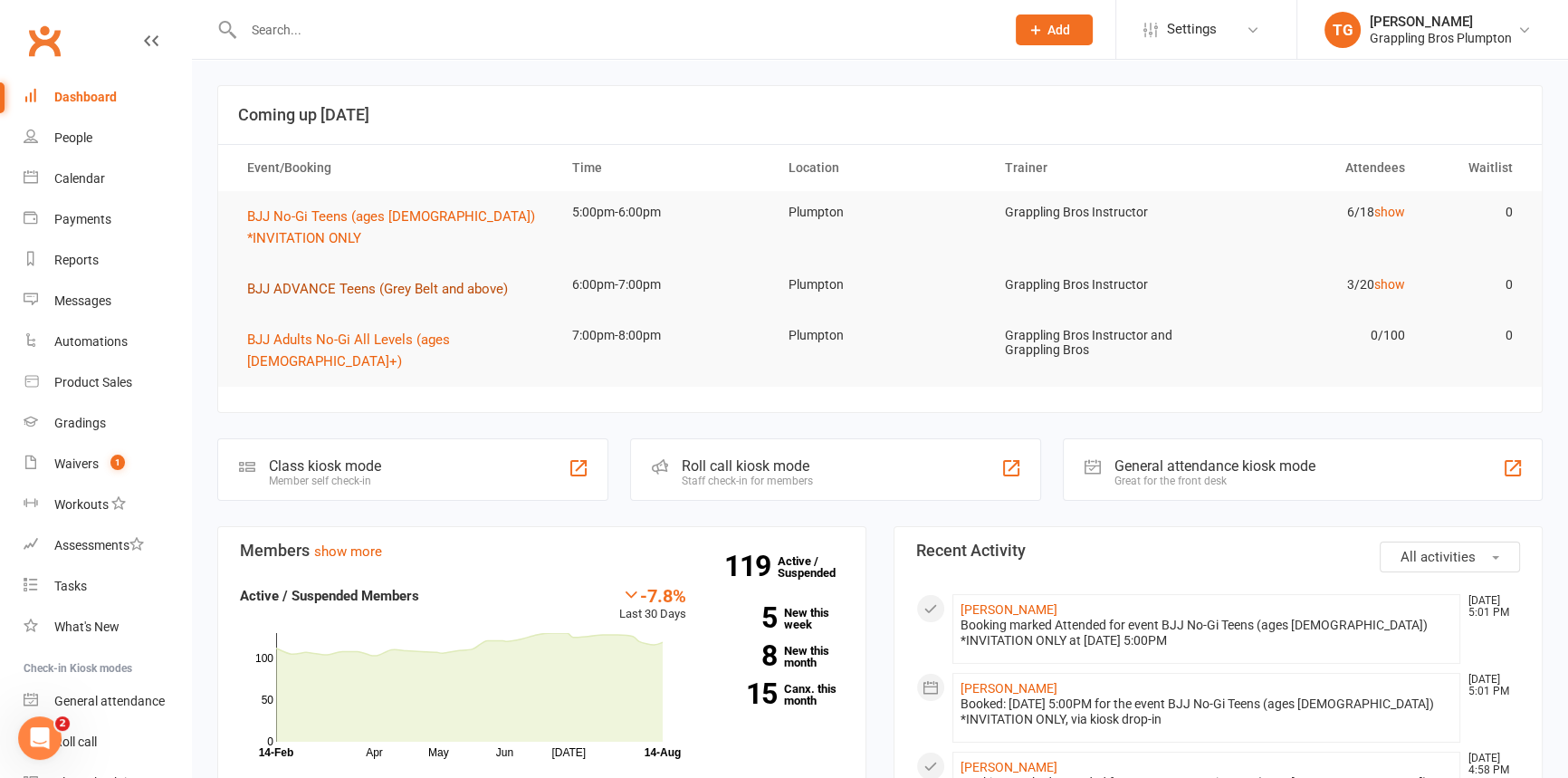
click at [323, 296] on span "BJJ ADVANCE Teens (Grey Belt and above)" at bounding box center [377, 289] width 261 height 16
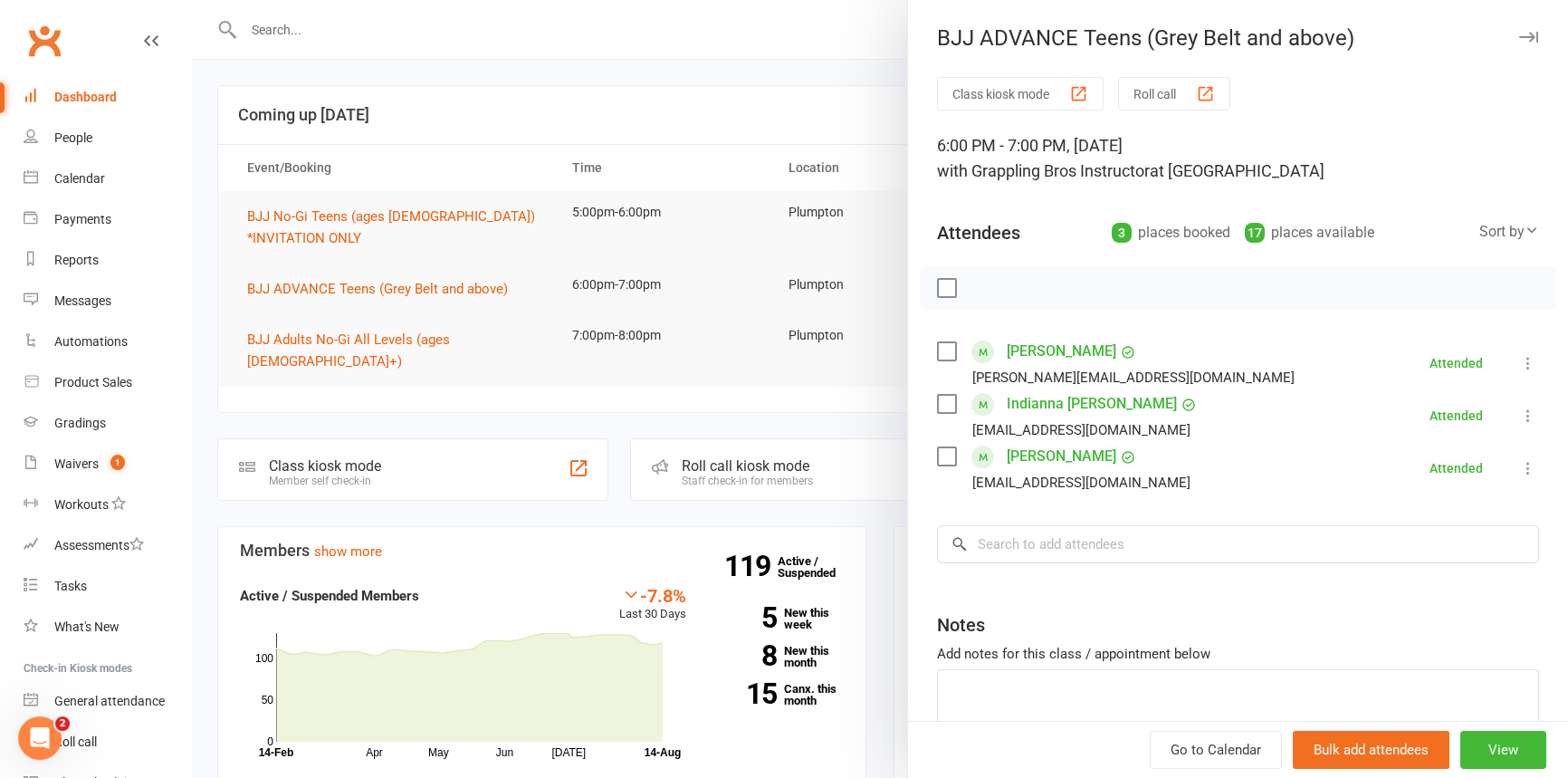
click at [998, 510] on div "Class kiosk mode Roll call 6:00 PM - 7:00 PM, [DATE] with Grappling Bros Instru…" at bounding box center [1237, 447] width 660 height 742
click at [1019, 552] on input "search" at bounding box center [1237, 544] width 602 height 38
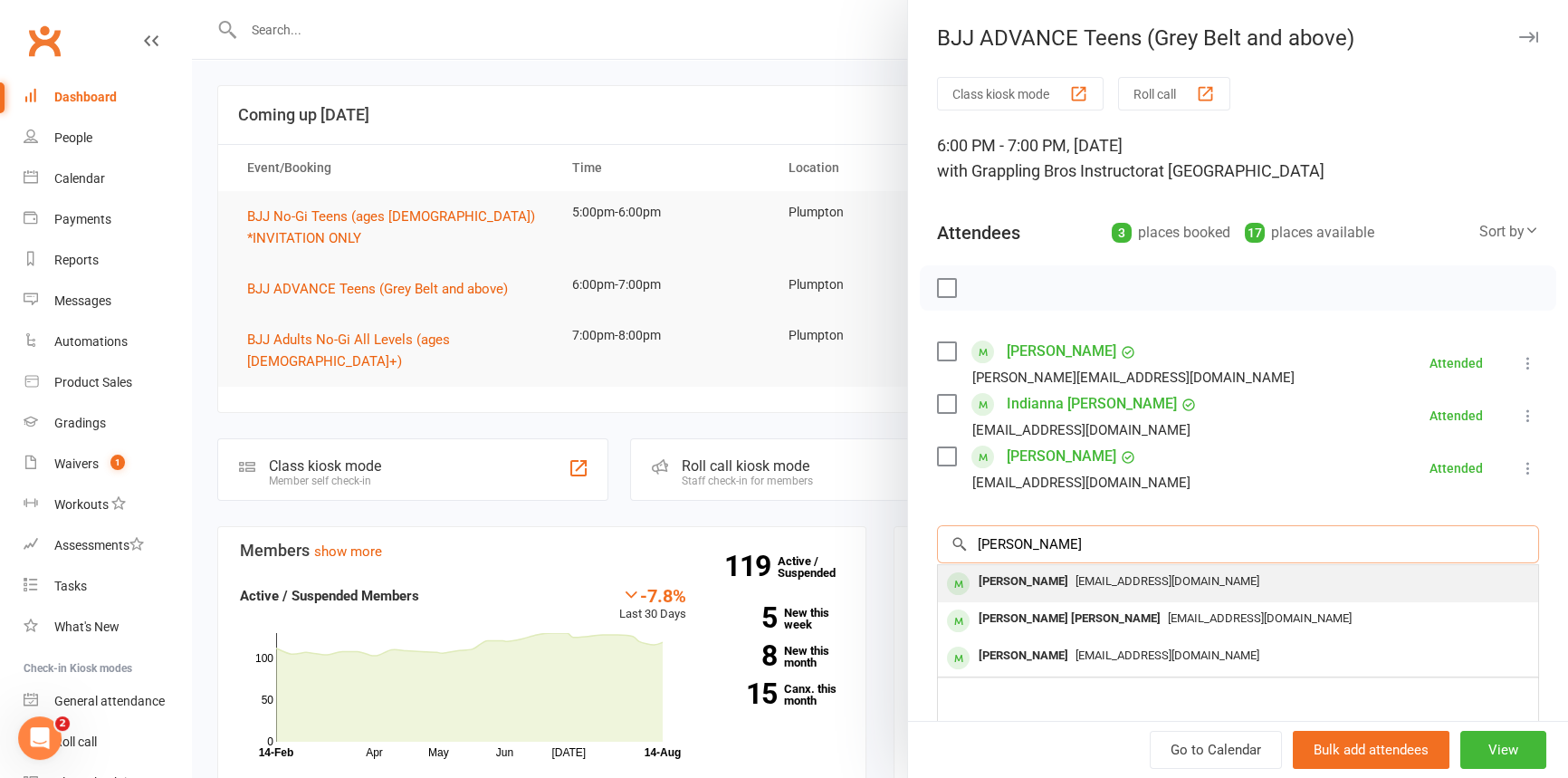
type input "[PERSON_NAME]"
click at [1014, 577] on div "[PERSON_NAME]" at bounding box center [1024, 581] width 104 height 26
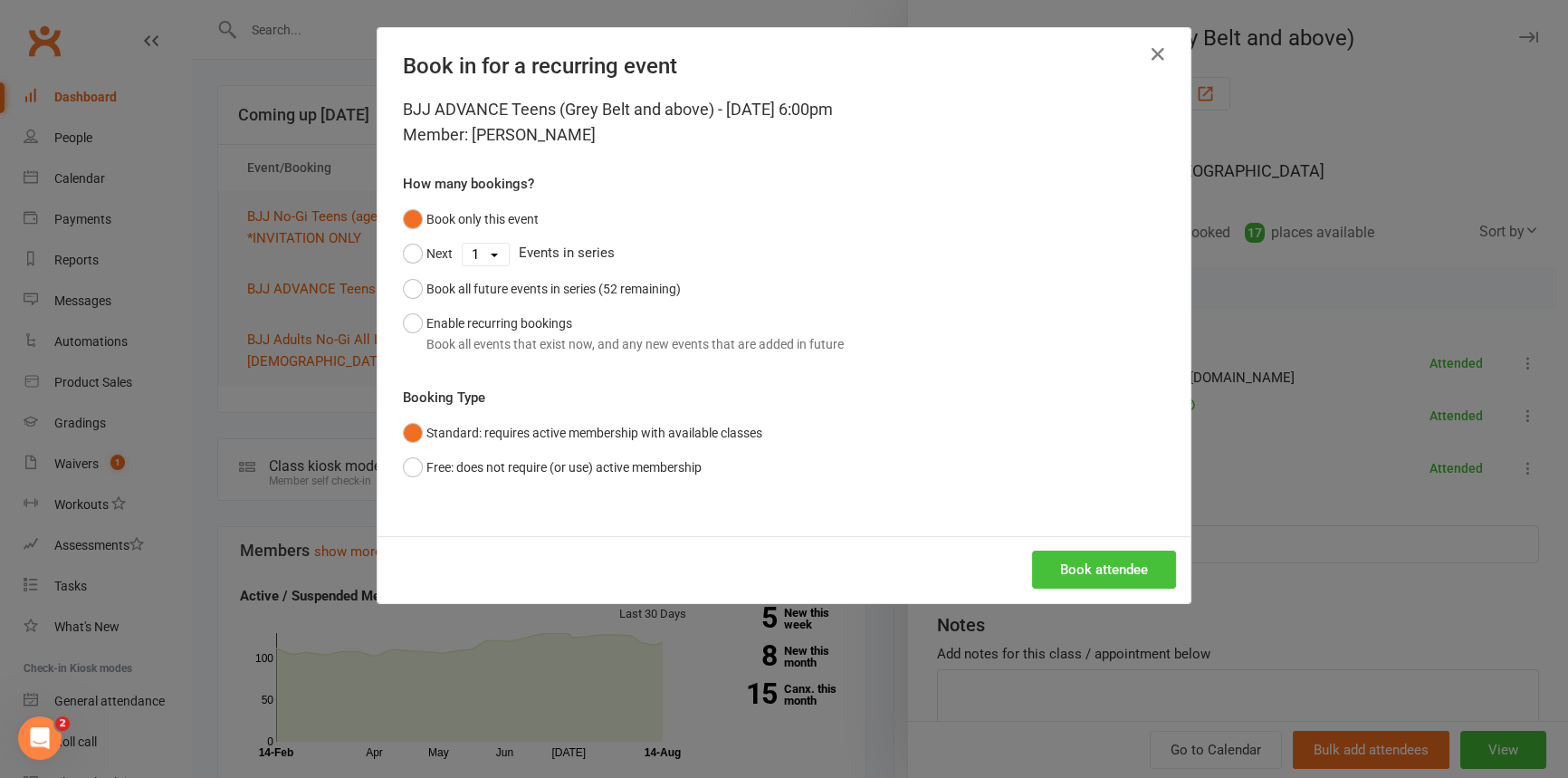
click at [1062, 568] on button "Book attendee" at bounding box center [1104, 569] width 144 height 38
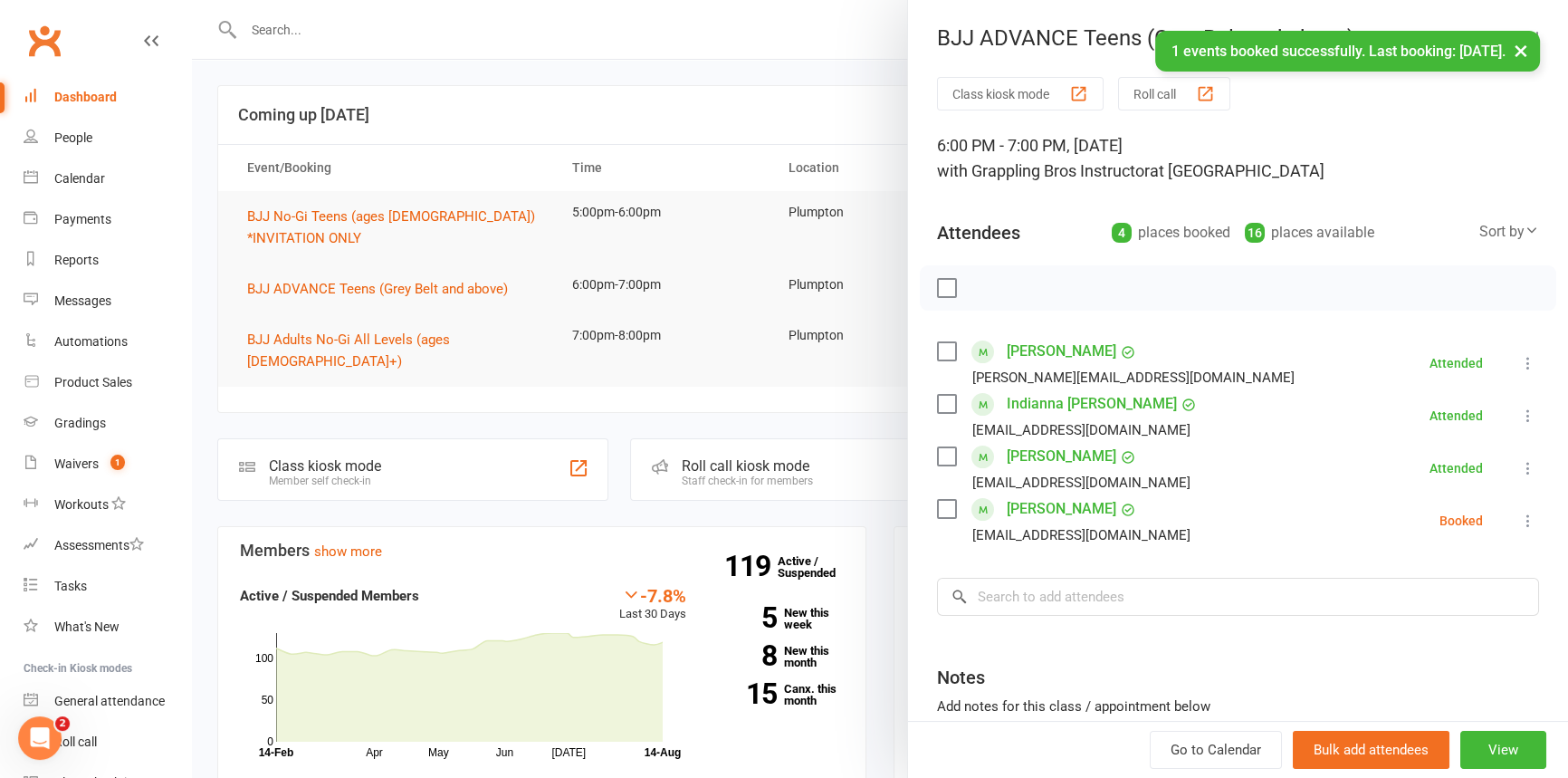
click at [1017, 561] on div "Class kiosk mode Roll call 6:00 PM - 7:00 PM, [DATE] with Grappling Bros Instru…" at bounding box center [1237, 474] width 660 height 795
click at [1020, 586] on input "search" at bounding box center [1237, 596] width 602 height 38
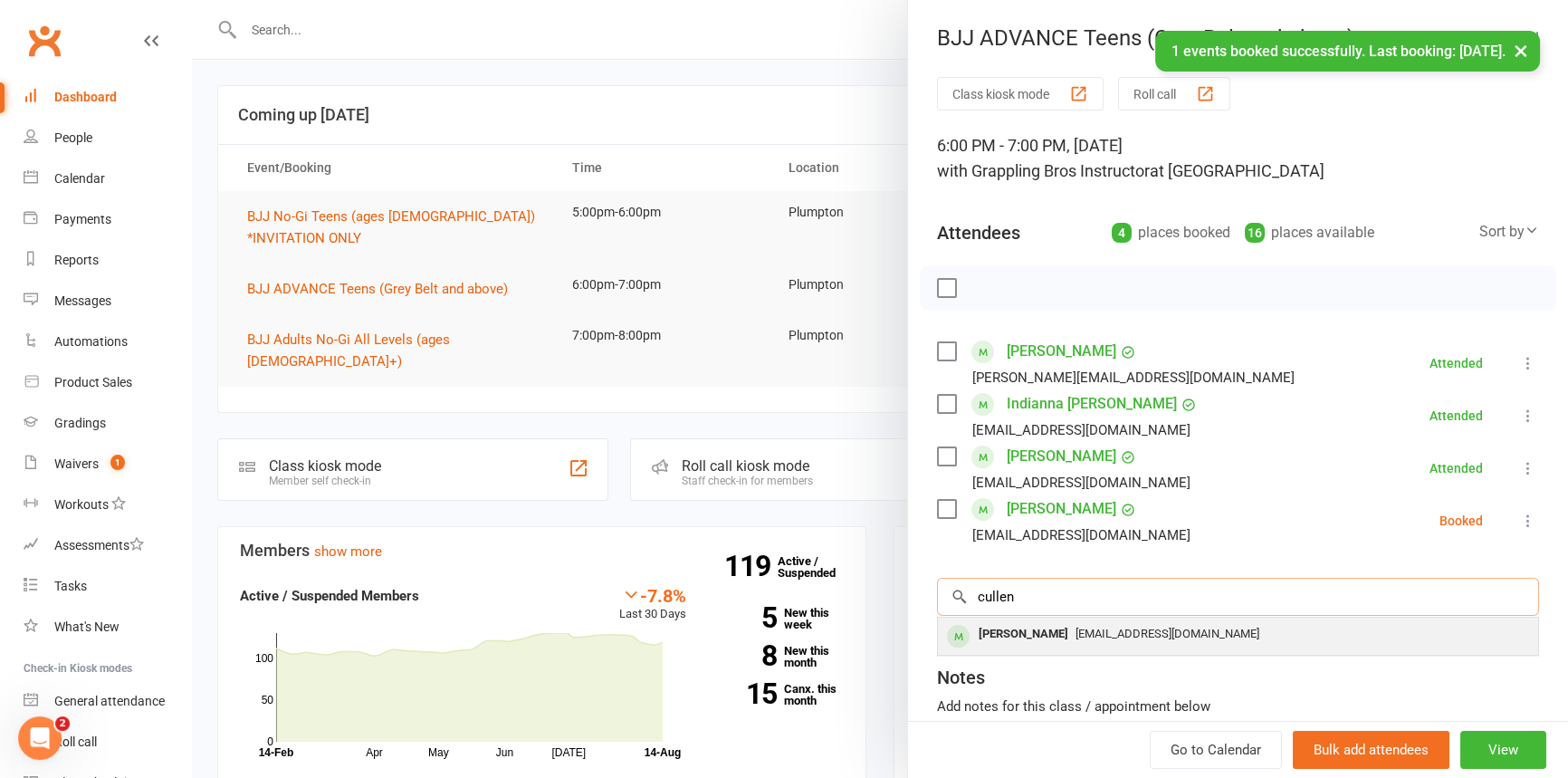
type input "cullen"
click at [1000, 649] on div "[PERSON_NAME] [EMAIL_ADDRESS][DOMAIN_NAME]" at bounding box center [1237, 635] width 600 height 37
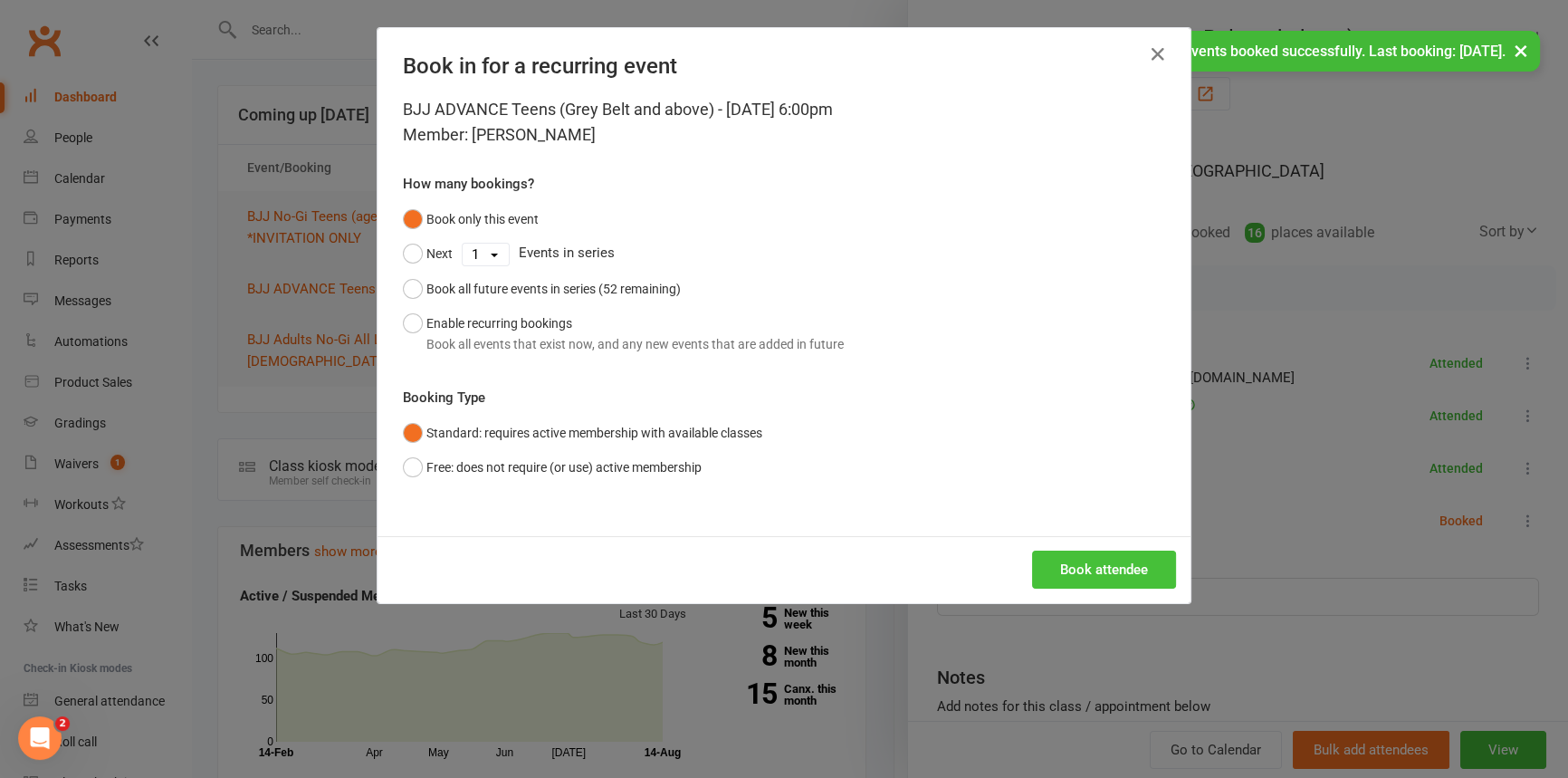
click at [1081, 574] on button "Book attendee" at bounding box center [1104, 569] width 144 height 38
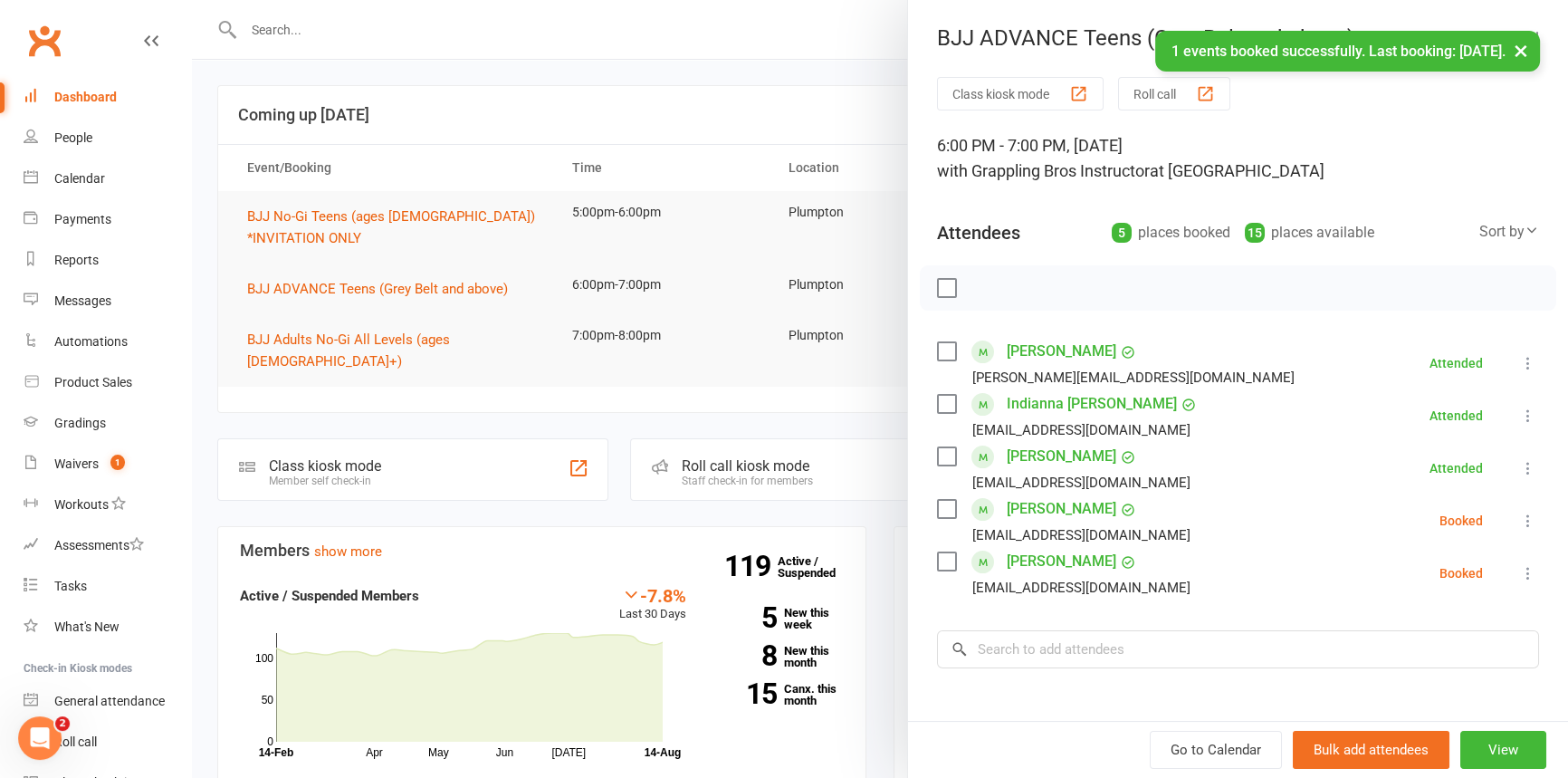
click at [1002, 620] on div "Class kiosk mode Roll call 6:00 PM - 7:00 PM, [DATE] with Grappling Bros Instru…" at bounding box center [1237, 500] width 660 height 847
click at [1006, 645] on input "search" at bounding box center [1237, 649] width 602 height 38
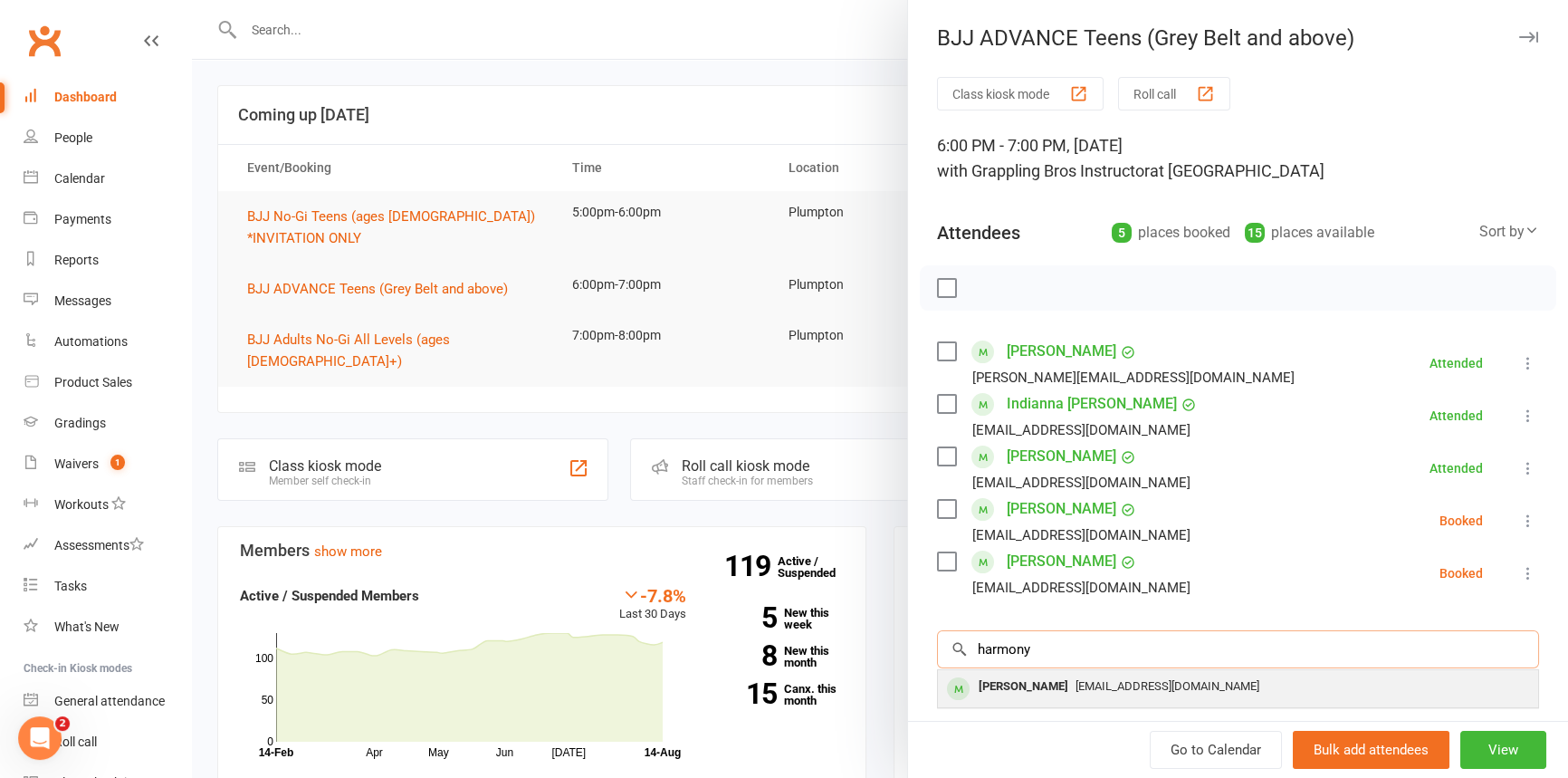
type input "harmony"
click at [1021, 682] on div "[PERSON_NAME]" at bounding box center [1024, 686] width 104 height 26
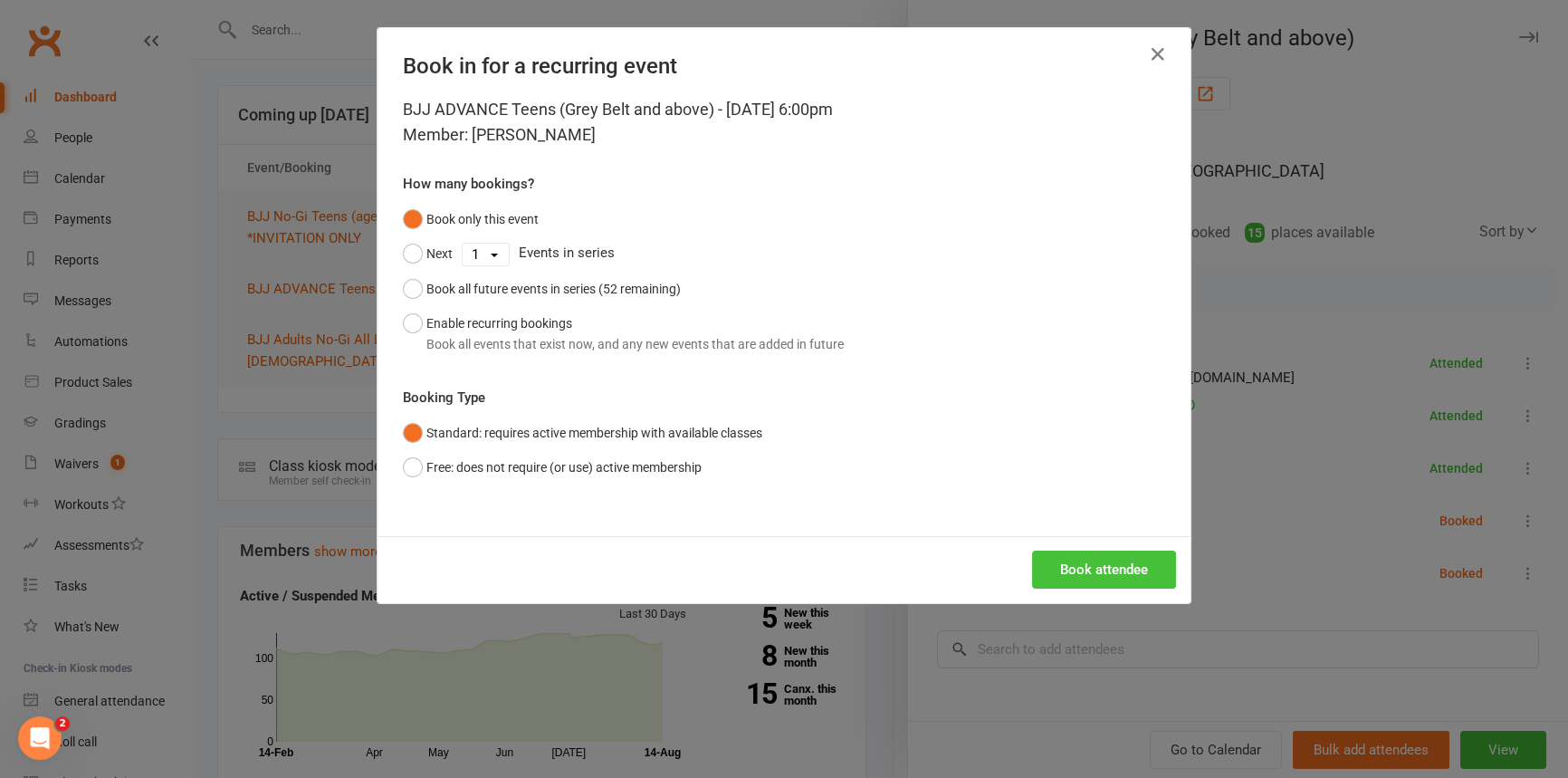
click at [1066, 573] on button "Book attendee" at bounding box center [1104, 569] width 144 height 38
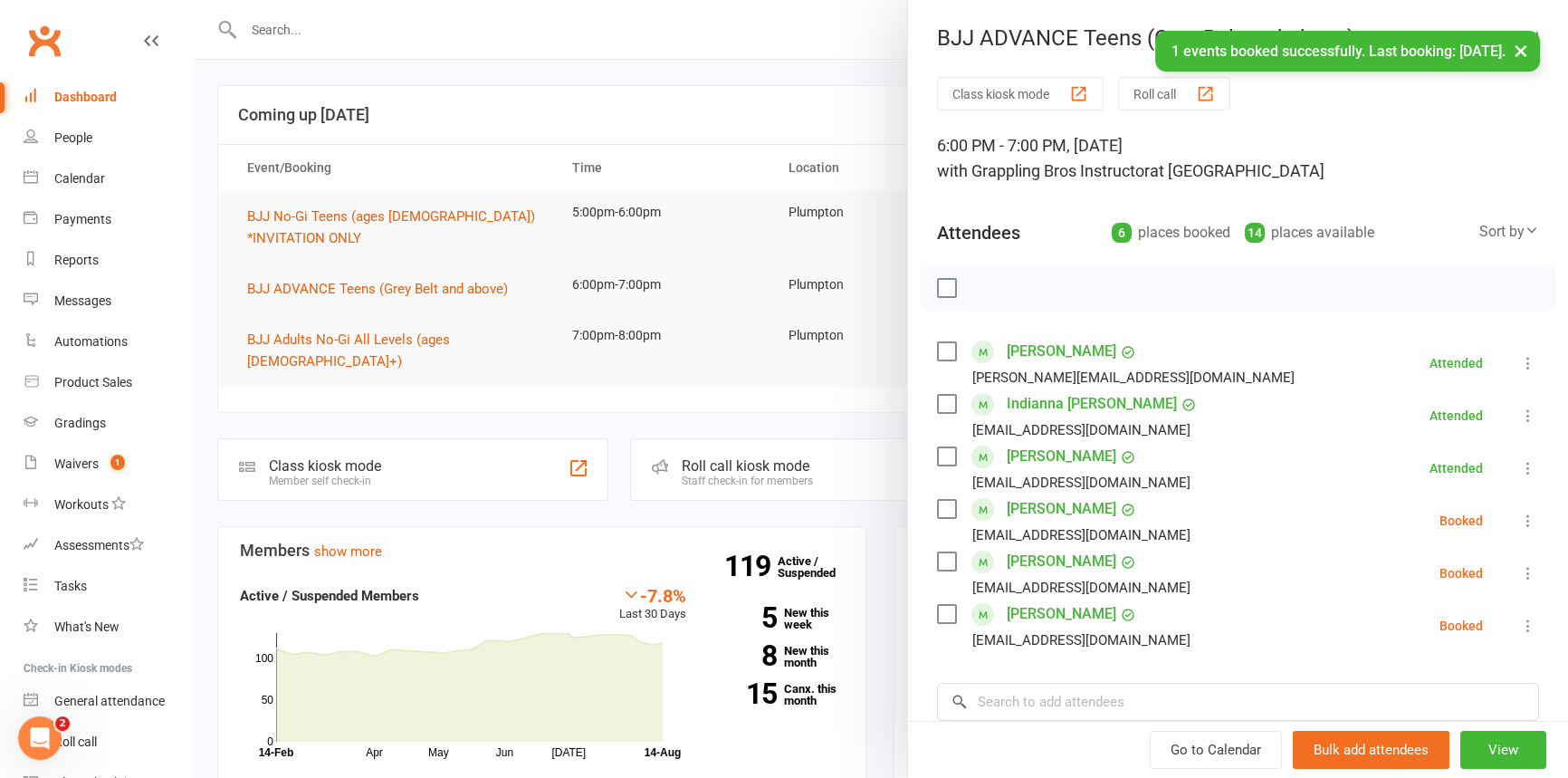
click at [1000, 668] on div "Class kiosk mode Roll call 6:00 PM - 7:00 PM, [DATE] with Grappling Bros Instru…" at bounding box center [1237, 526] width 660 height 900
click at [1000, 715] on input "search" at bounding box center [1237, 701] width 602 height 38
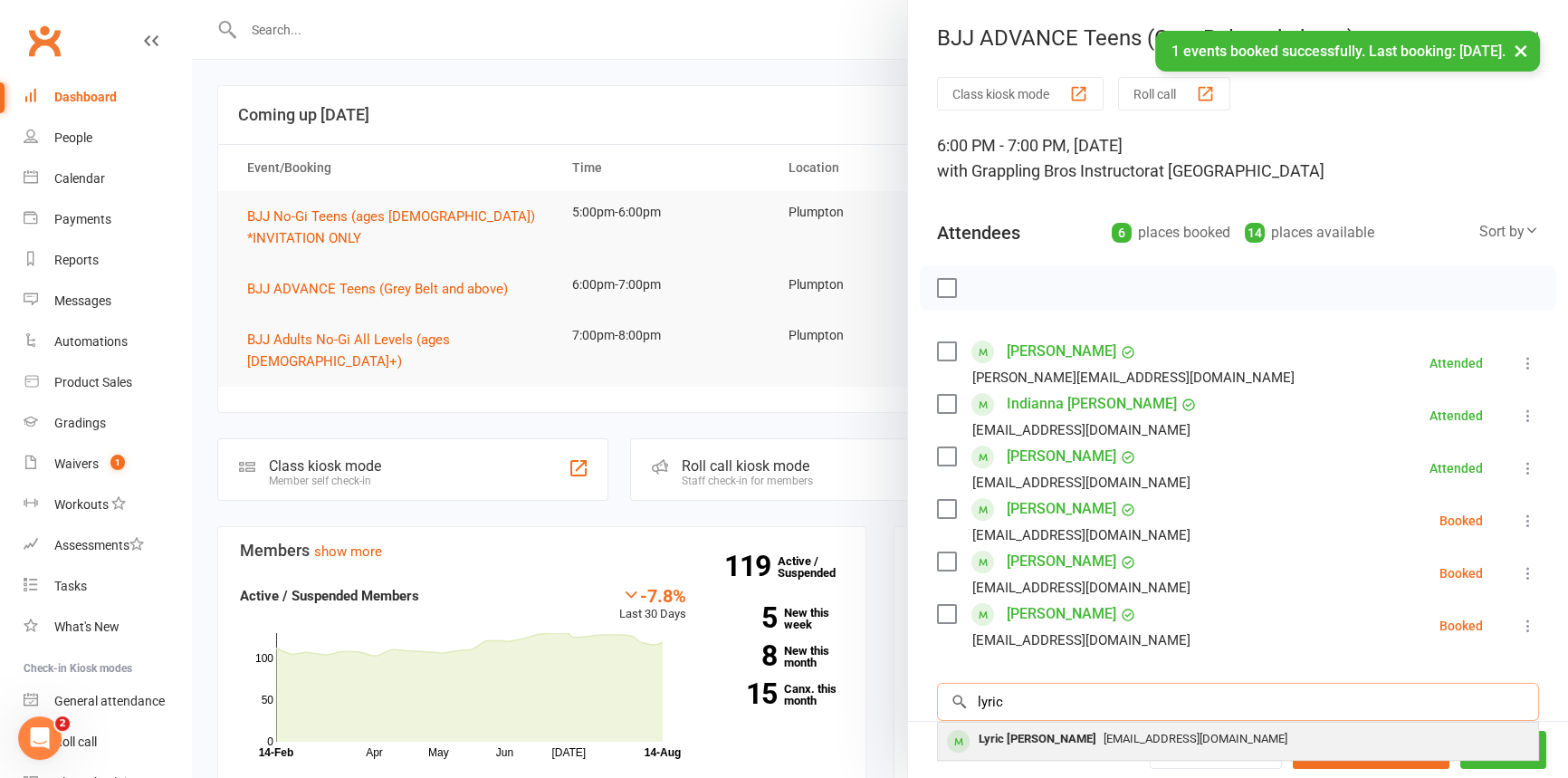
type input "lyric"
click at [1003, 743] on div "Lyric [PERSON_NAME]" at bounding box center [1038, 739] width 132 height 26
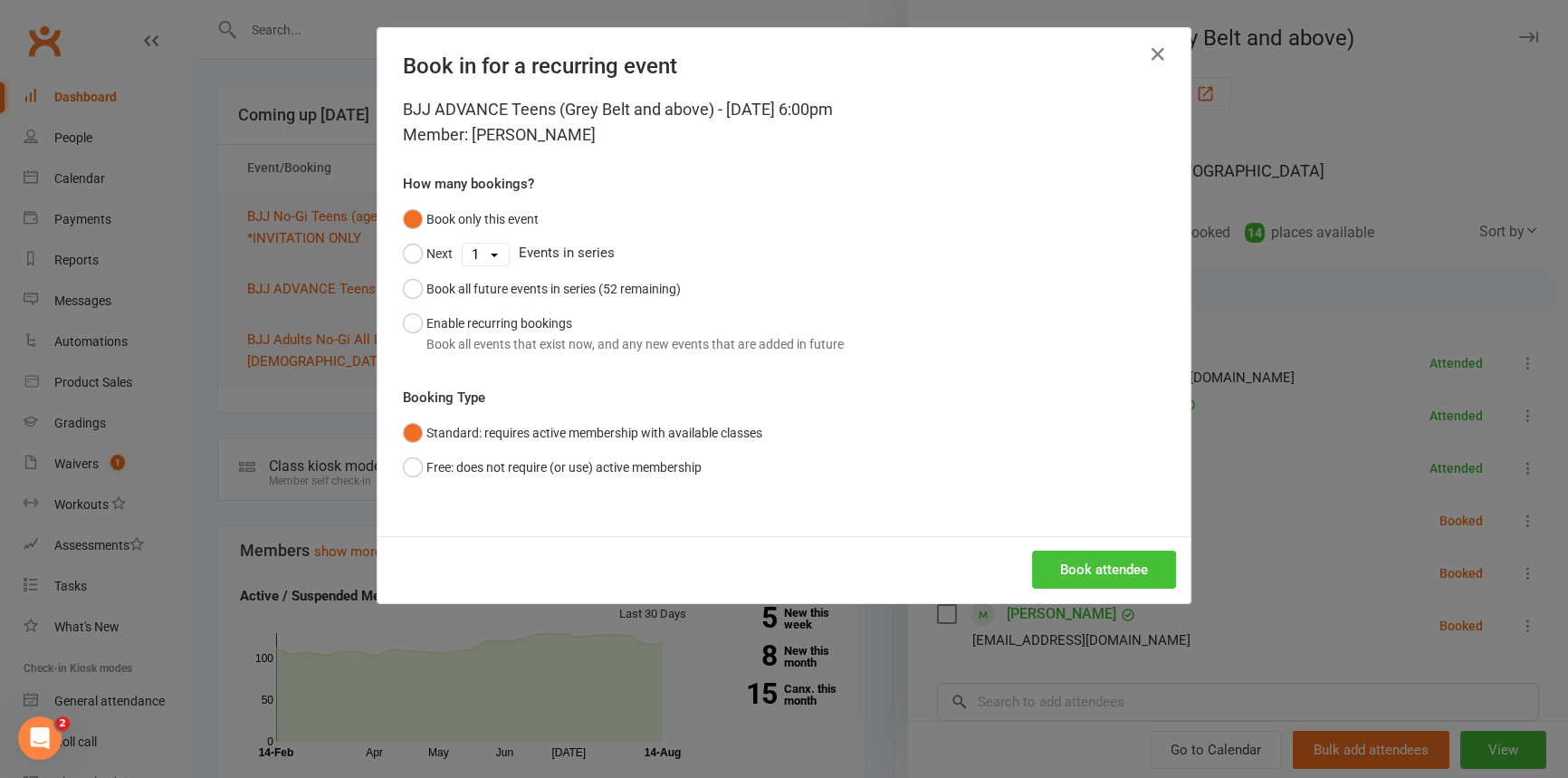
click at [1056, 579] on button "Book attendee" at bounding box center [1104, 569] width 144 height 38
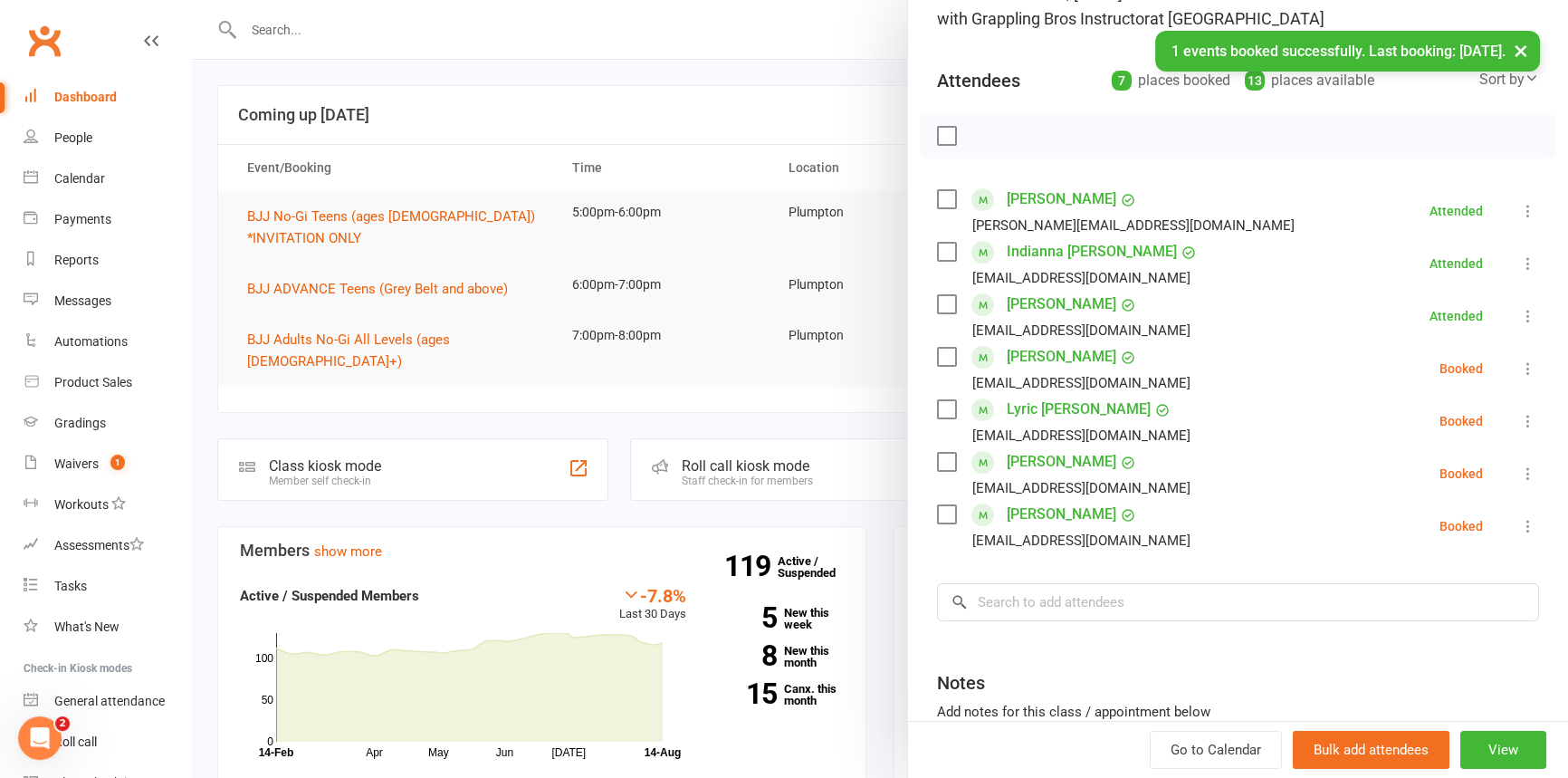
scroll to position [185, 0]
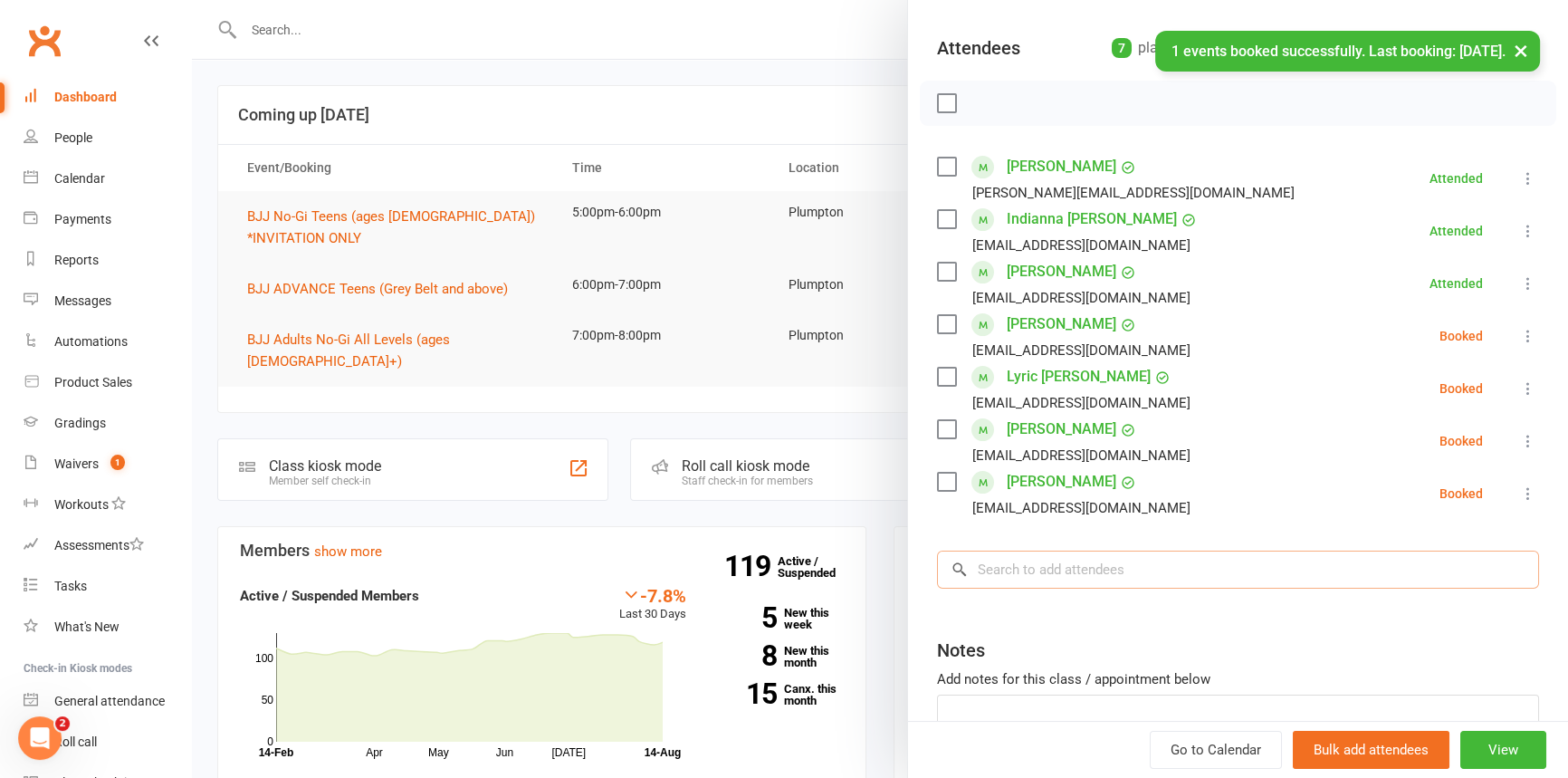
click at [1004, 566] on input "search" at bounding box center [1237, 569] width 602 height 38
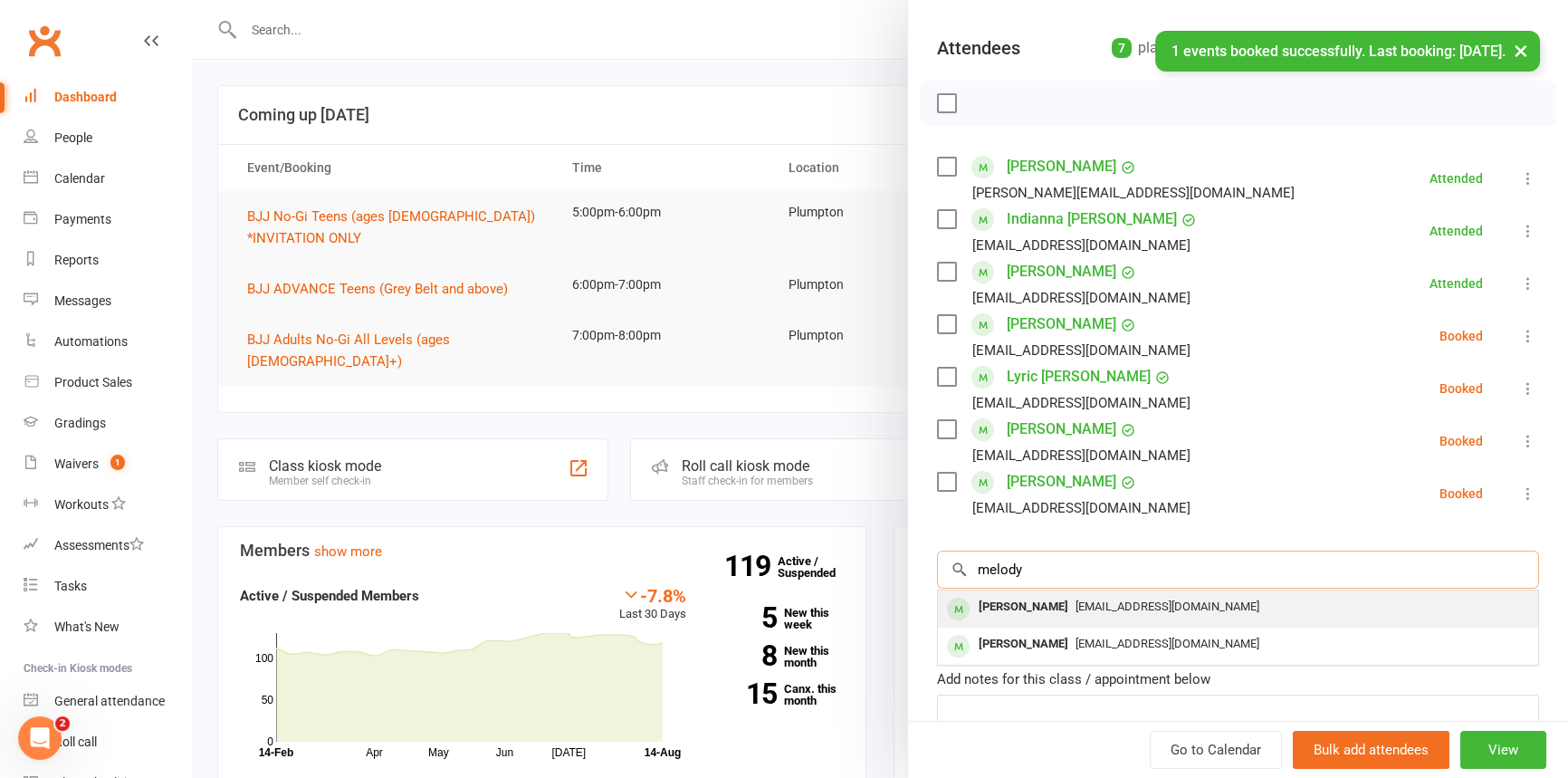
type input "melody"
click at [1007, 605] on div "[PERSON_NAME]" at bounding box center [1024, 607] width 104 height 26
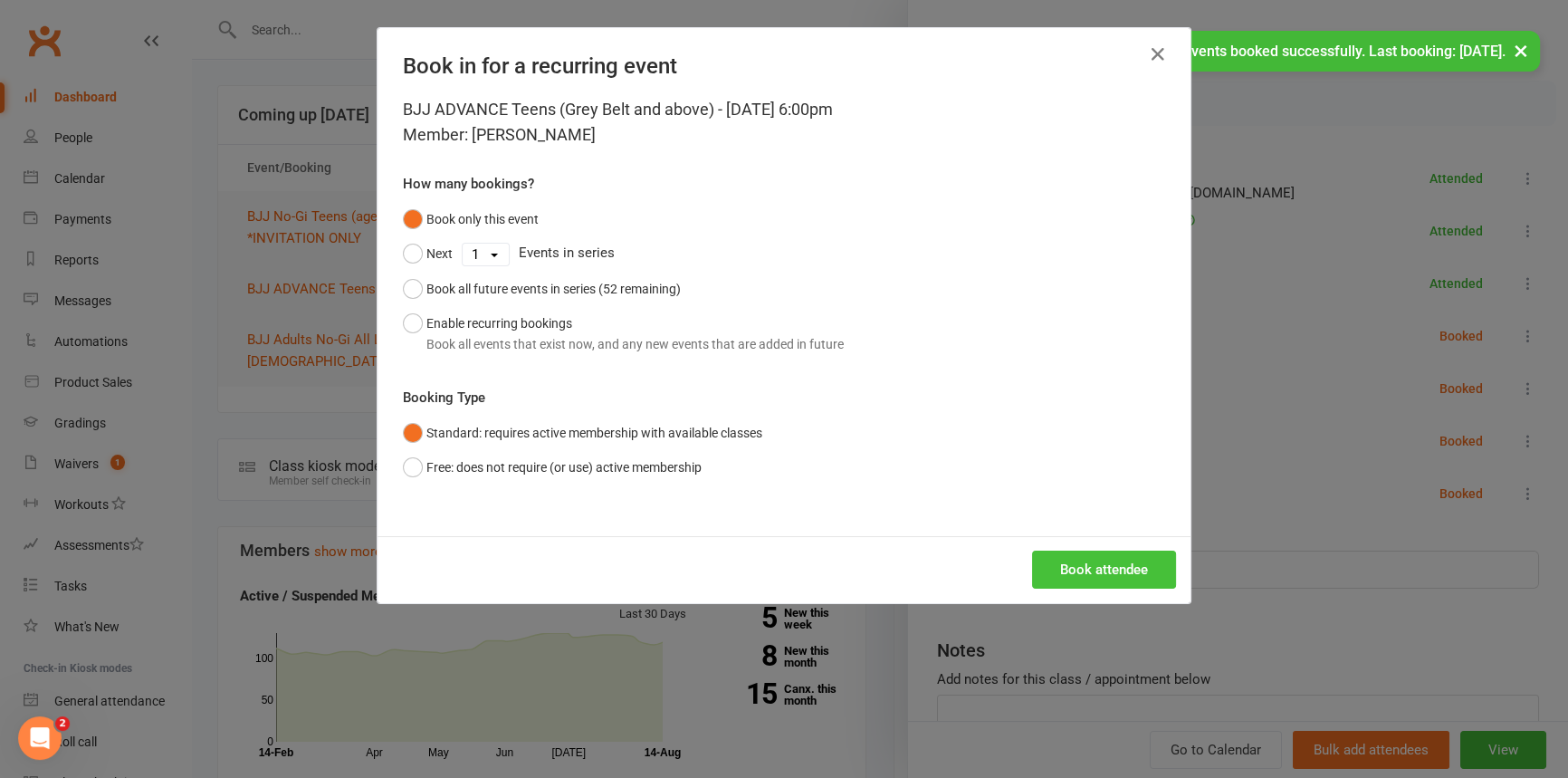
click at [1034, 569] on button "Book attendee" at bounding box center [1104, 569] width 144 height 38
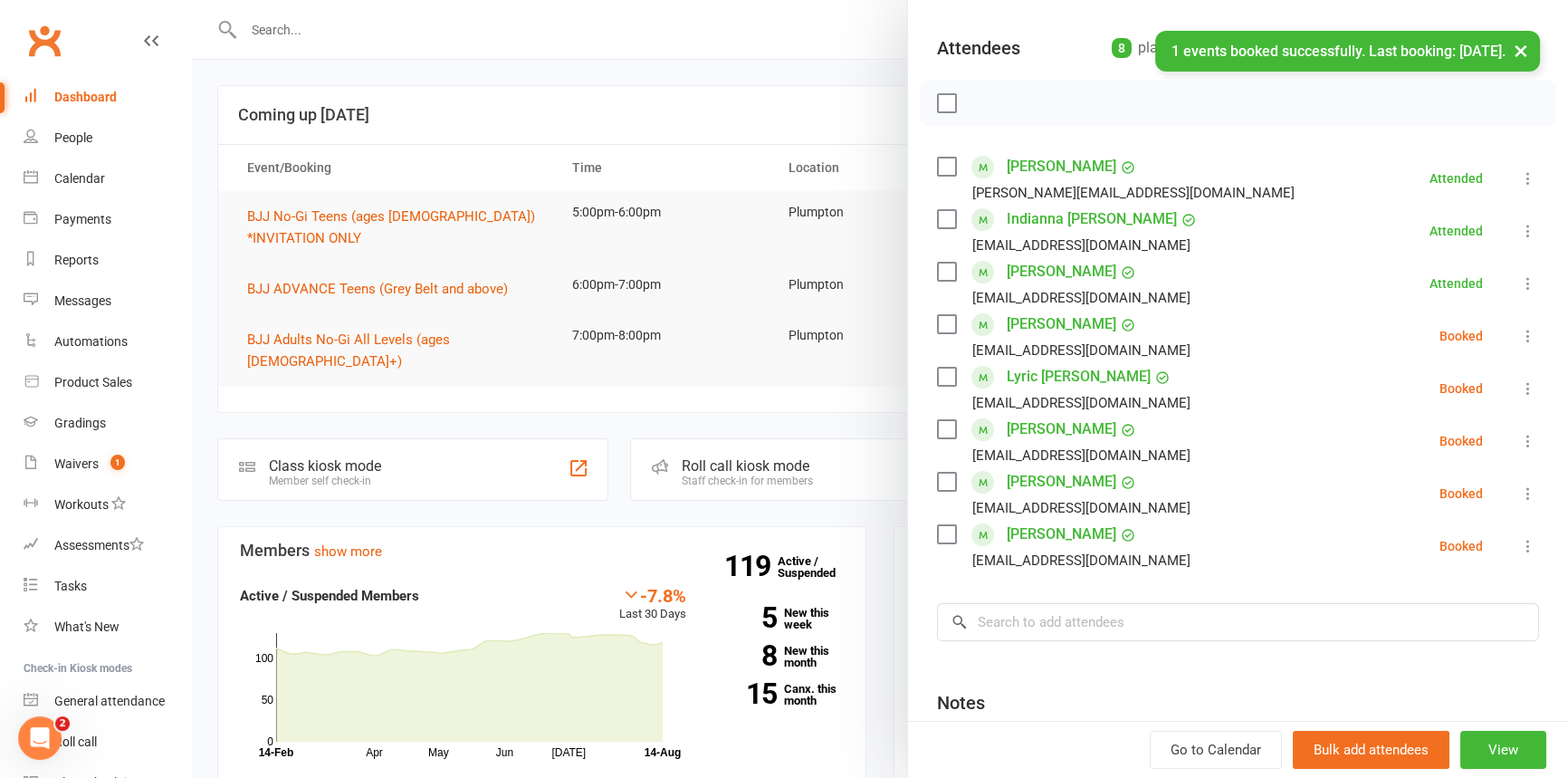
click at [1023, 575] on div "Class kiosk mode Roll call 6:00 PM - 7:00 PM, [DATE] with Grappling Bros Instru…" at bounding box center [1237, 394] width 660 height 1005
click at [1023, 615] on input "search" at bounding box center [1237, 622] width 602 height 38
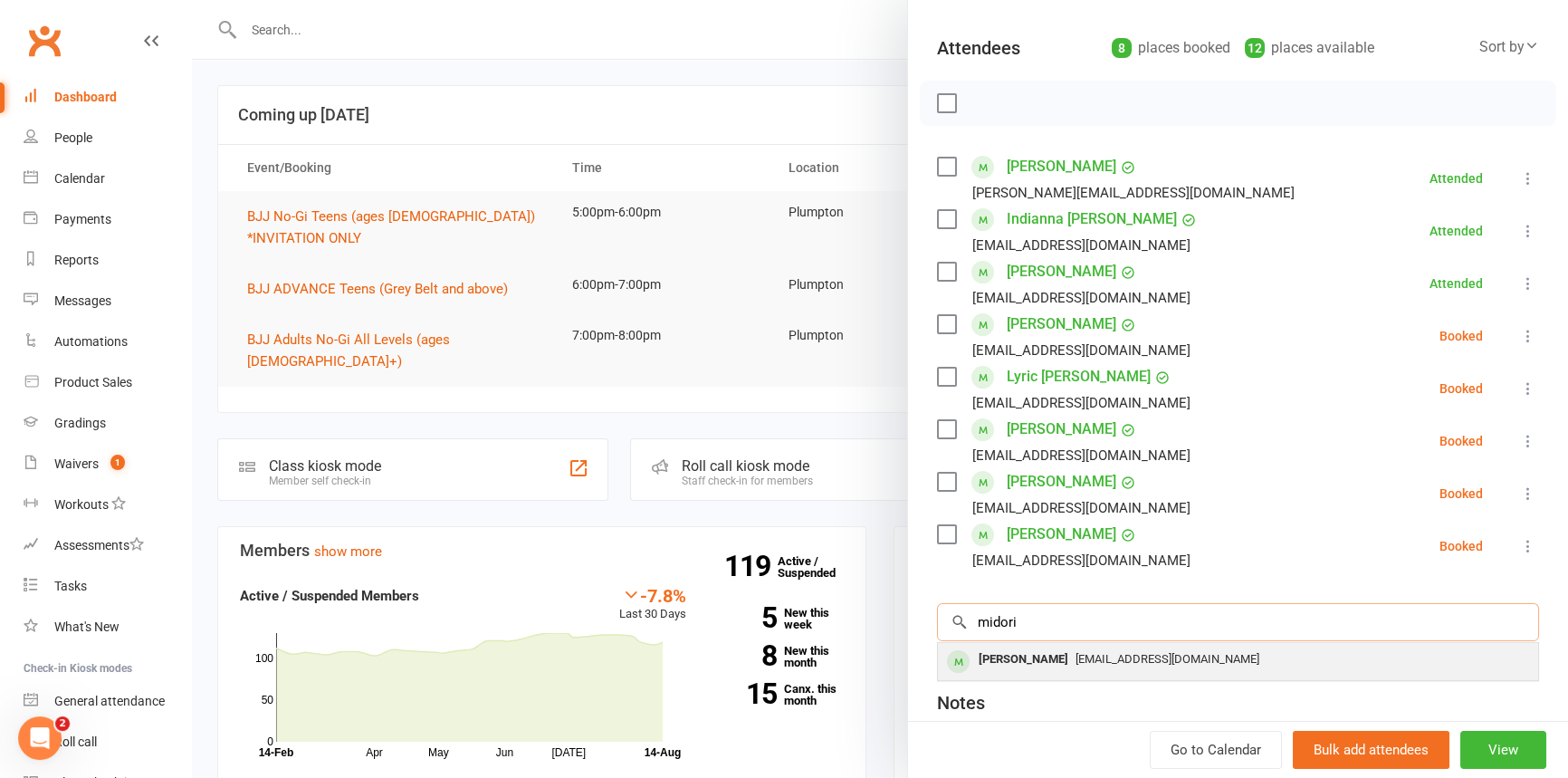
type input "midori"
click at [1027, 657] on div "[PERSON_NAME]" at bounding box center [1024, 659] width 104 height 26
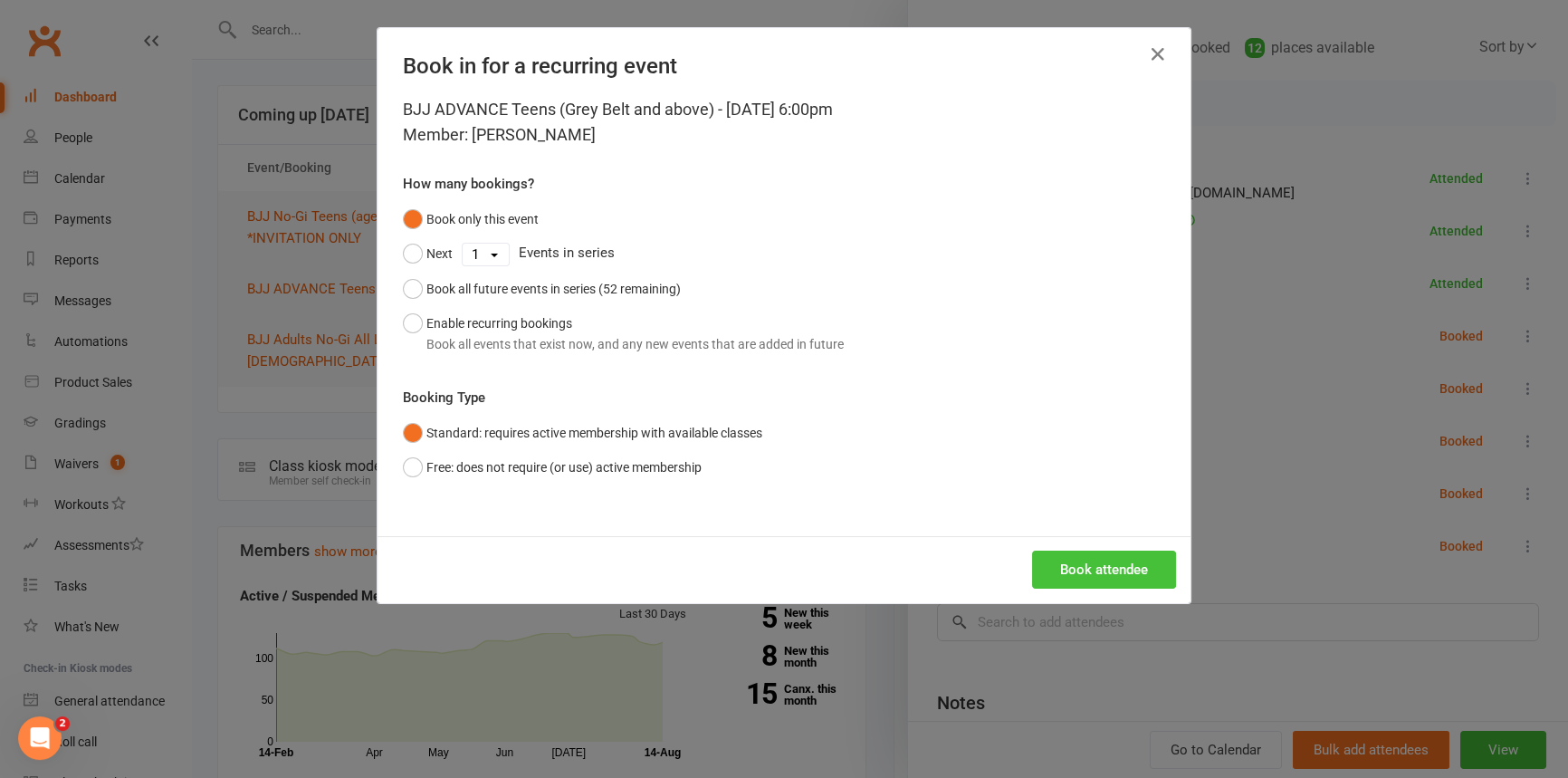
click at [1070, 567] on button "Book attendee" at bounding box center [1104, 569] width 144 height 38
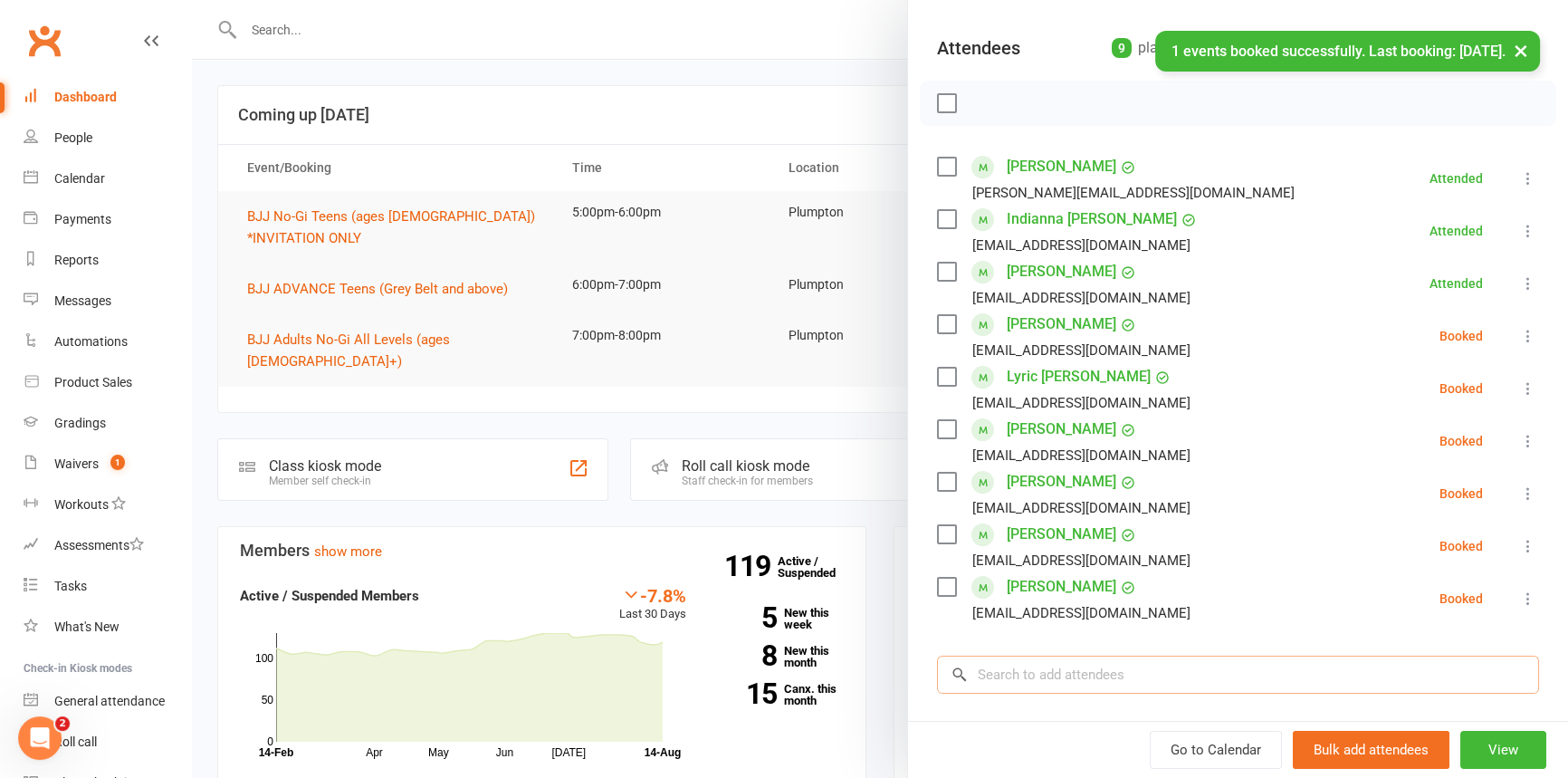
click at [997, 673] on input "search" at bounding box center [1237, 674] width 602 height 38
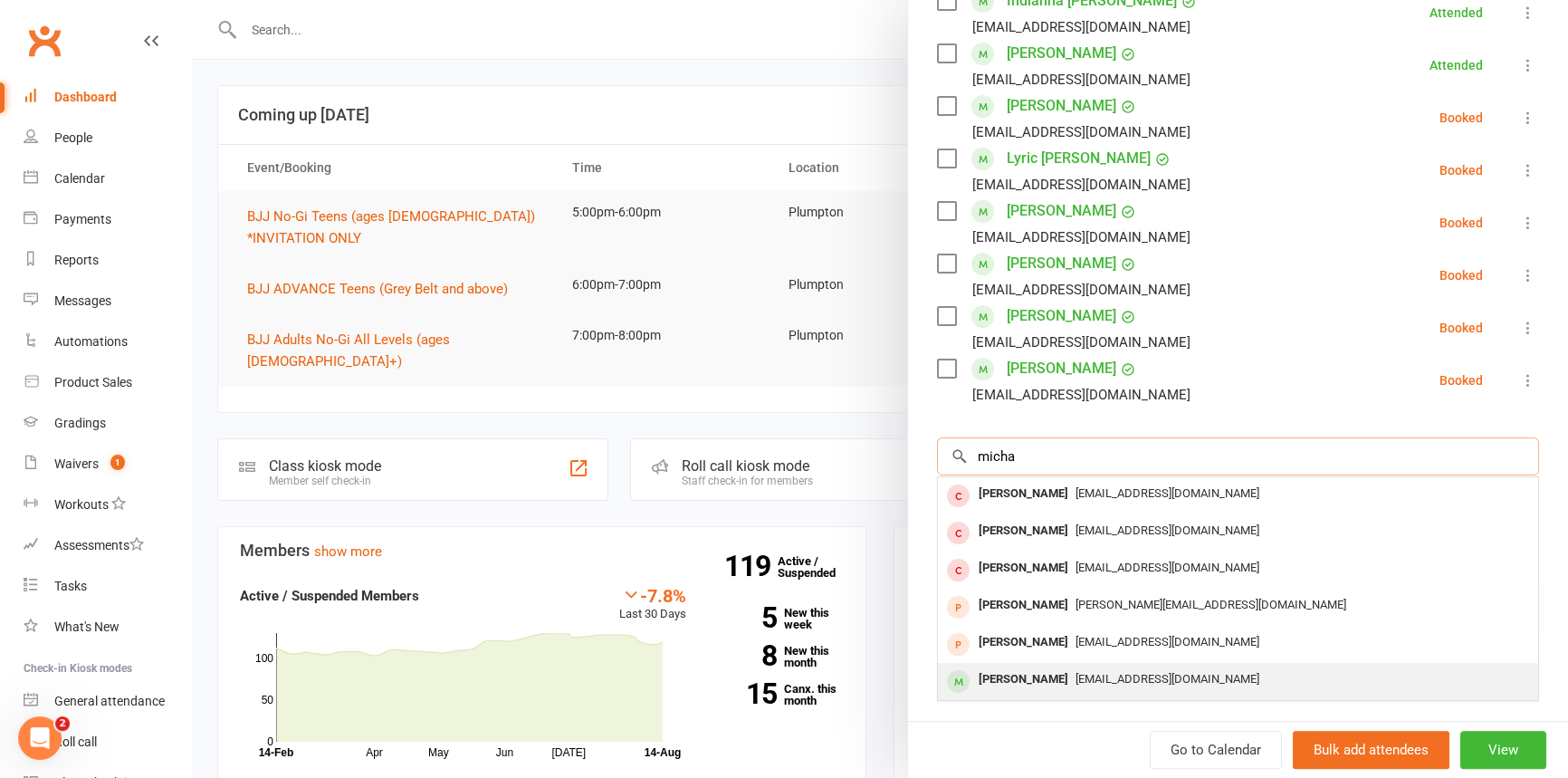
scroll to position [411, 0]
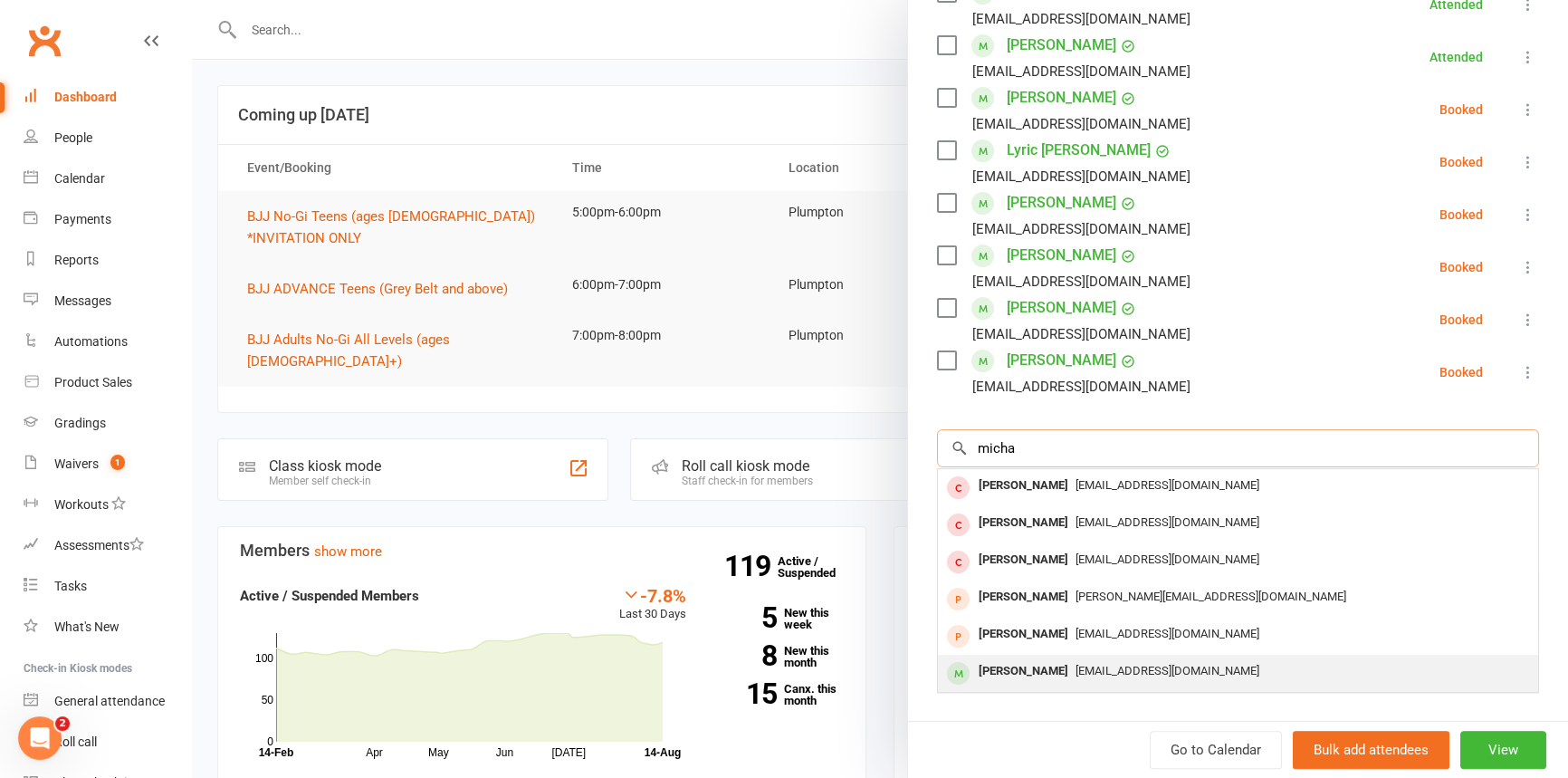
type input "micha"
click at [1005, 679] on div "[PERSON_NAME]" at bounding box center [1024, 671] width 104 height 26
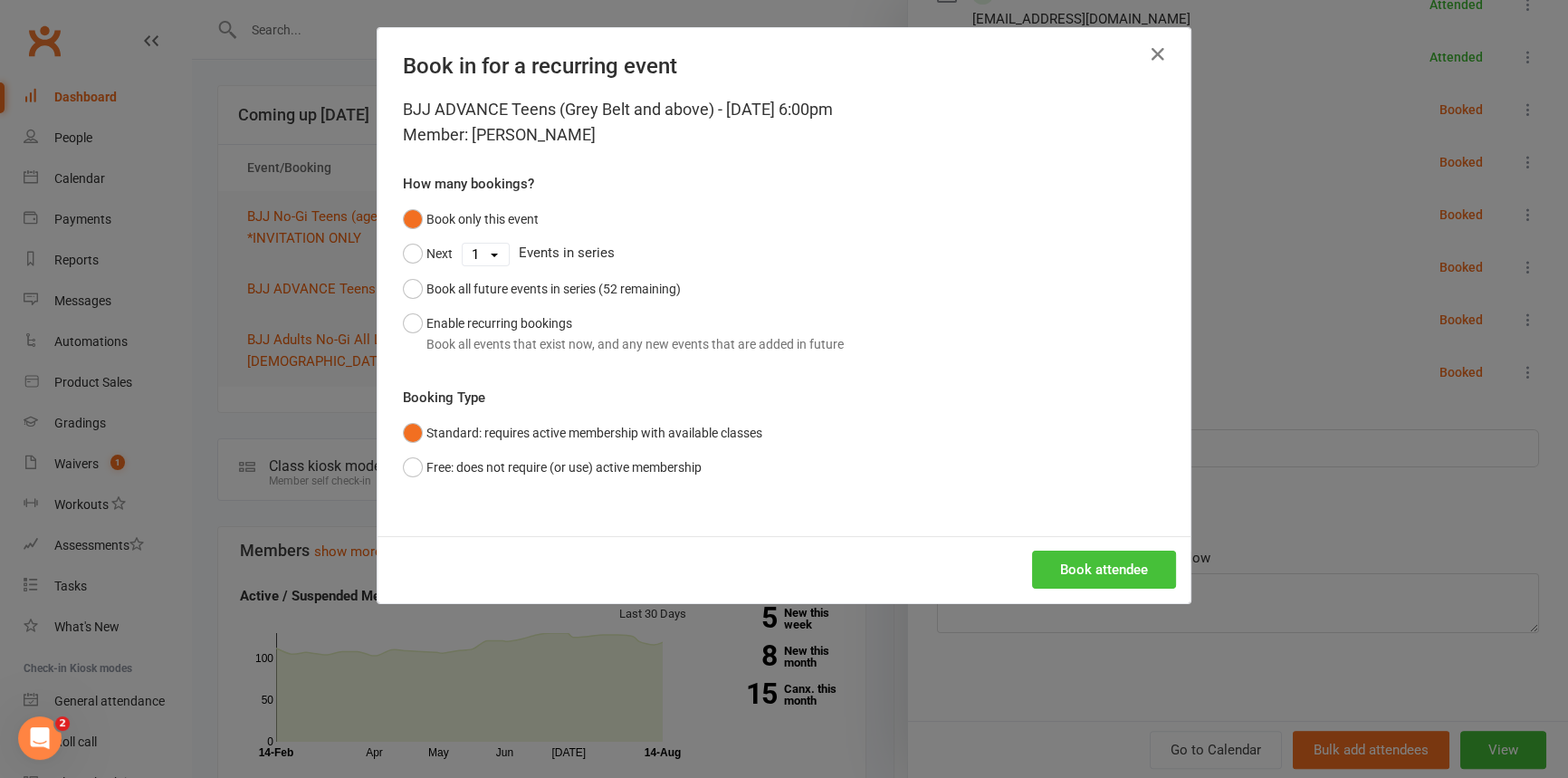
click at [1103, 576] on button "Book attendee" at bounding box center [1104, 569] width 144 height 38
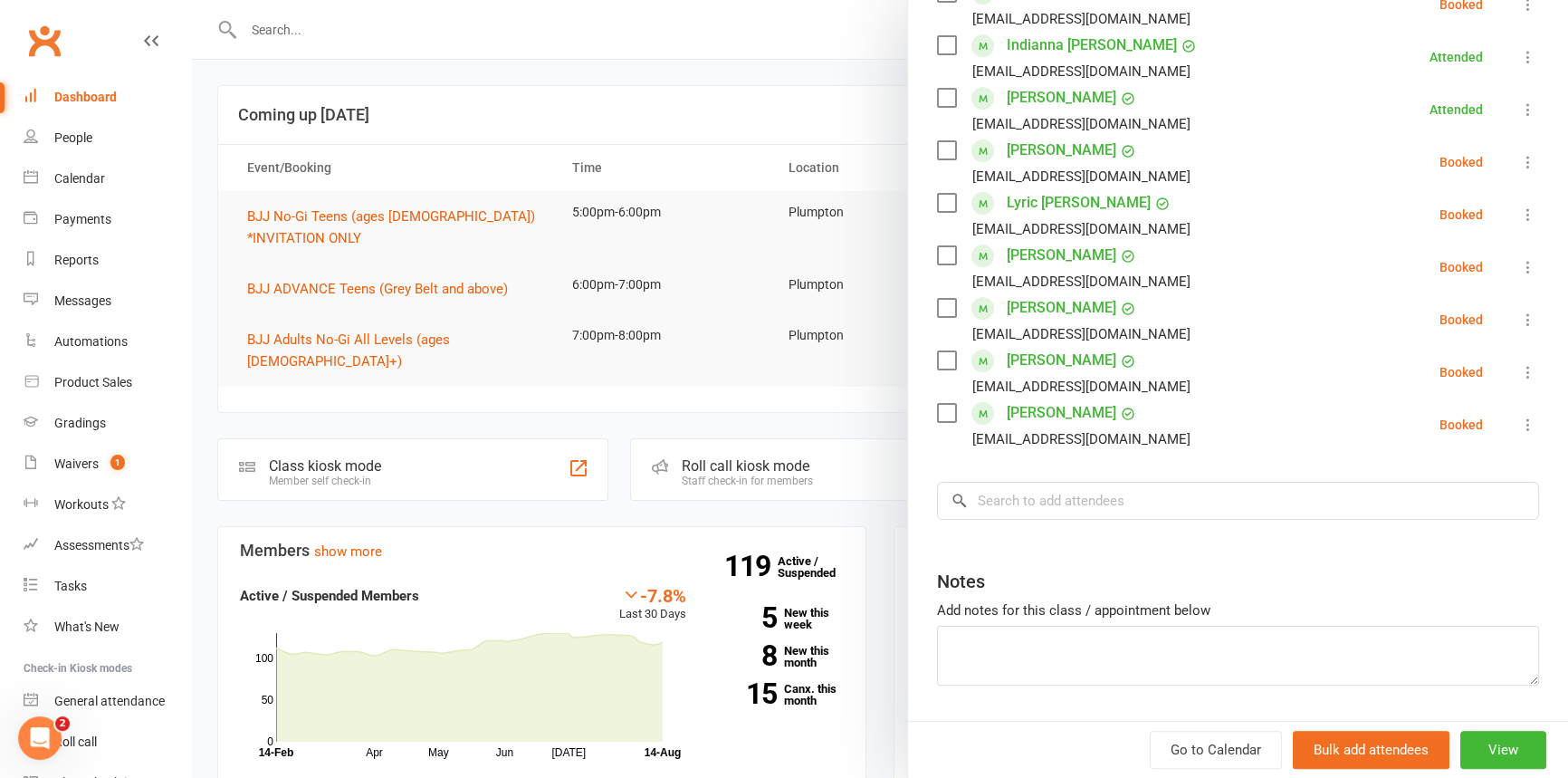
scroll to position [401, 0]
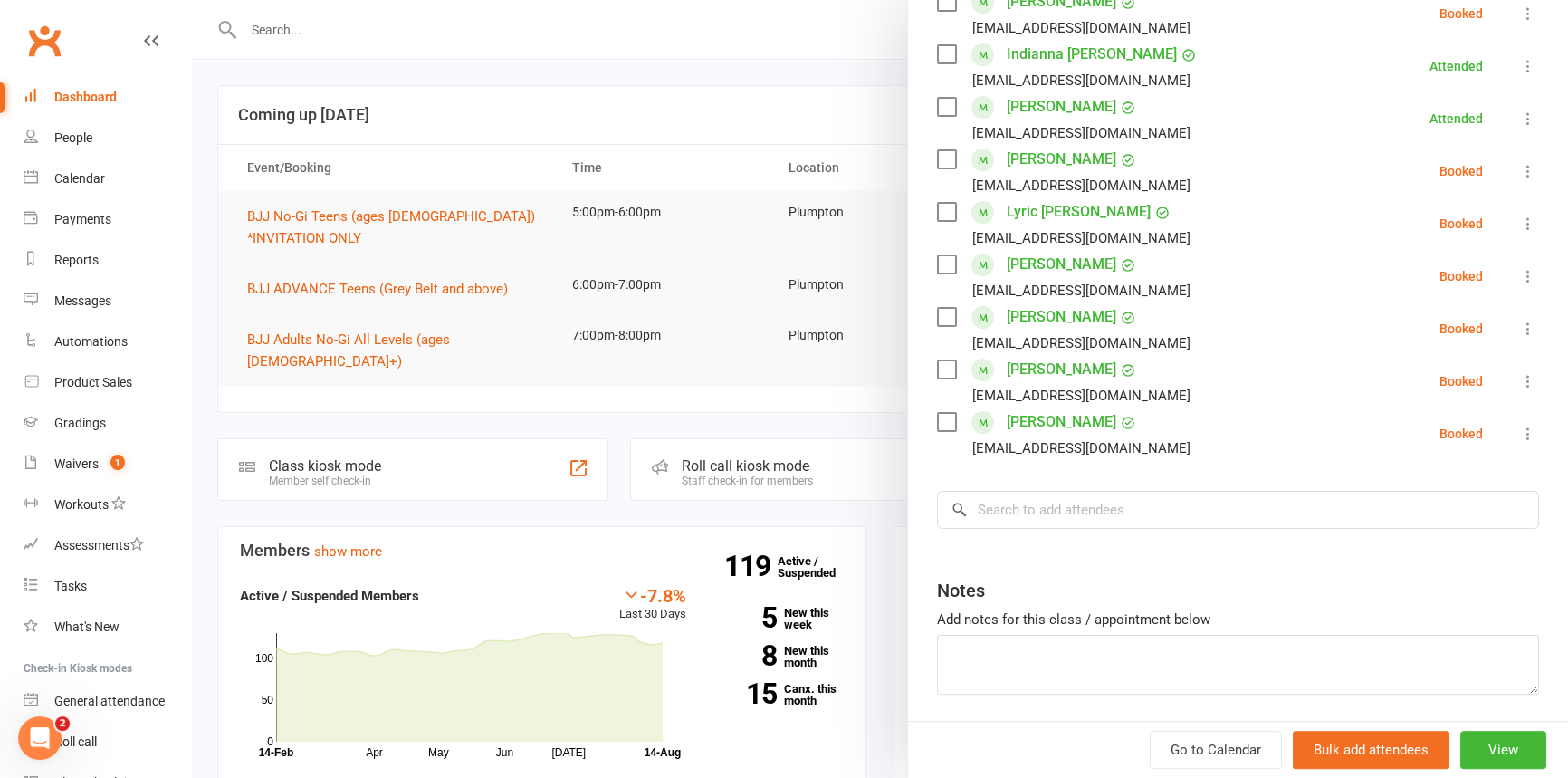
click at [1519, 166] on icon at bounding box center [1528, 171] width 18 height 18
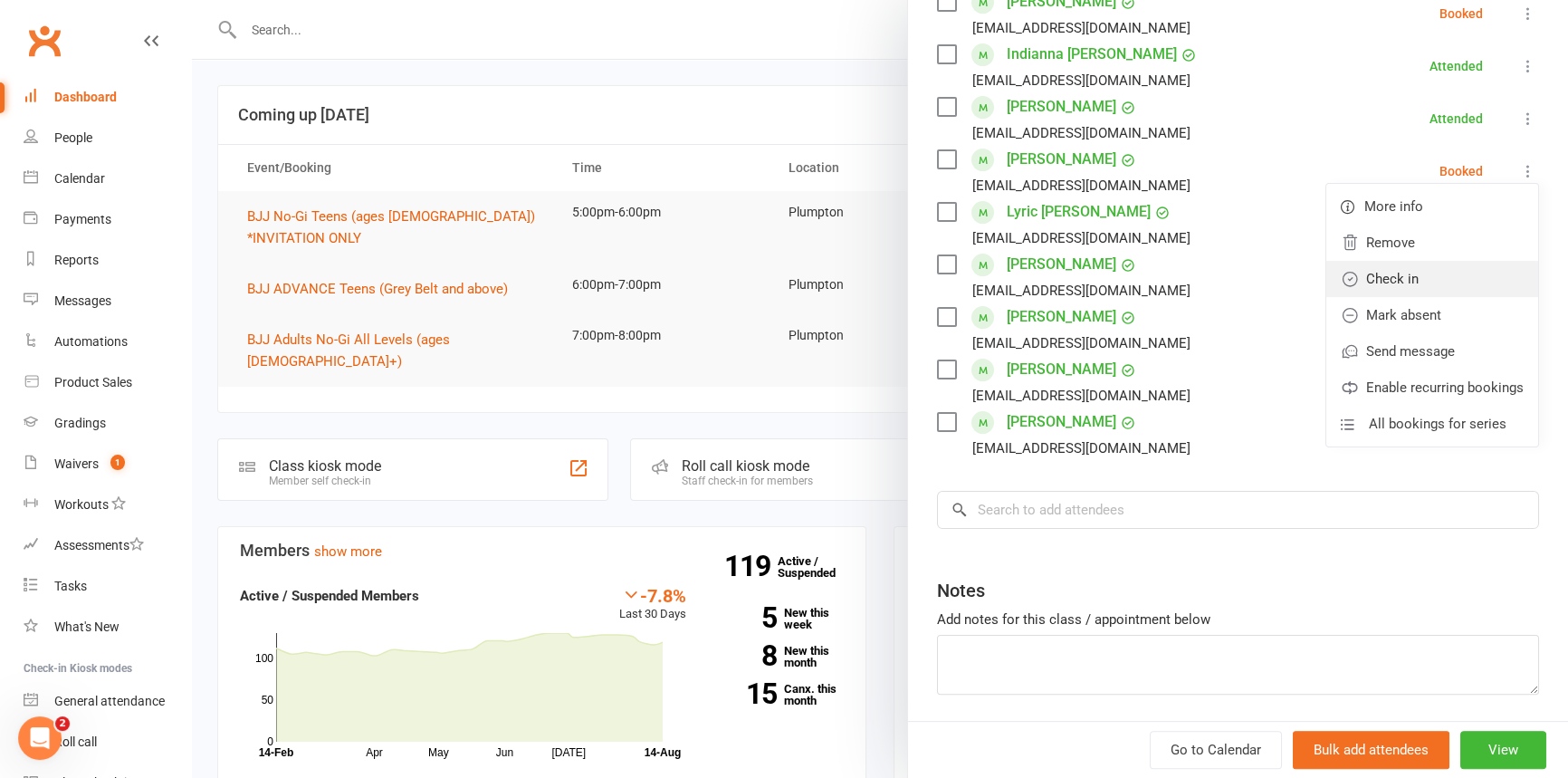
click at [1360, 268] on link "Check in" at bounding box center [1432, 279] width 212 height 36
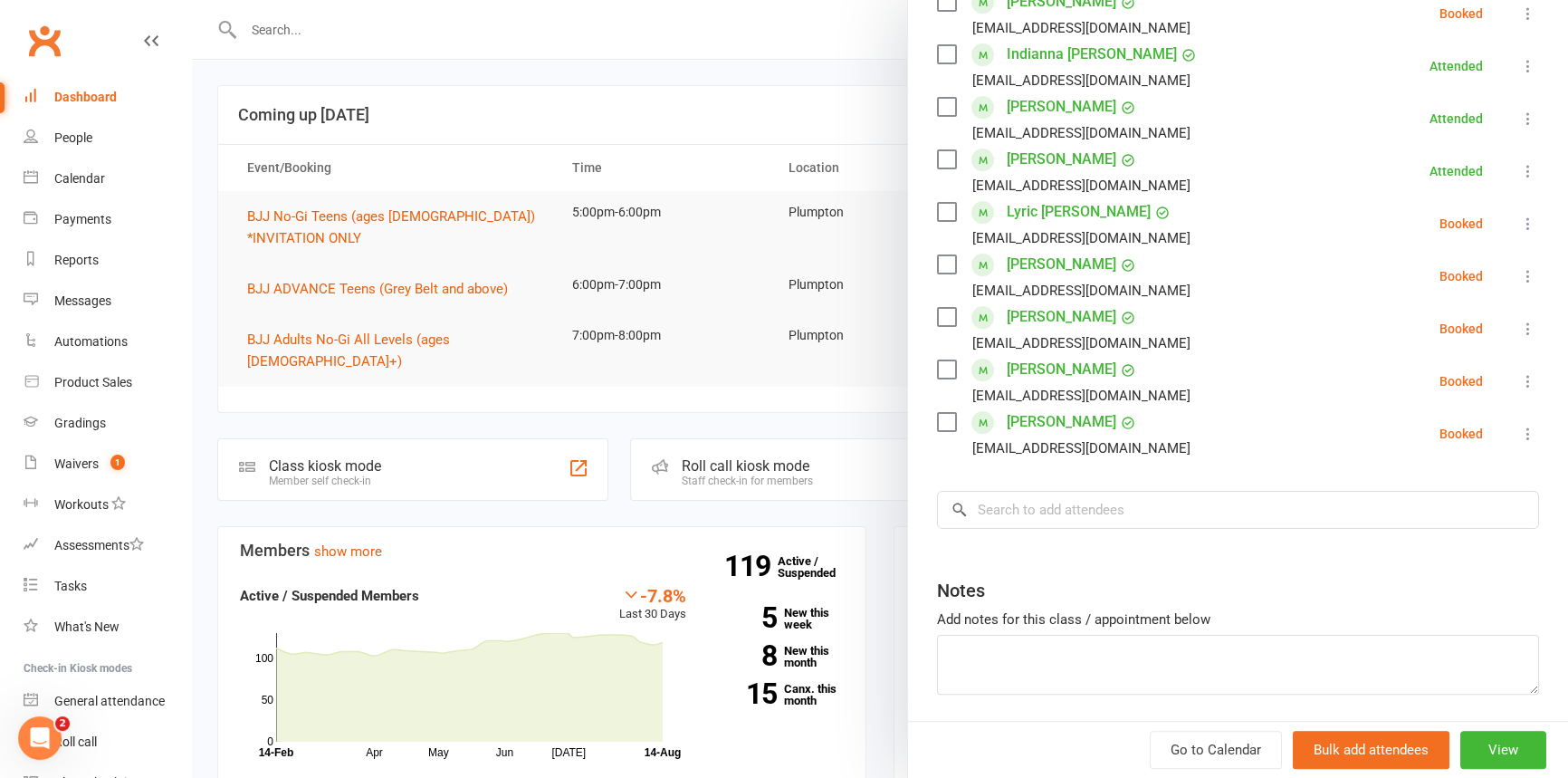
click at [1519, 218] on icon at bounding box center [1528, 224] width 18 height 18
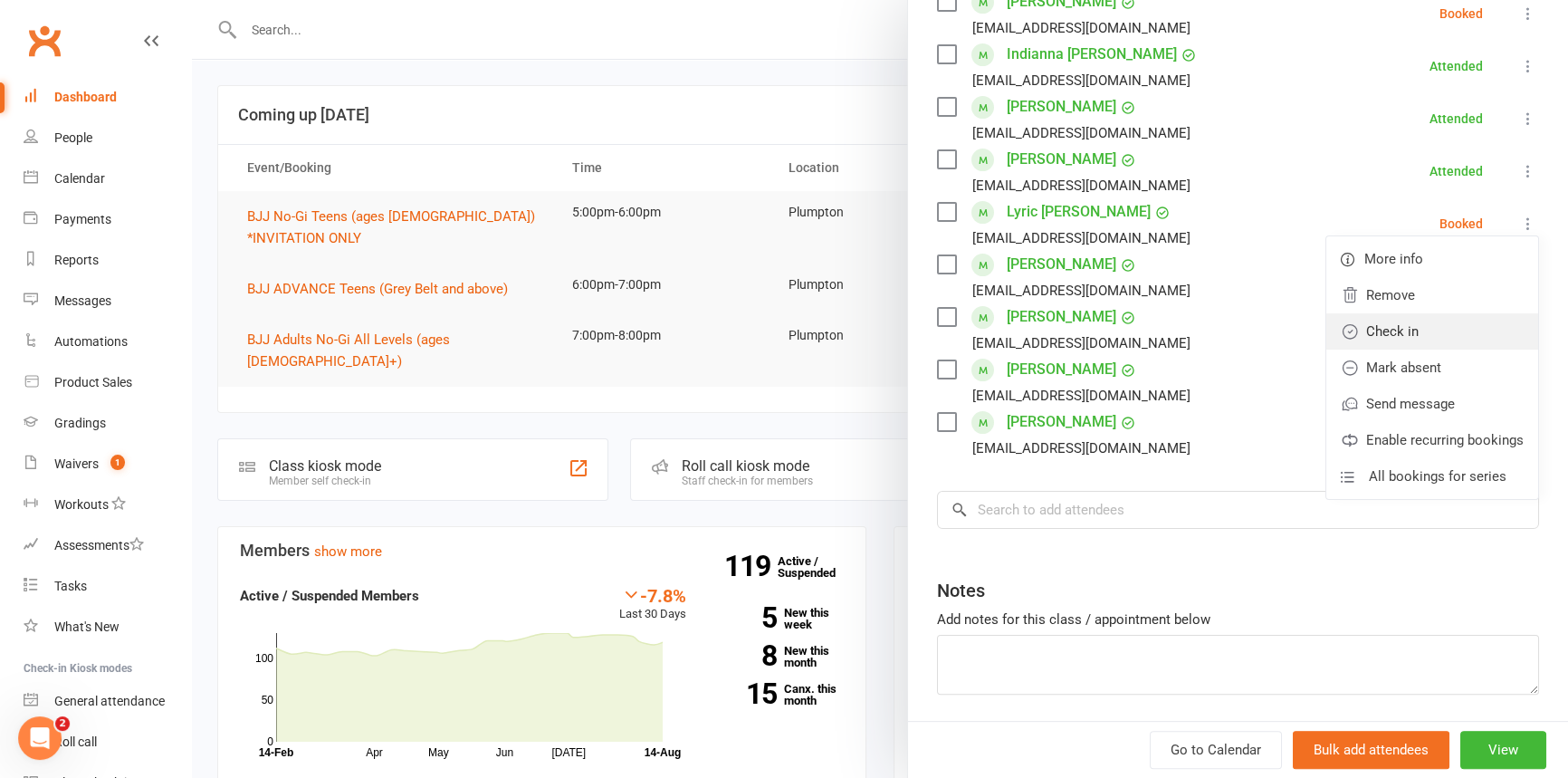
click at [1361, 322] on link "Check in" at bounding box center [1432, 332] width 212 height 36
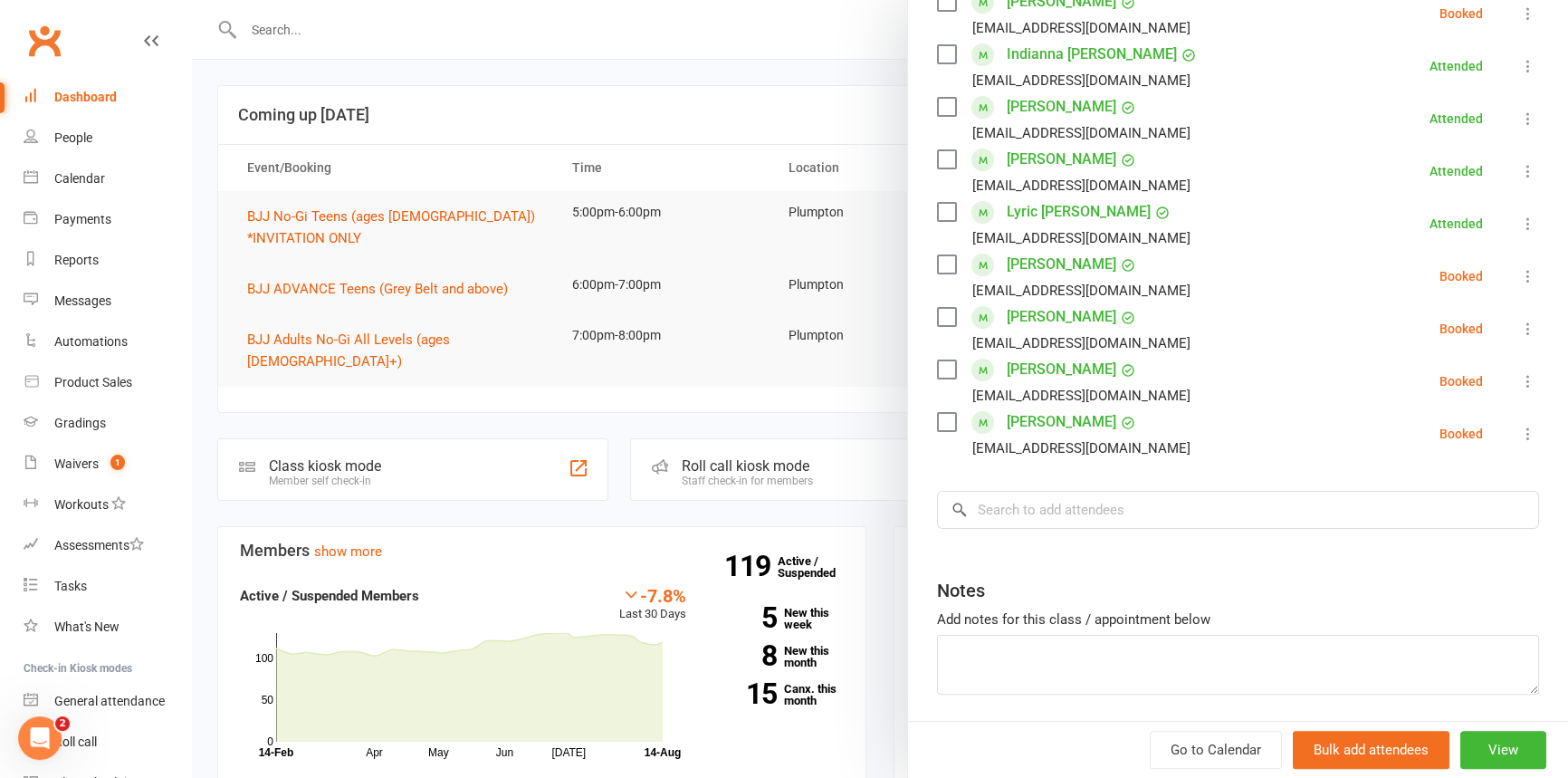
click at [1519, 276] on icon at bounding box center [1528, 276] width 18 height 18
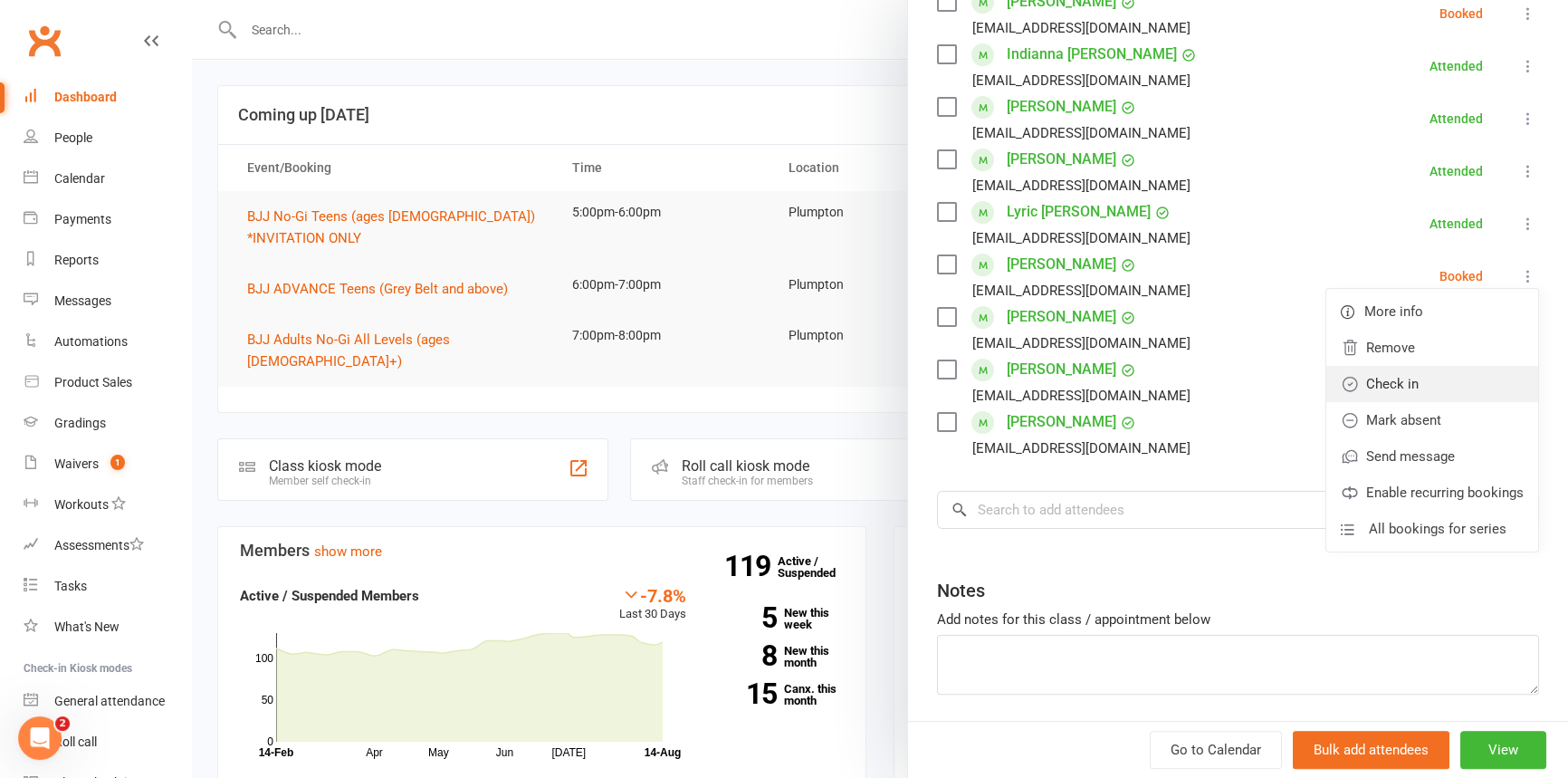
click at [1384, 386] on link "Check in" at bounding box center [1432, 384] width 212 height 36
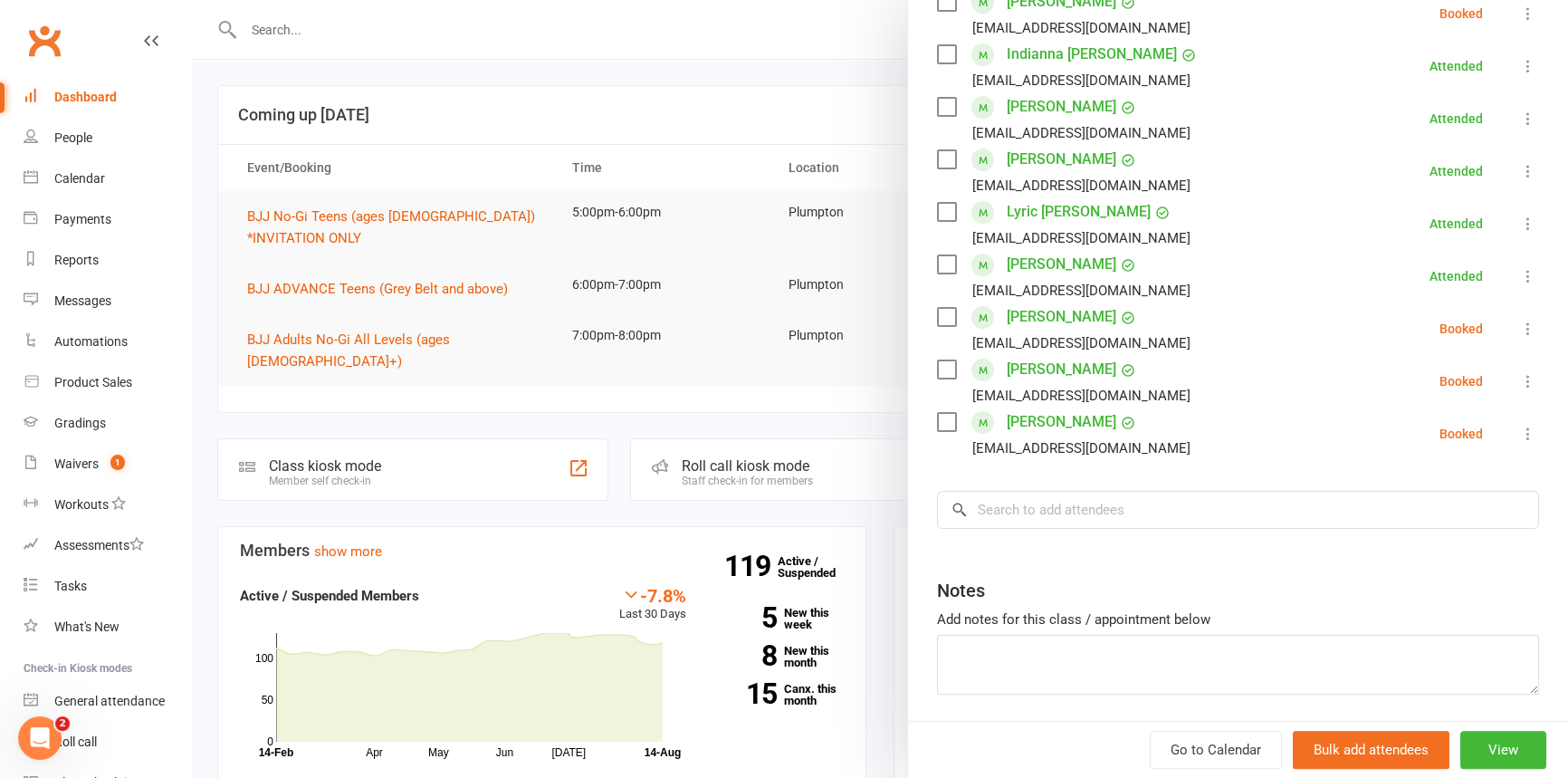
click at [1519, 327] on icon at bounding box center [1528, 329] width 18 height 18
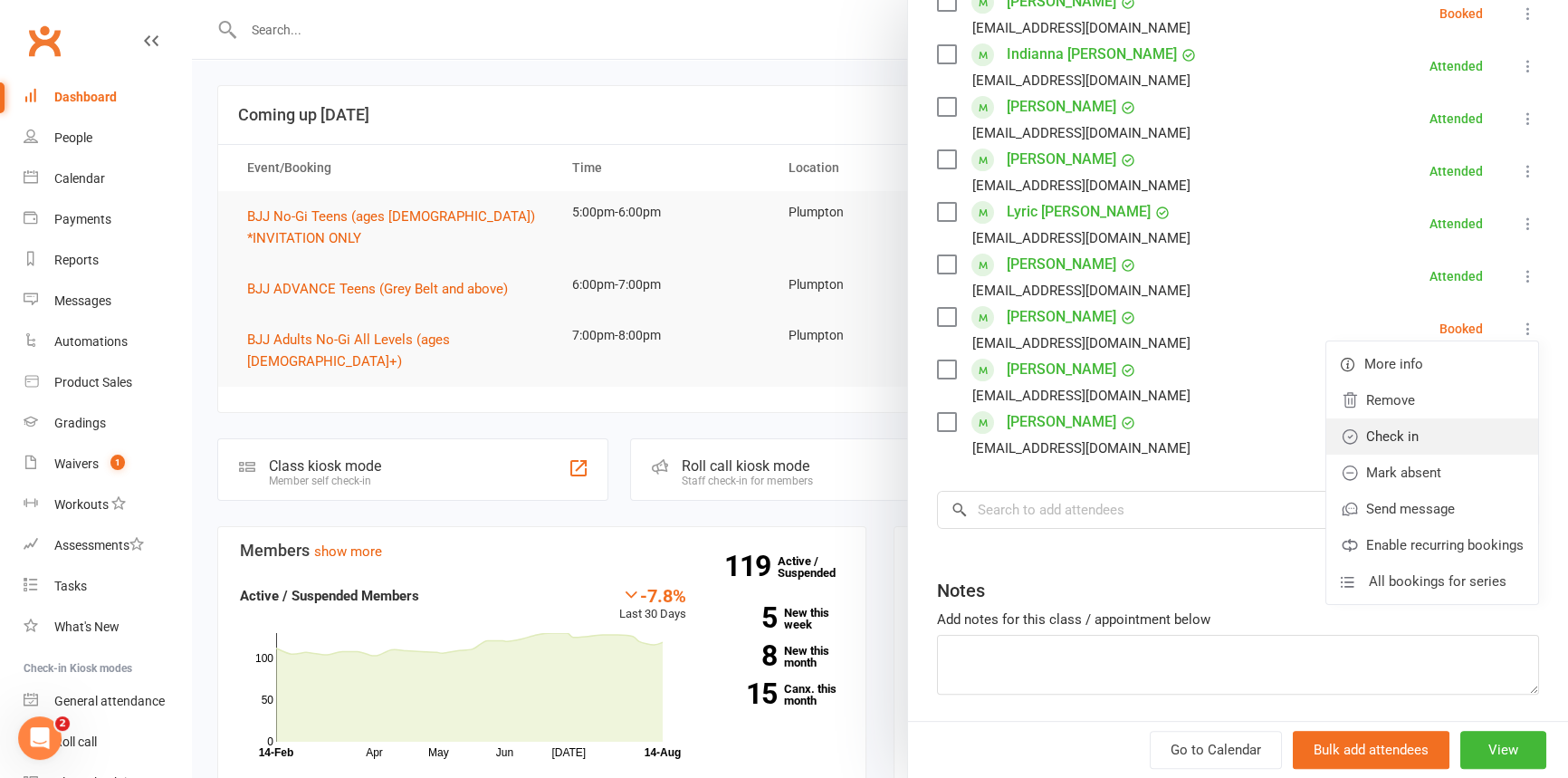
click at [1370, 432] on link "Check in" at bounding box center [1432, 436] width 212 height 36
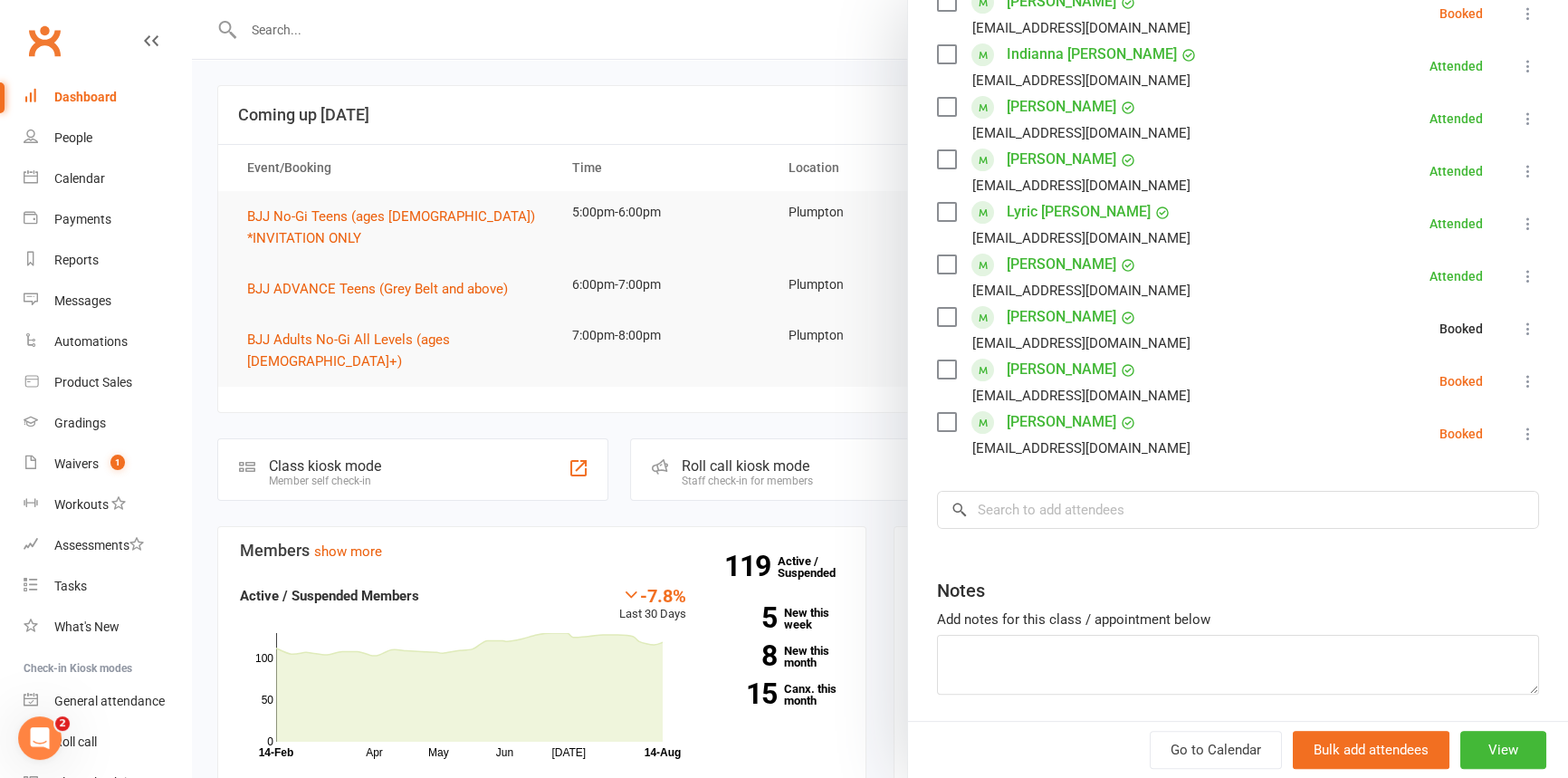
click at [1519, 378] on icon at bounding box center [1528, 382] width 18 height 18
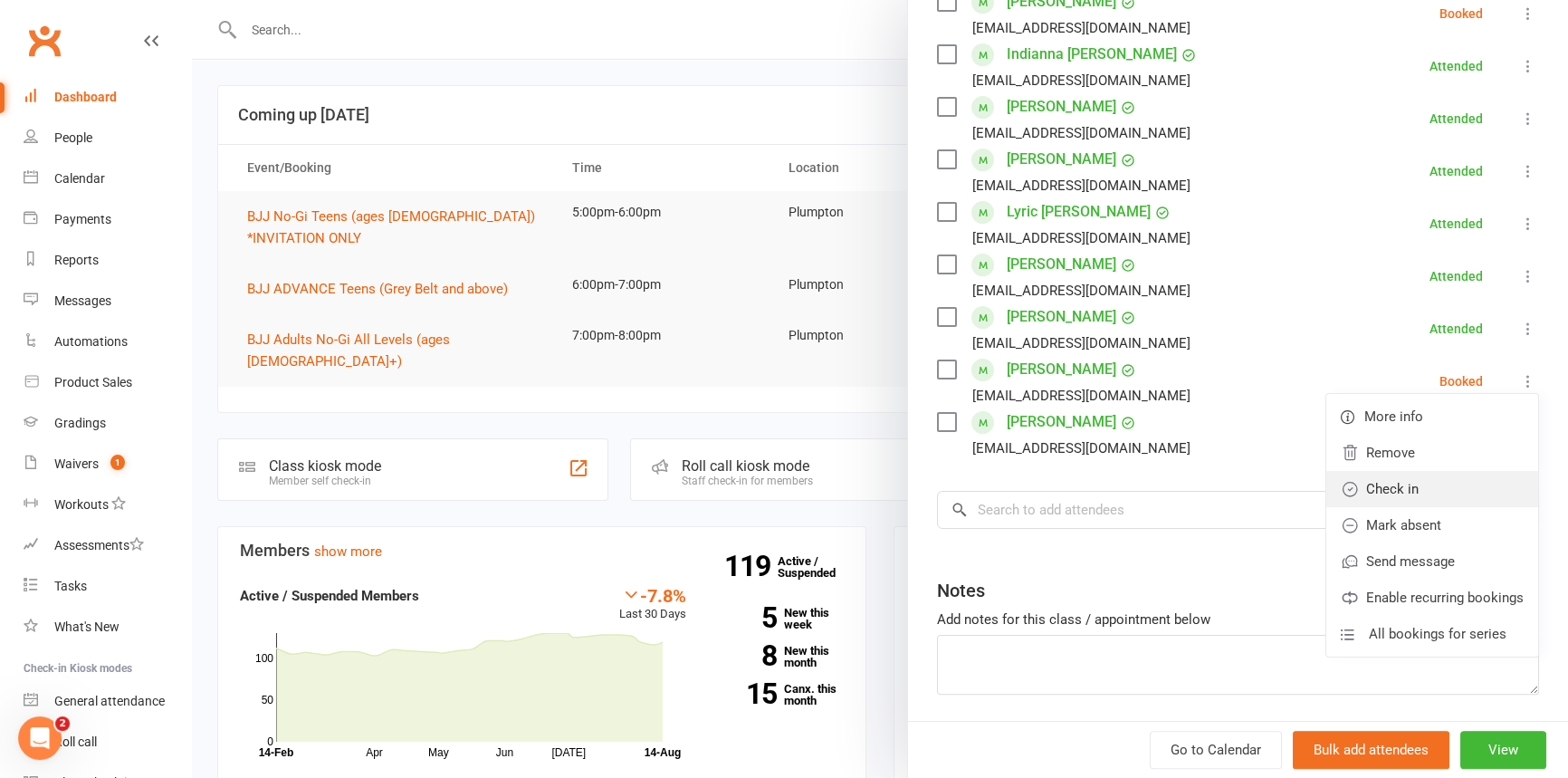
click at [1401, 491] on link "Check in" at bounding box center [1432, 488] width 212 height 36
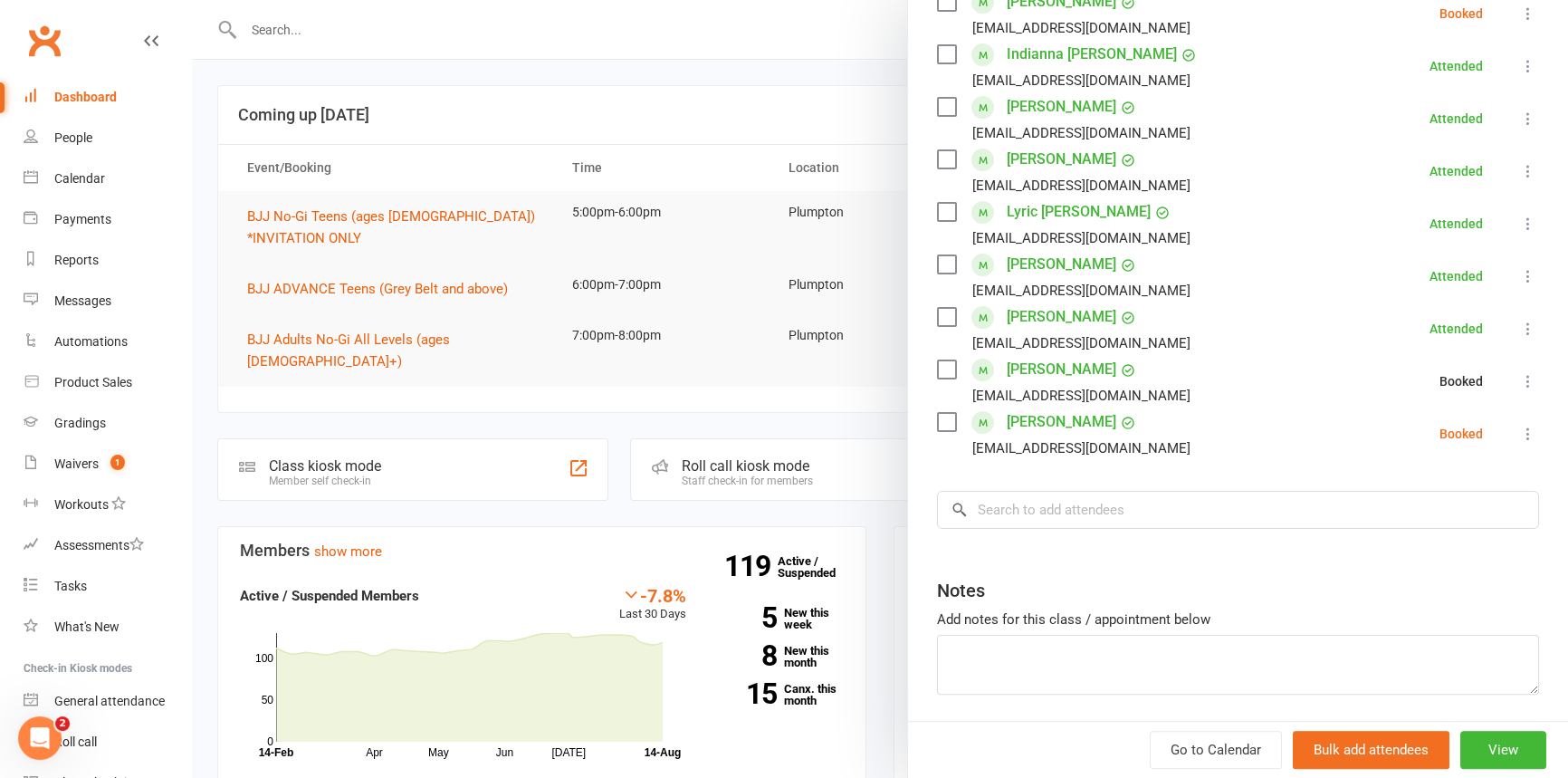
click at [1519, 430] on icon at bounding box center [1528, 433] width 18 height 18
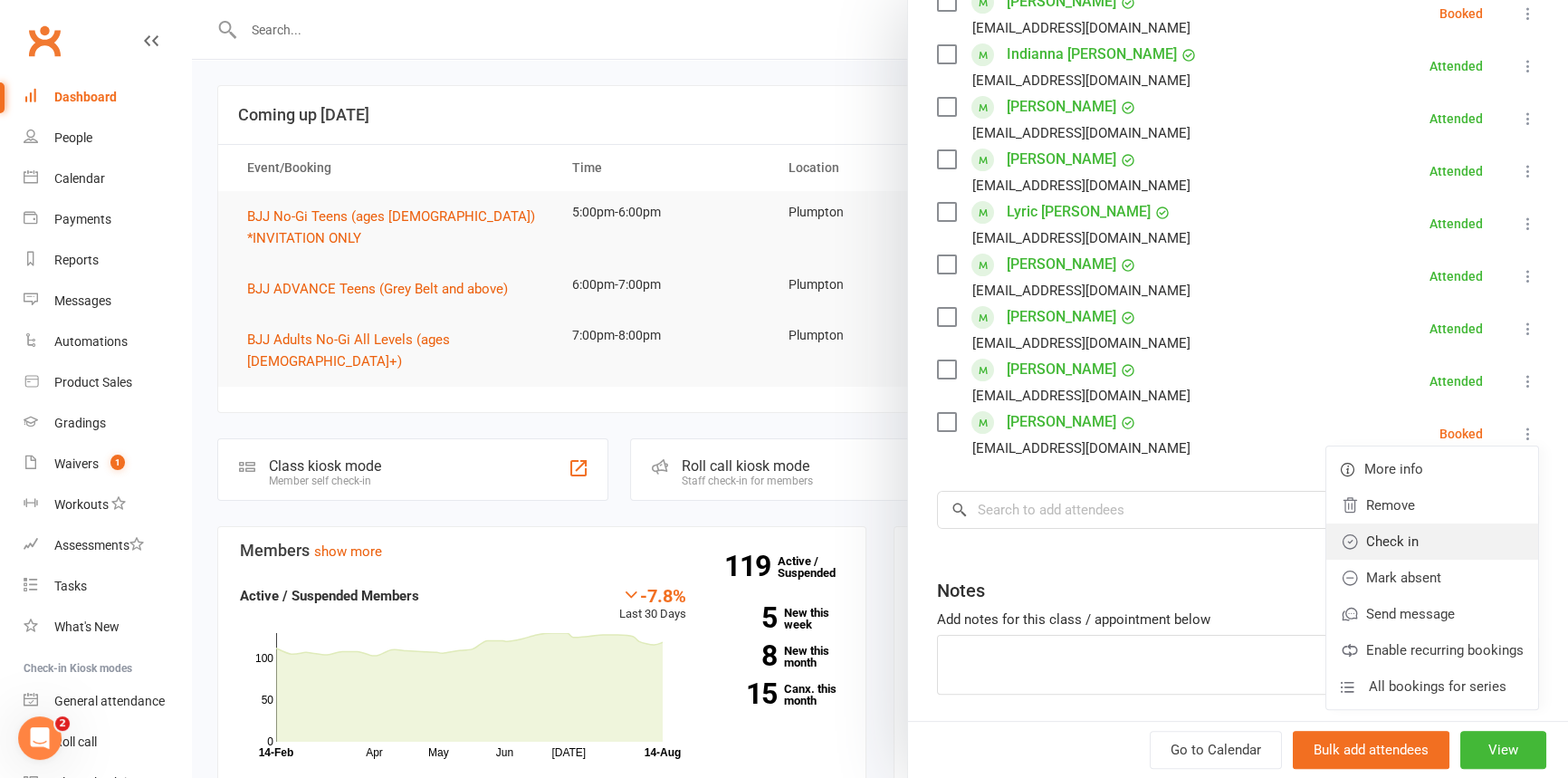
click at [1371, 536] on link "Check in" at bounding box center [1432, 541] width 212 height 36
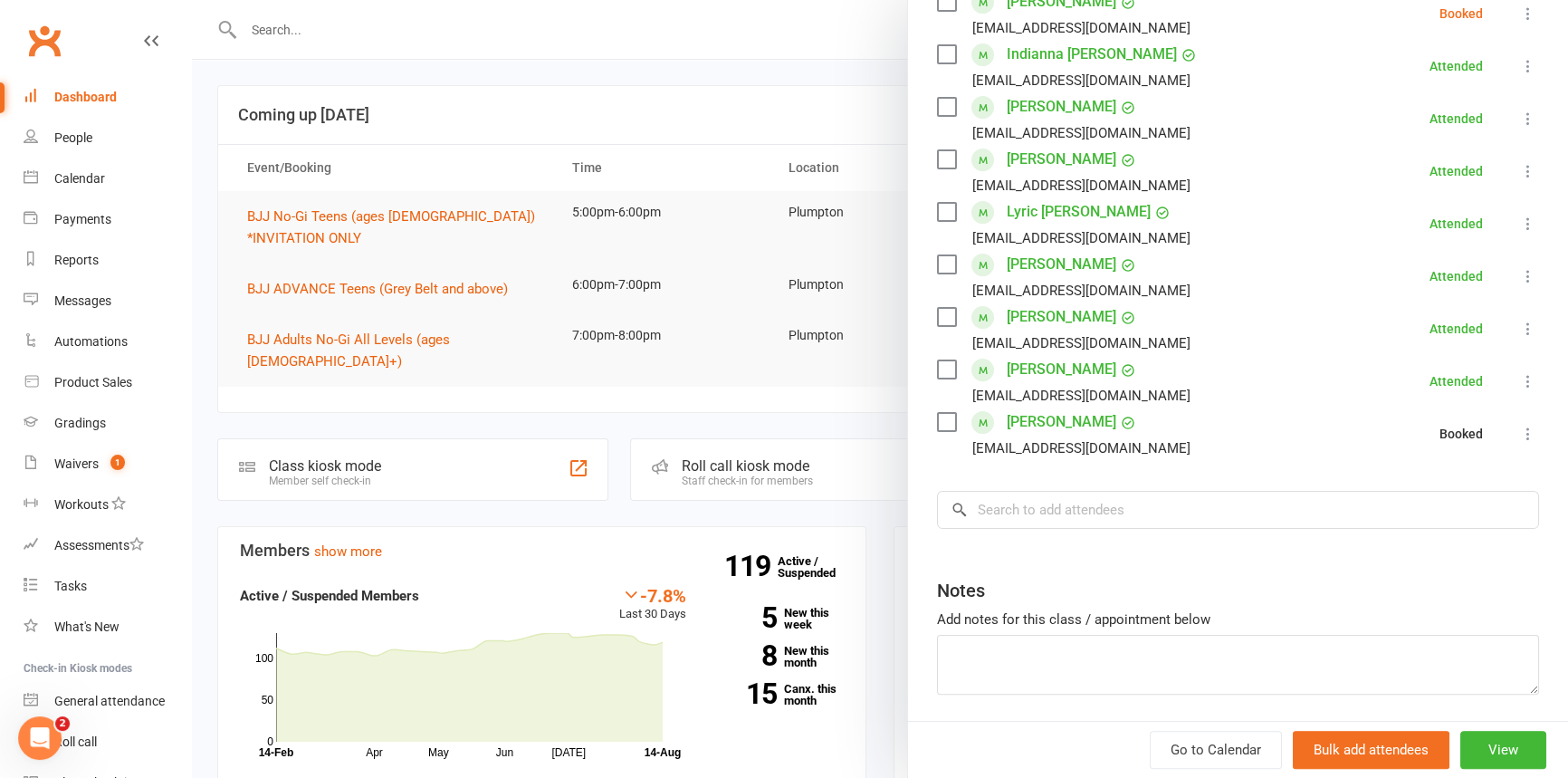
scroll to position [11, 0]
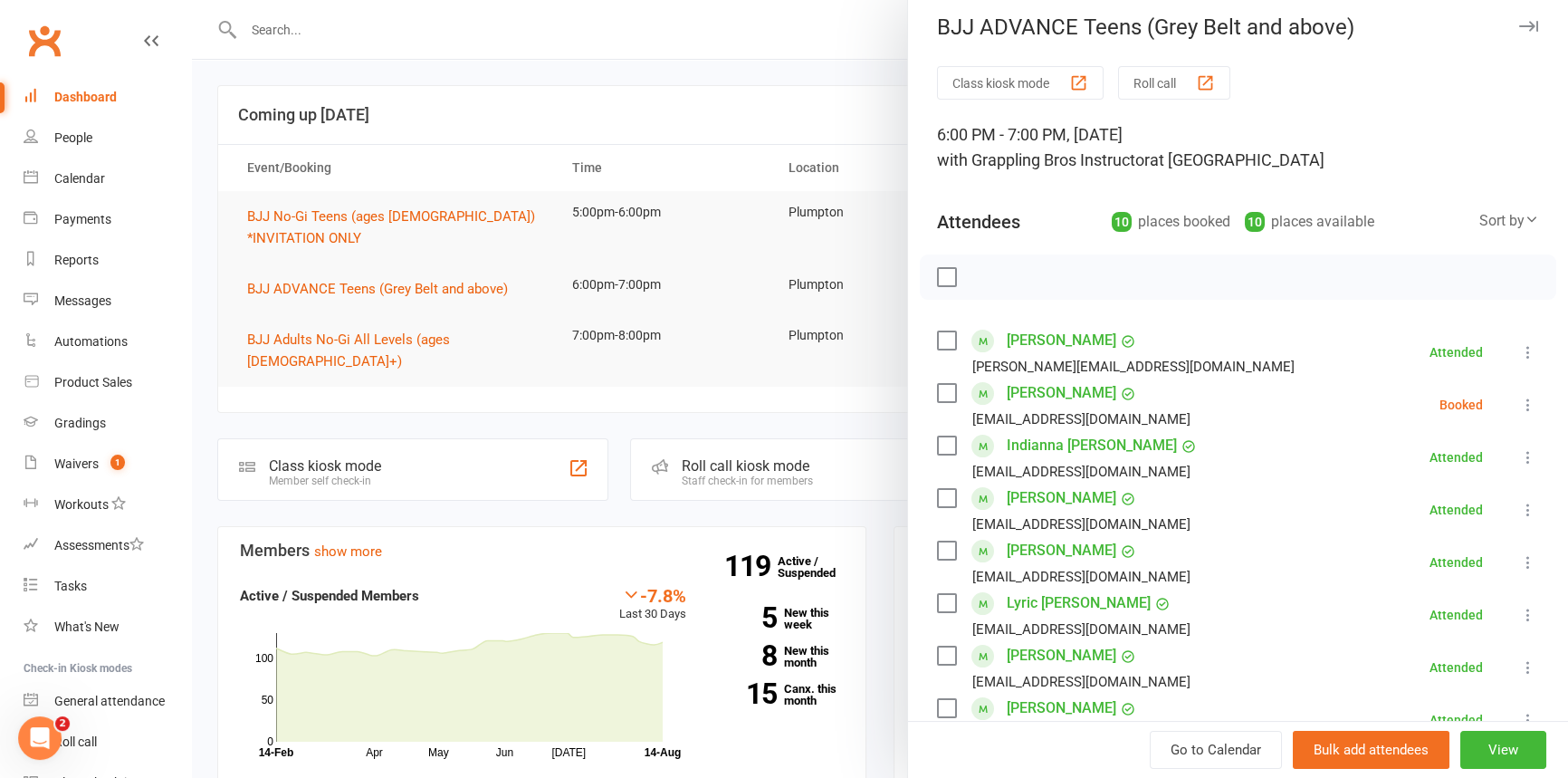
click at [1519, 401] on icon at bounding box center [1528, 404] width 18 height 18
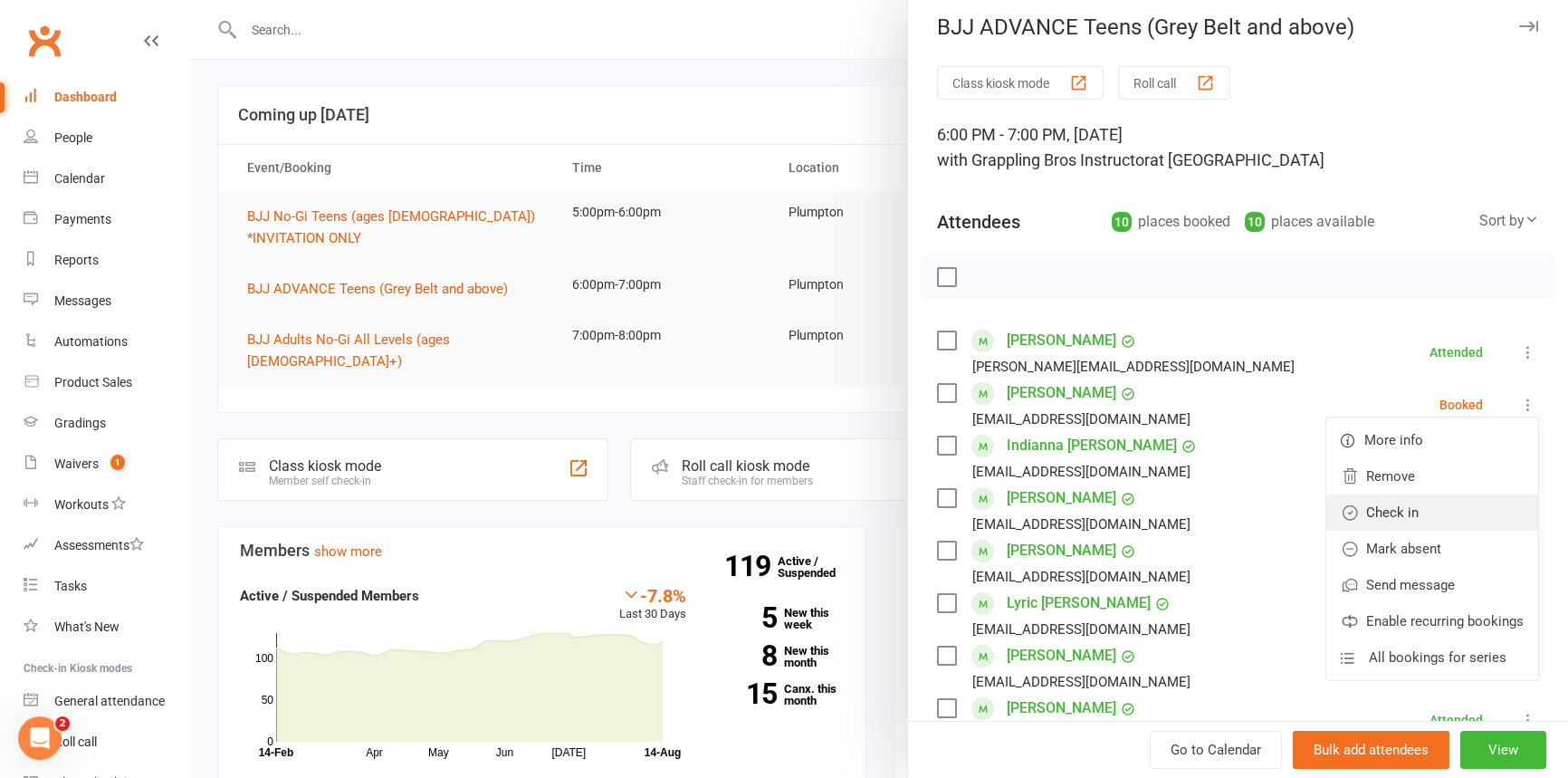
click at [1394, 509] on link "Check in" at bounding box center [1432, 512] width 212 height 36
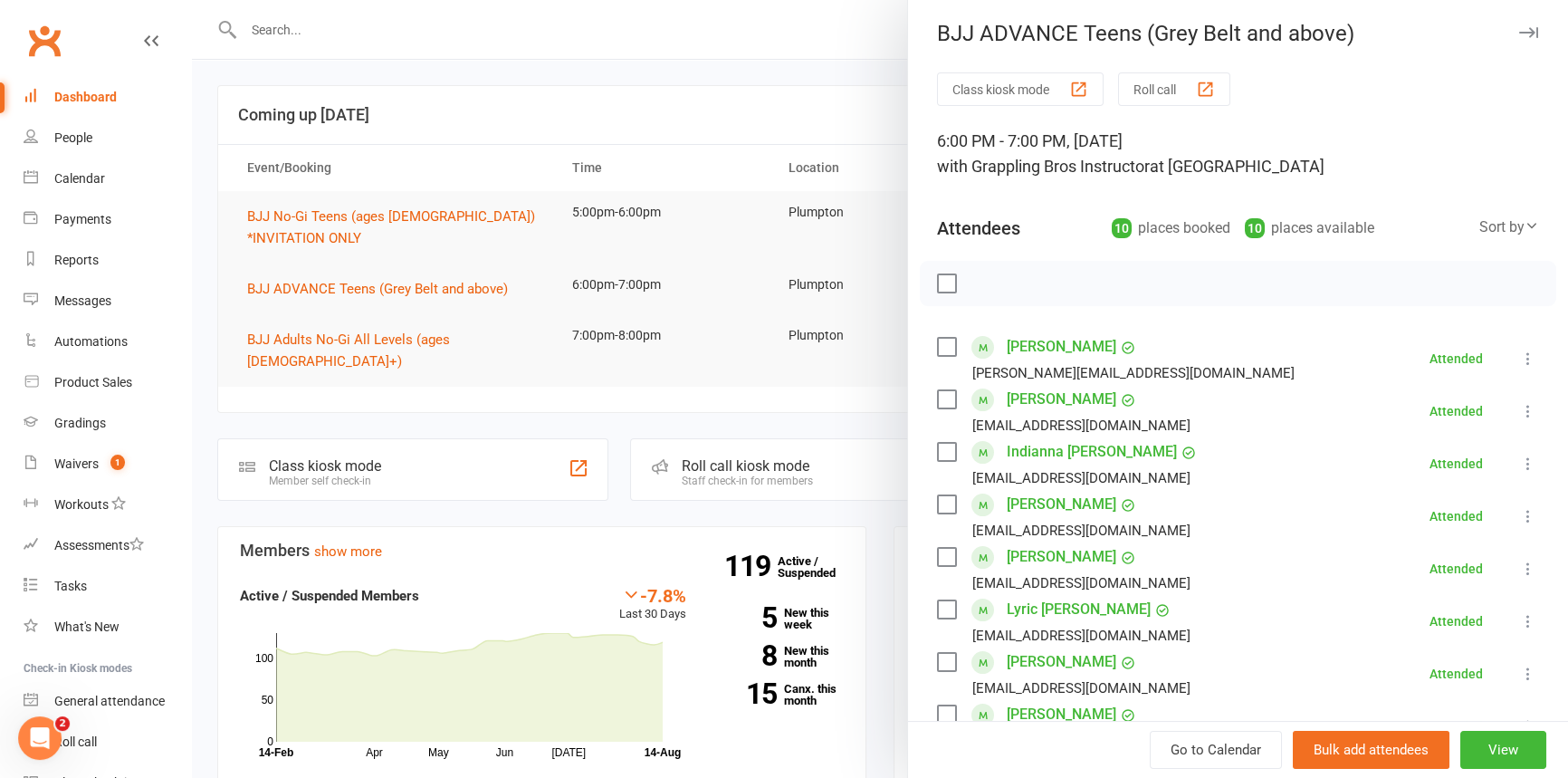
scroll to position [0, 0]
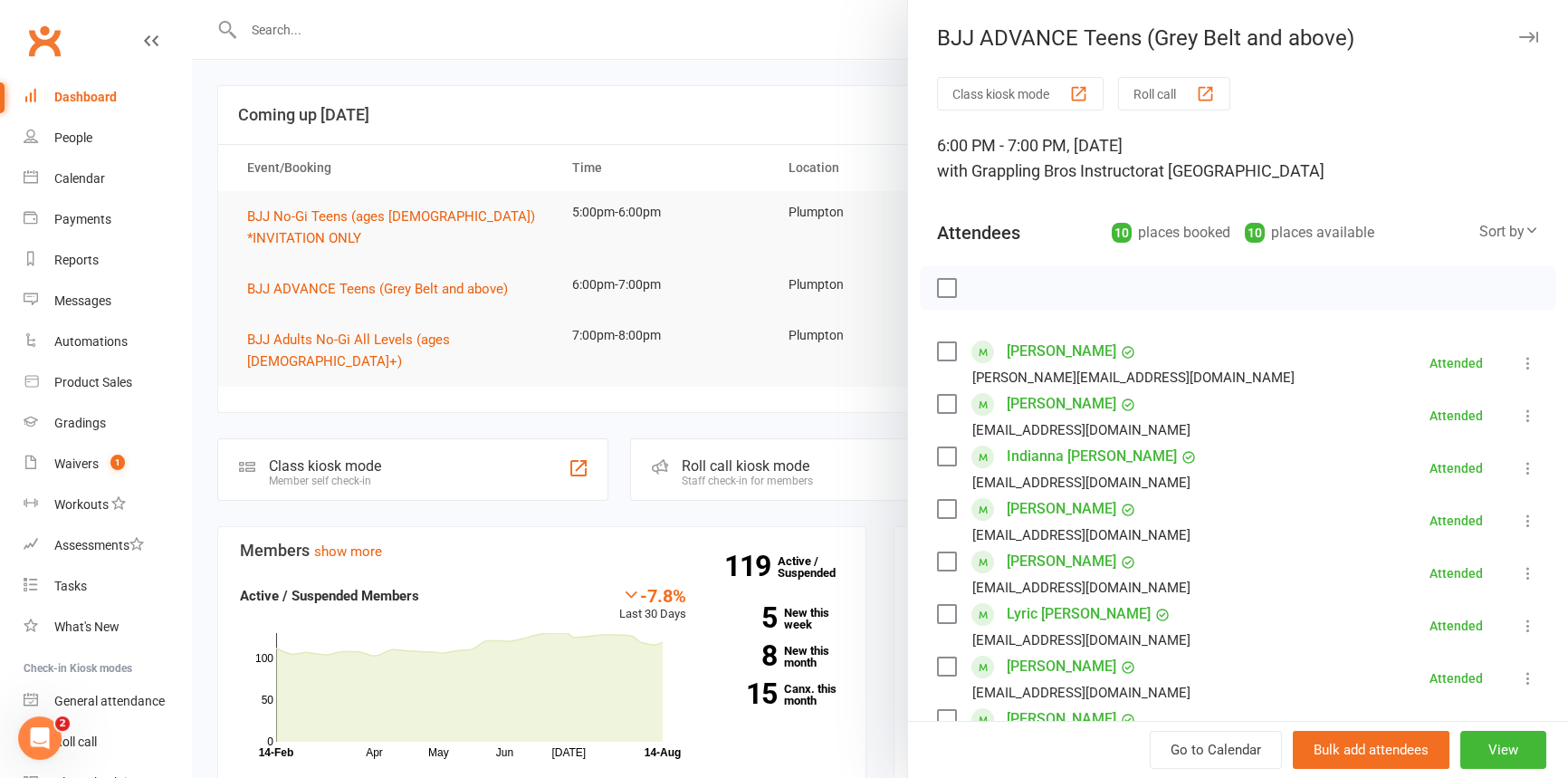
click at [1519, 40] on icon "button" at bounding box center [1528, 37] width 19 height 11
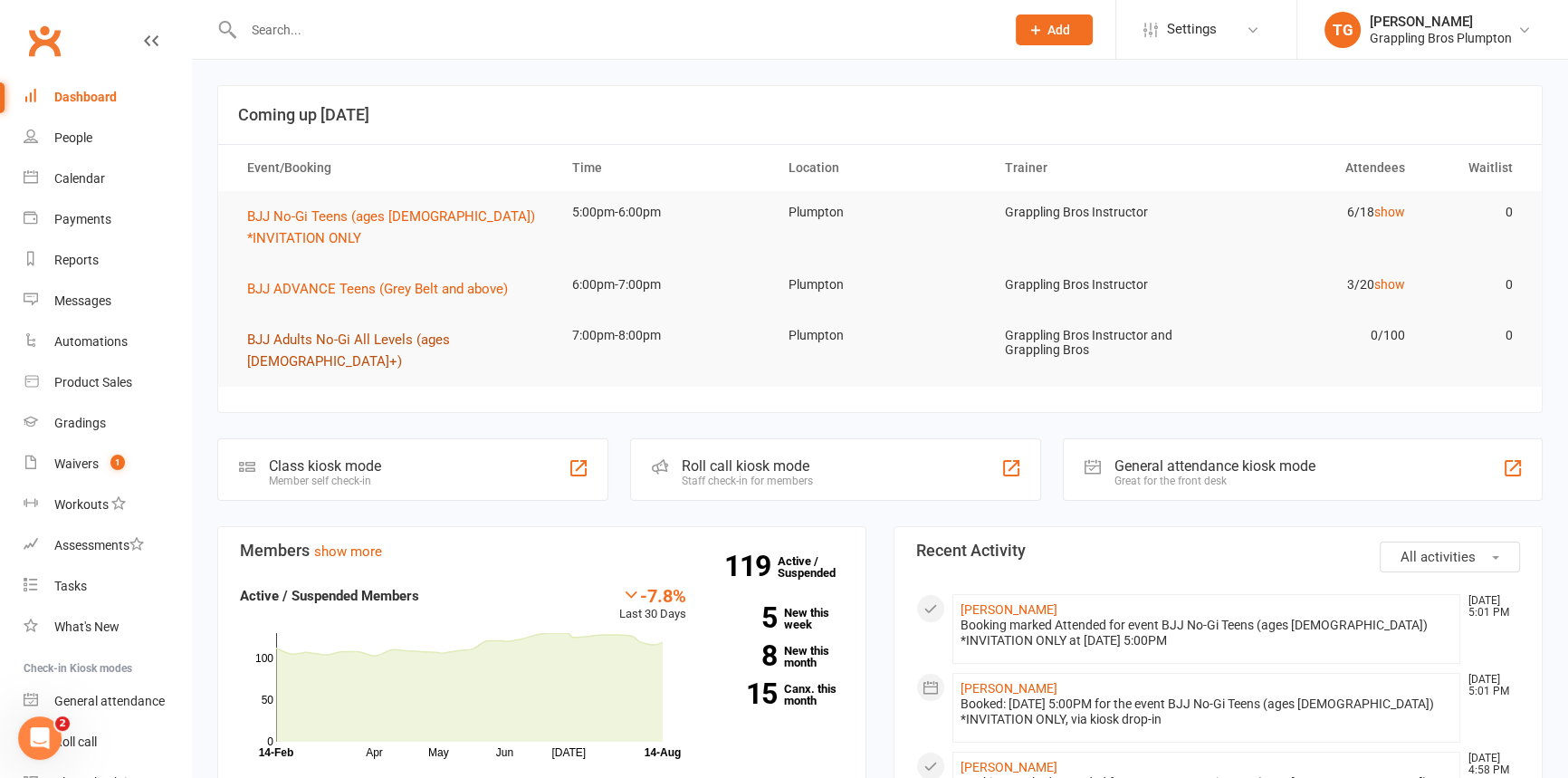
click at [279, 339] on span "BJJ Adults No-Gi All Levels (ages [DEMOGRAPHIC_DATA]+)" at bounding box center [348, 351] width 203 height 38
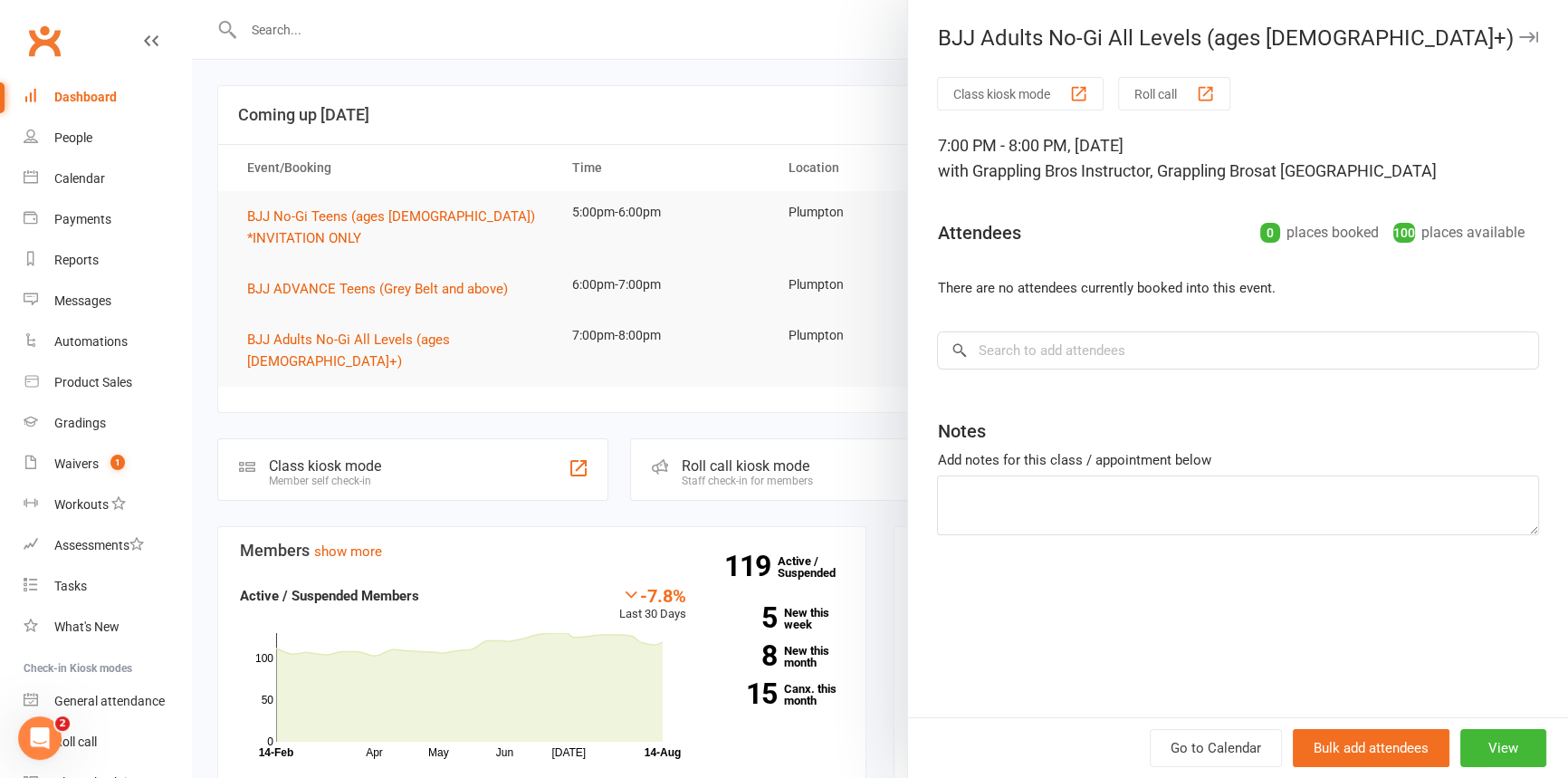
click at [1521, 35] on icon "button" at bounding box center [1528, 37] width 19 height 11
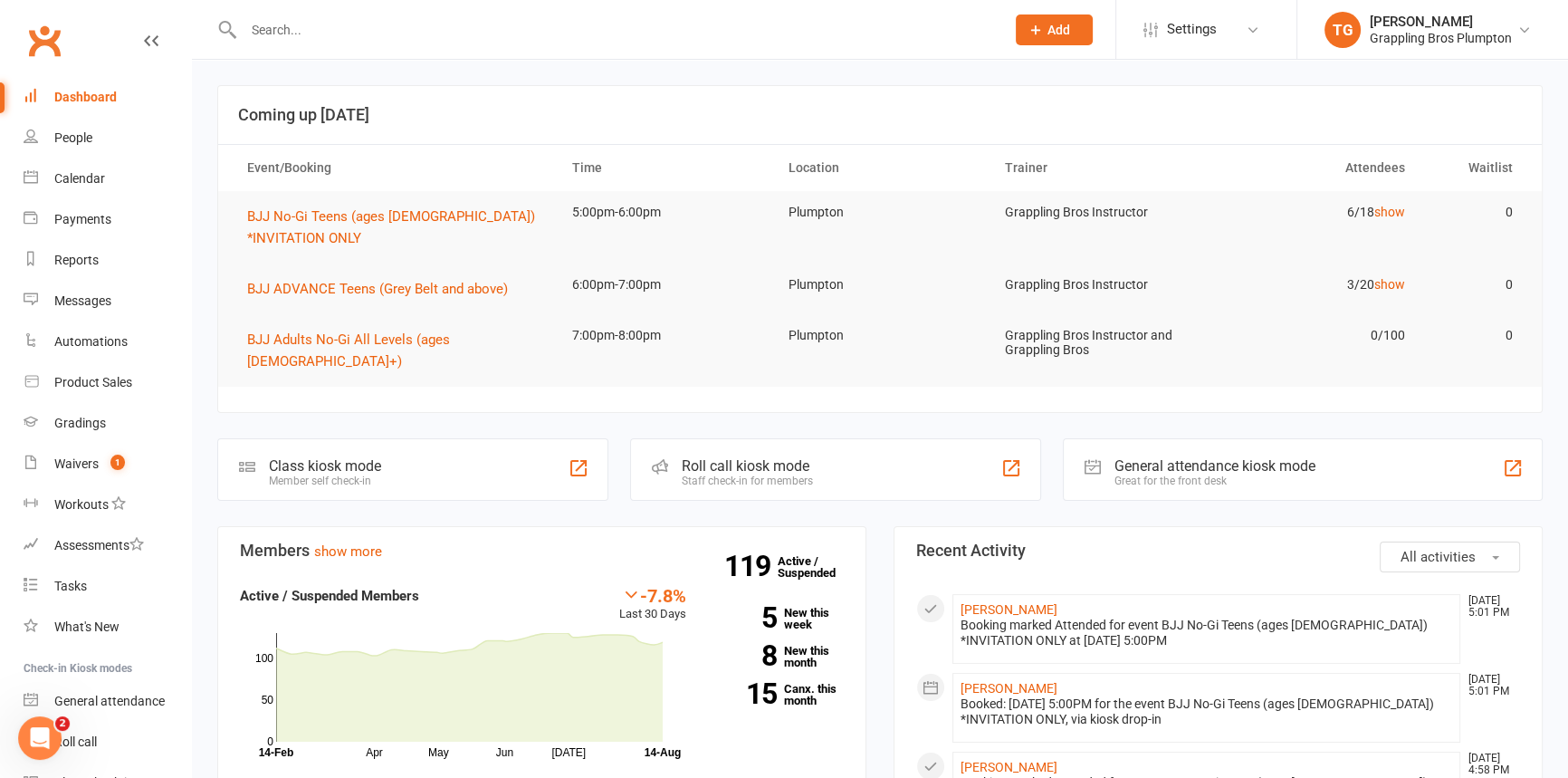
click at [84, 96] on div "Dashboard" at bounding box center [85, 97] width 63 height 15
